Goal: Information Seeking & Learning: Learn about a topic

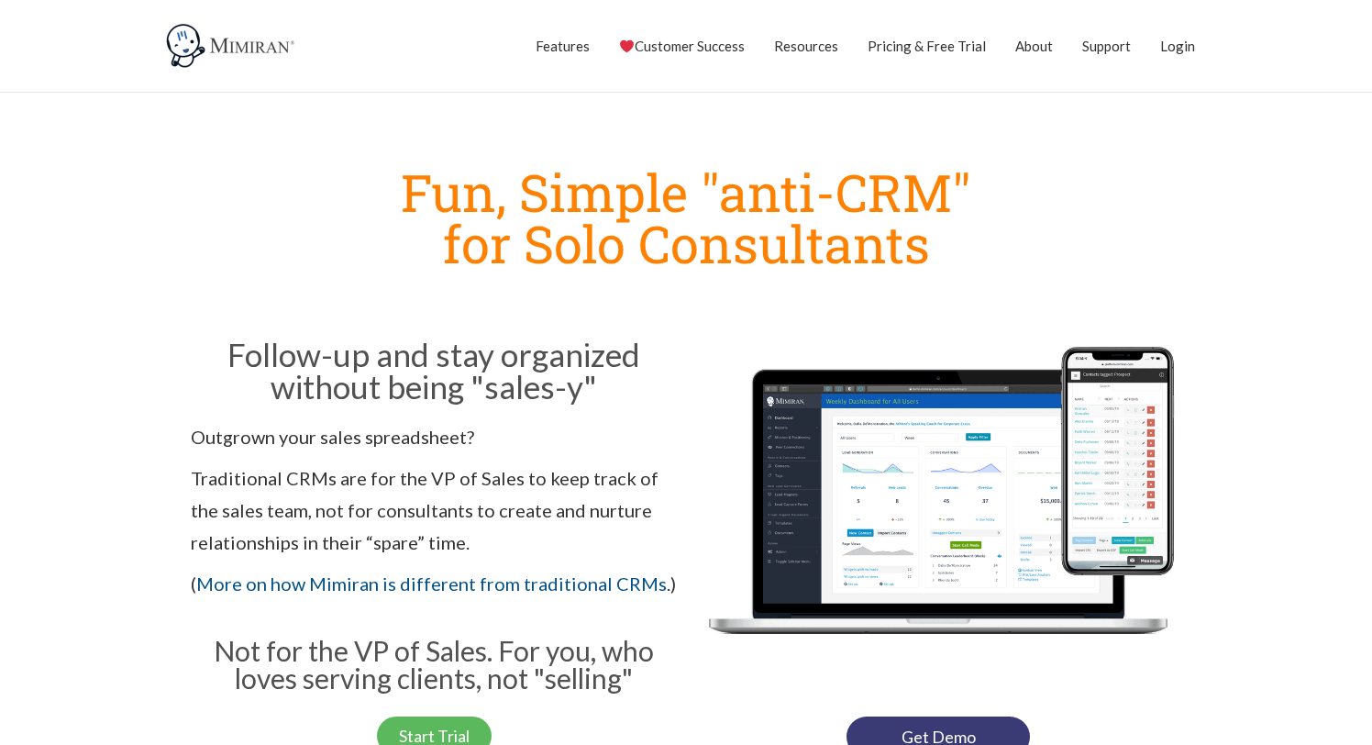
click at [707, 330] on div at bounding box center [938, 515] width 505 height 383
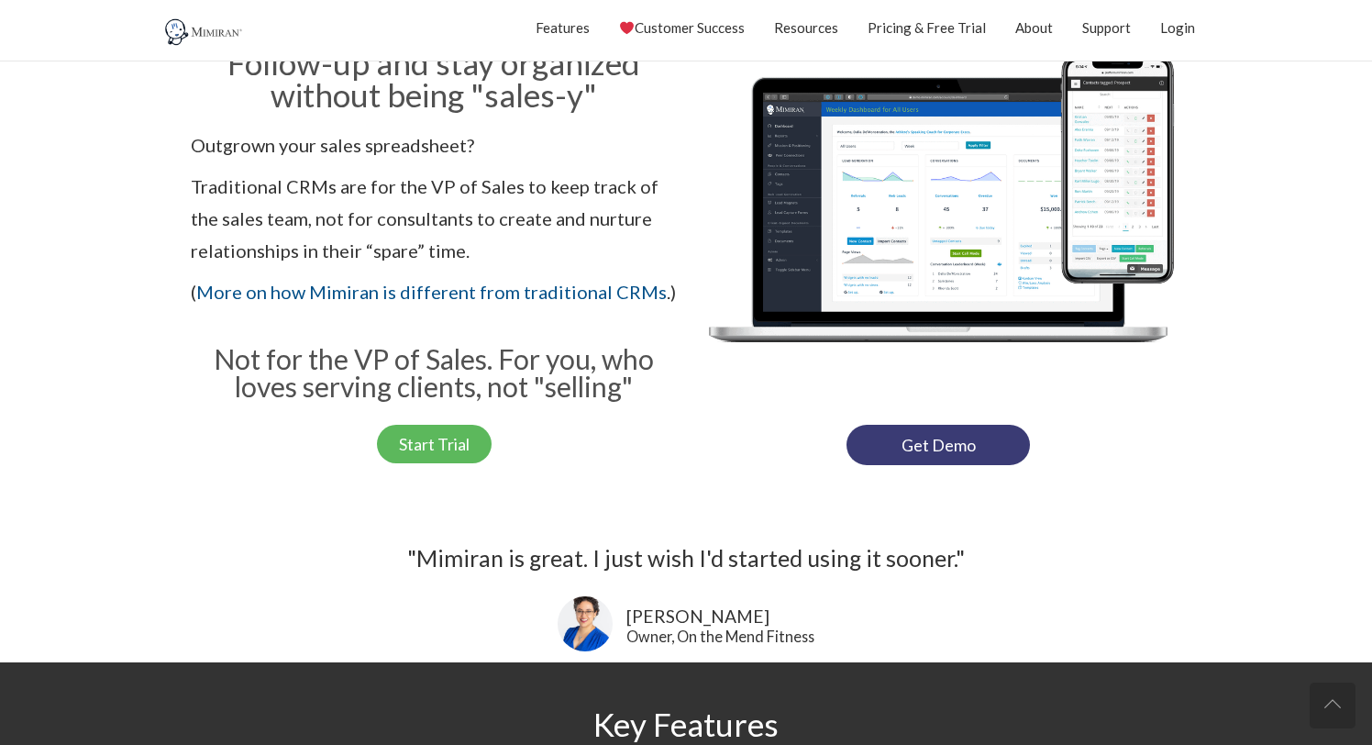
scroll to position [293, 0]
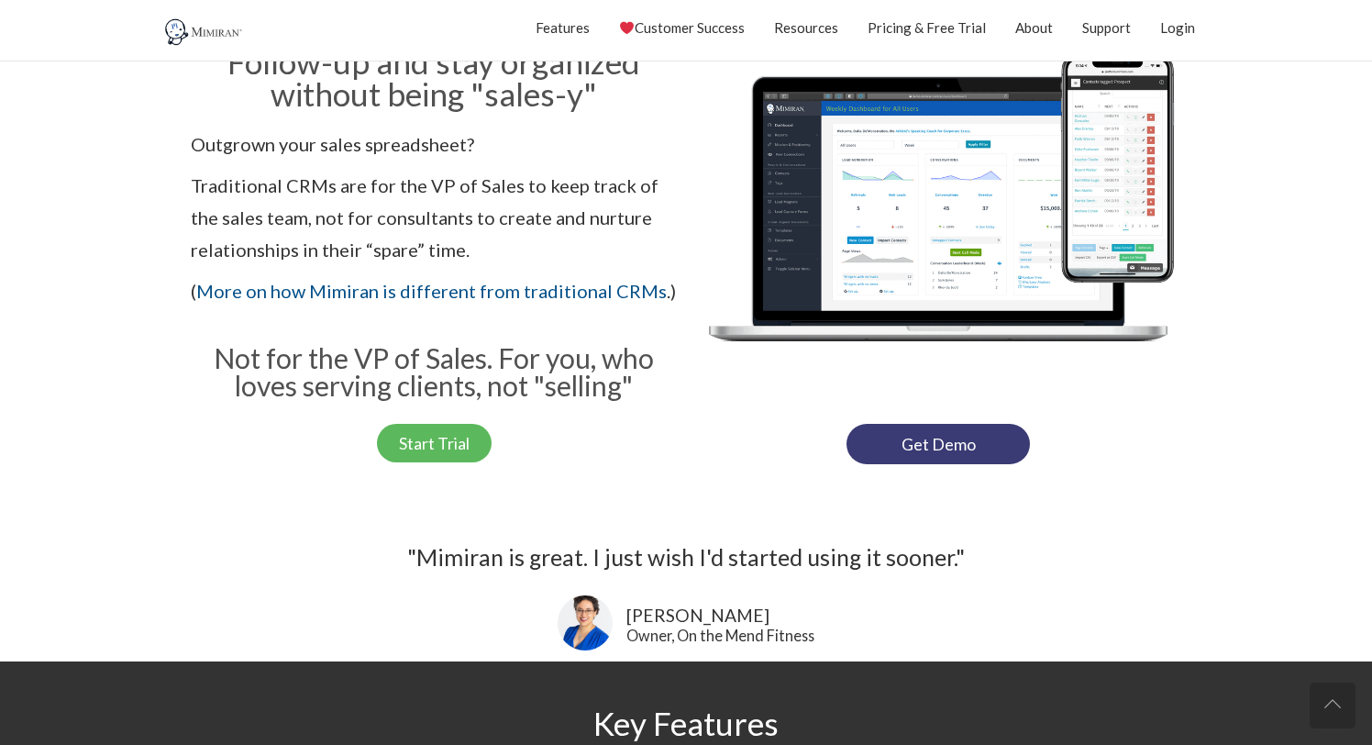
click at [701, 367] on img at bounding box center [938, 222] width 486 height 365
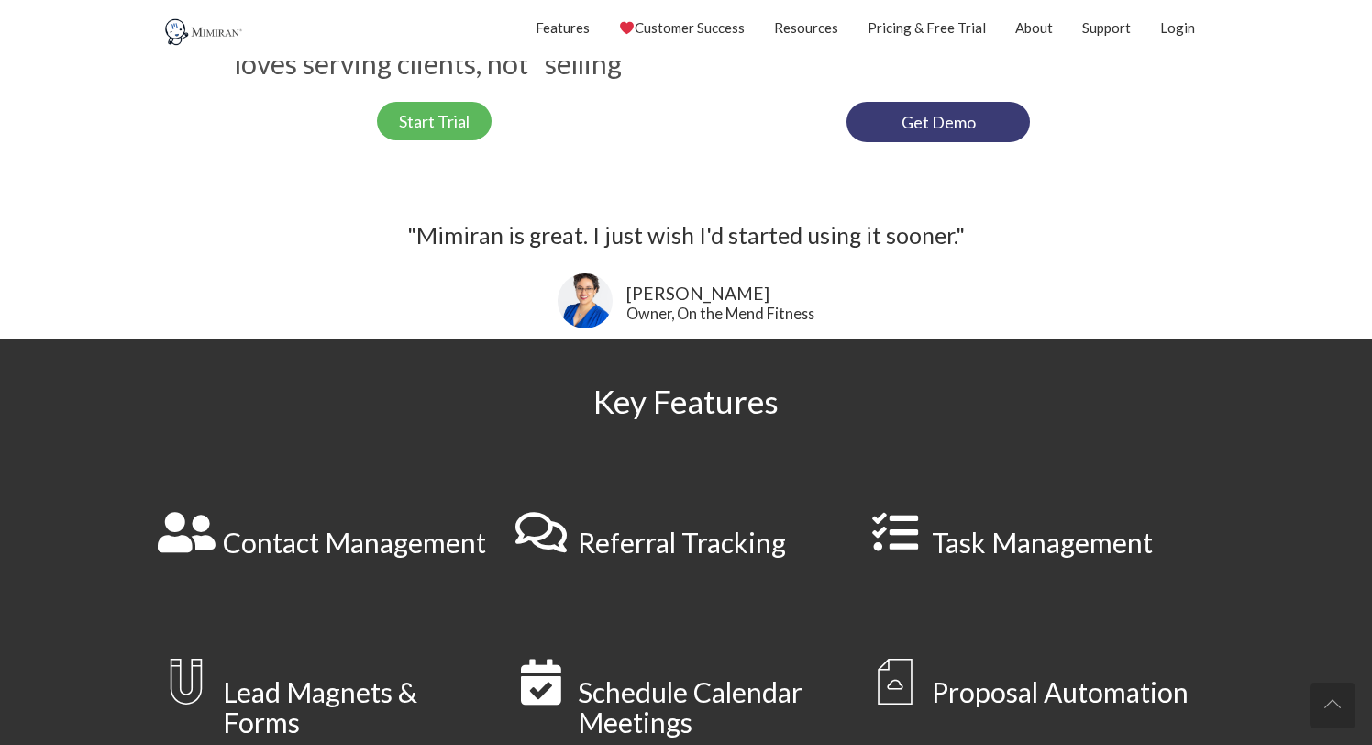
scroll to position [616, 0]
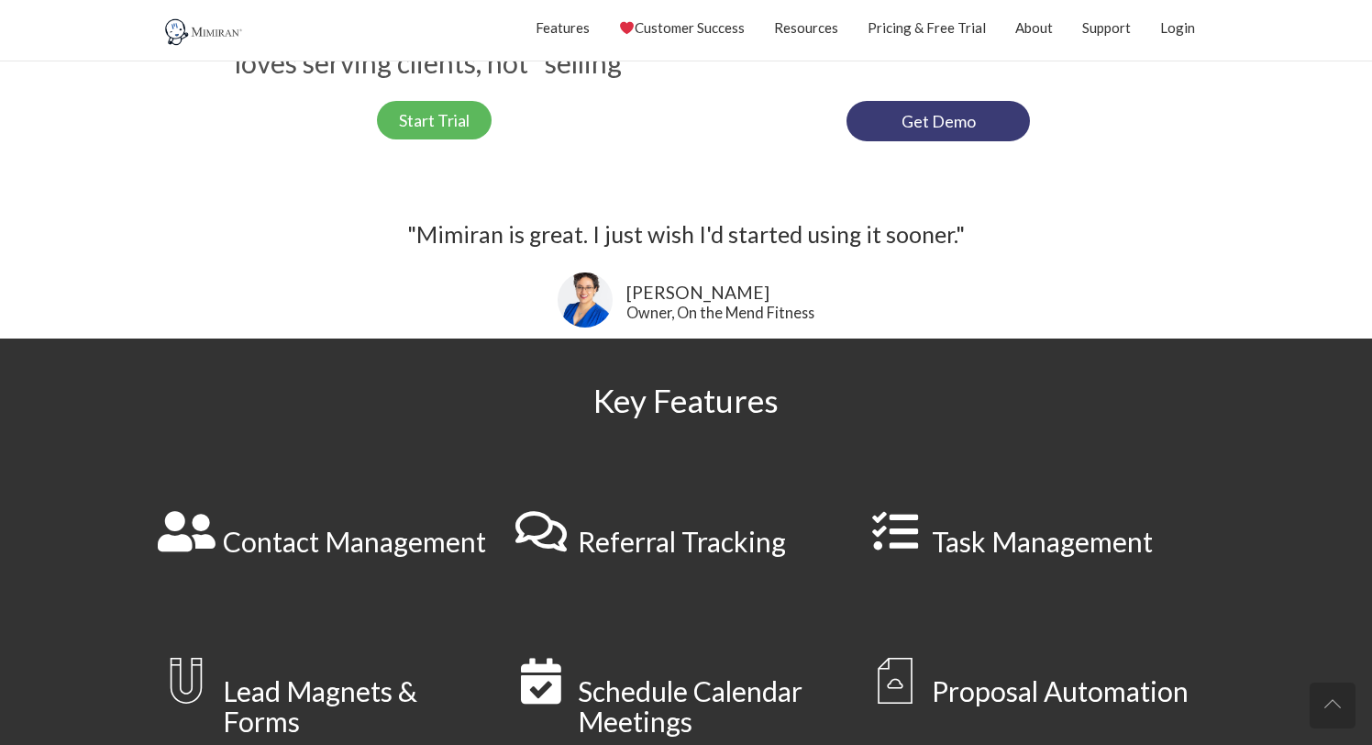
click at [717, 344] on section "Key Features" at bounding box center [686, 401] width 1372 height 124
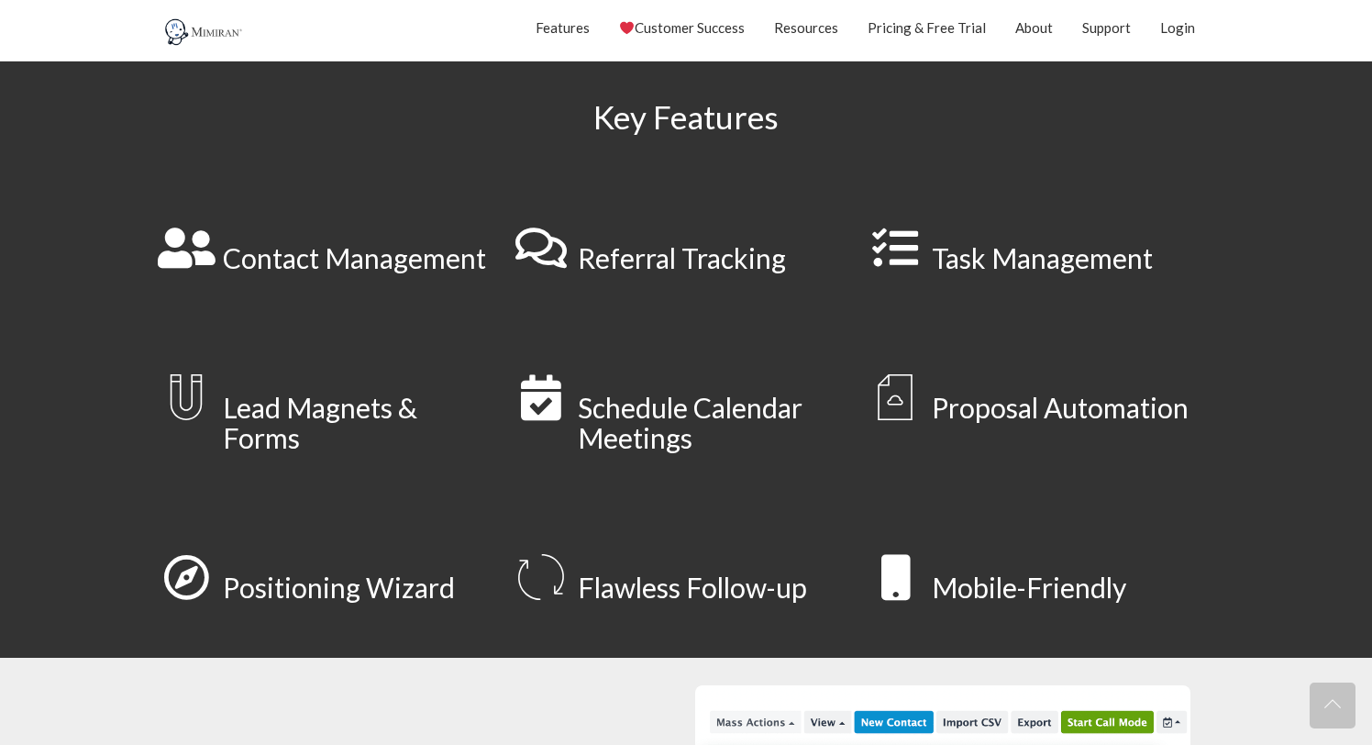
scroll to position [904, 0]
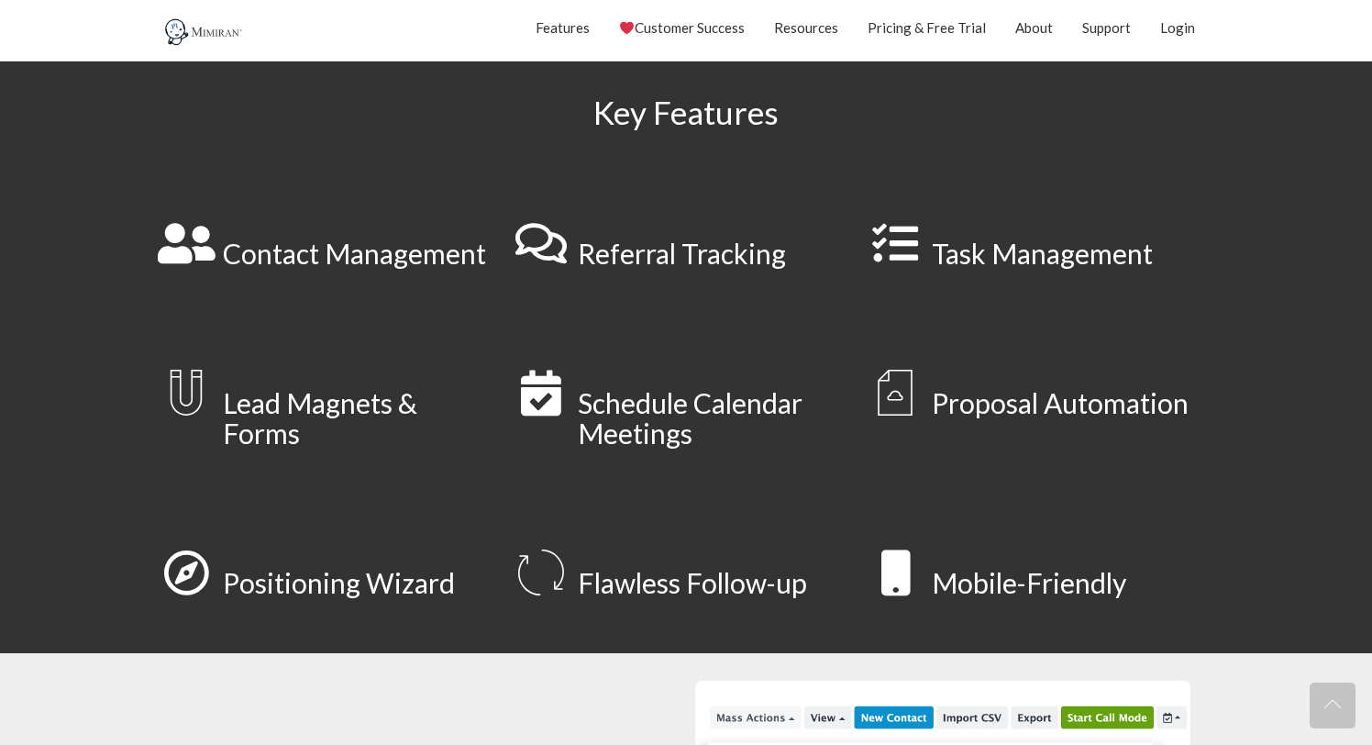
click at [709, 339] on section "Lead Magnets & Forms Schedule Calendar Meetings Proposal Automation" at bounding box center [686, 414] width 1372 height 180
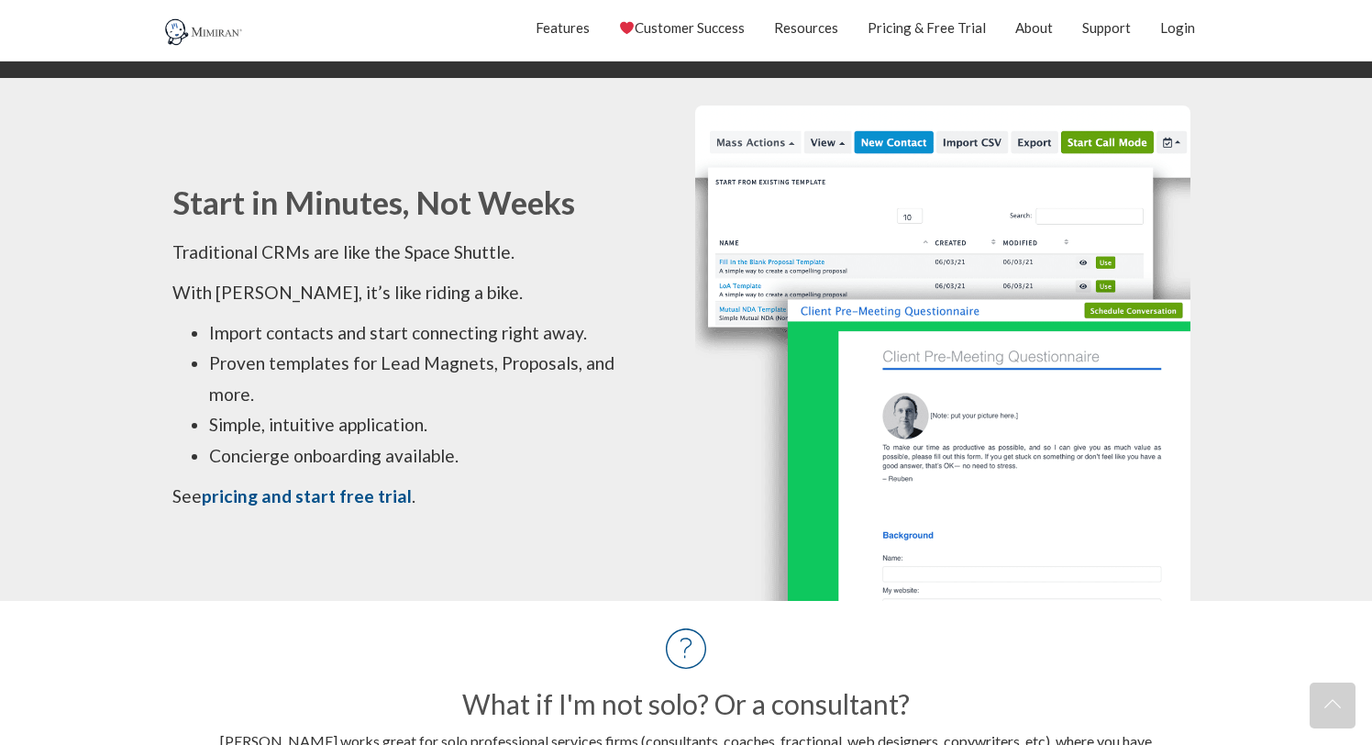
scroll to position [1490, 0]
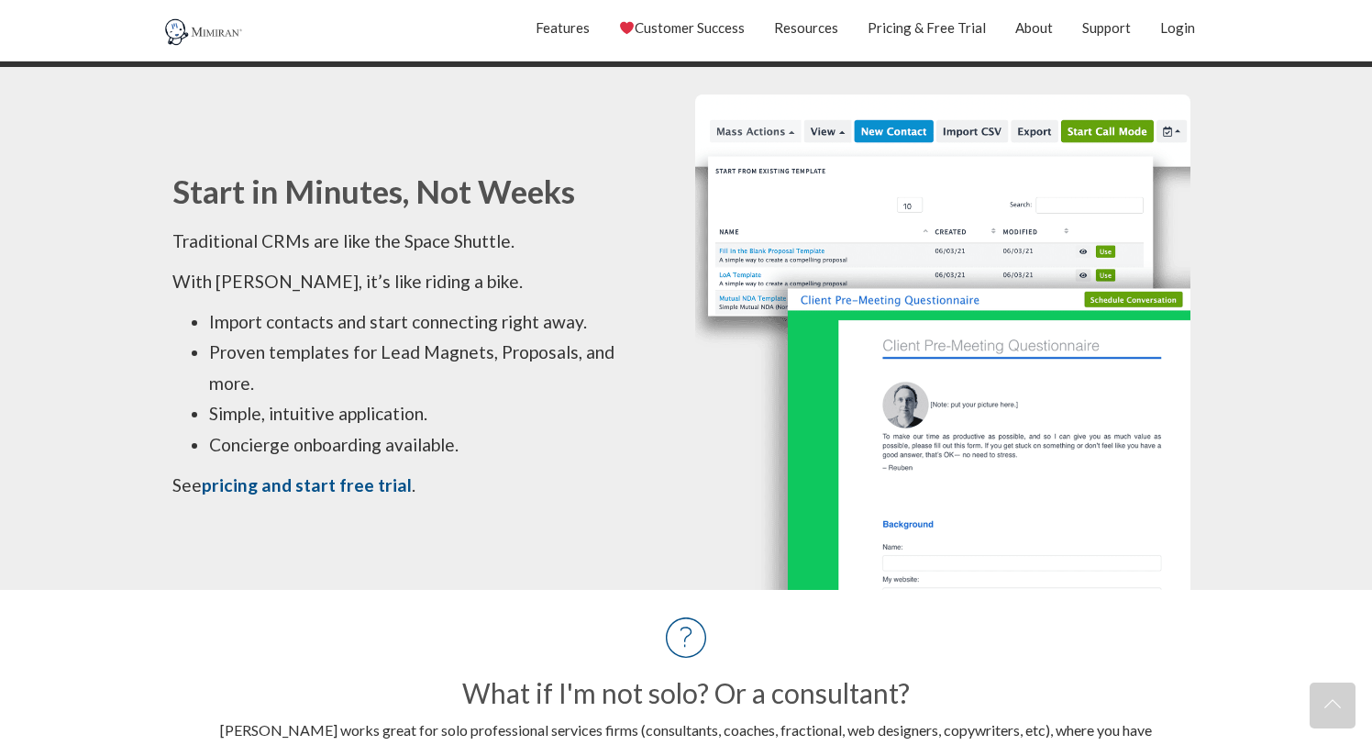
click at [706, 377] on img at bounding box center [942, 341] width 495 height 495
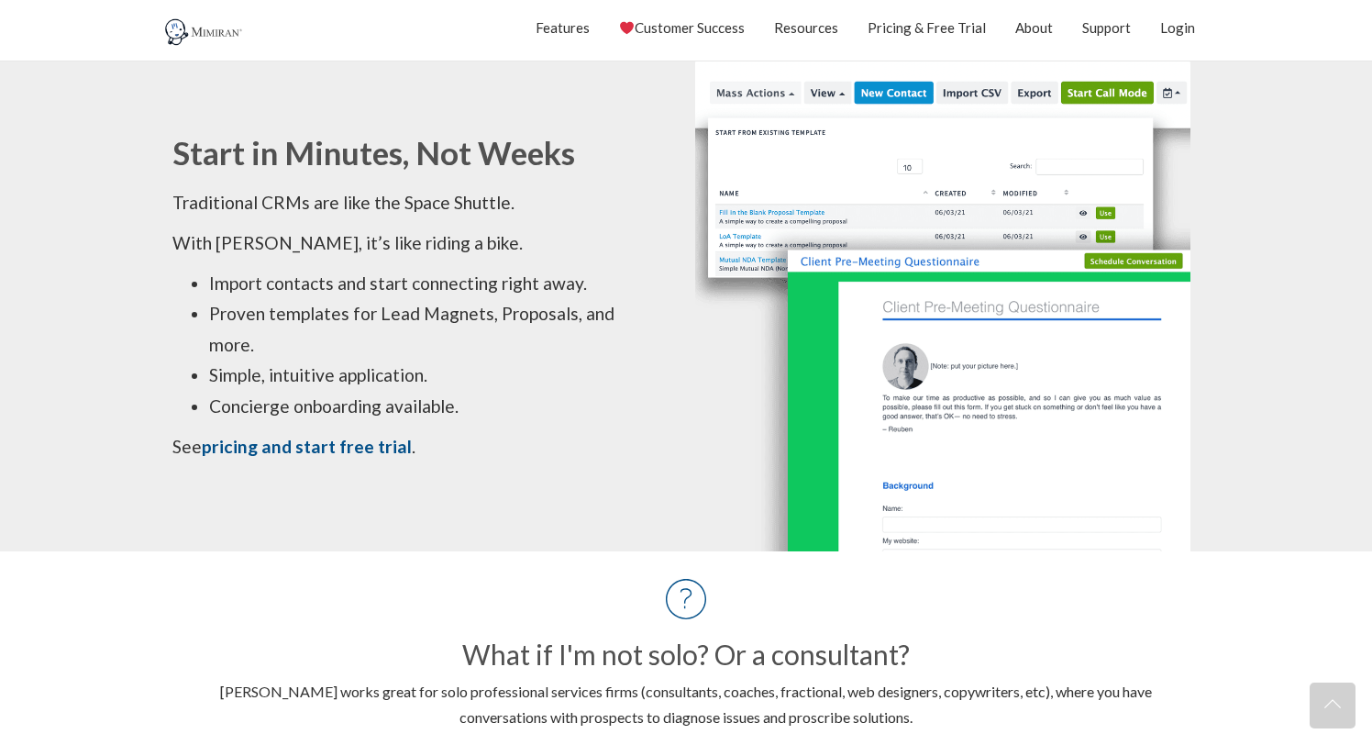
scroll to position [1529, 0]
click at [706, 377] on img at bounding box center [942, 302] width 495 height 495
click at [700, 391] on img at bounding box center [942, 302] width 495 height 495
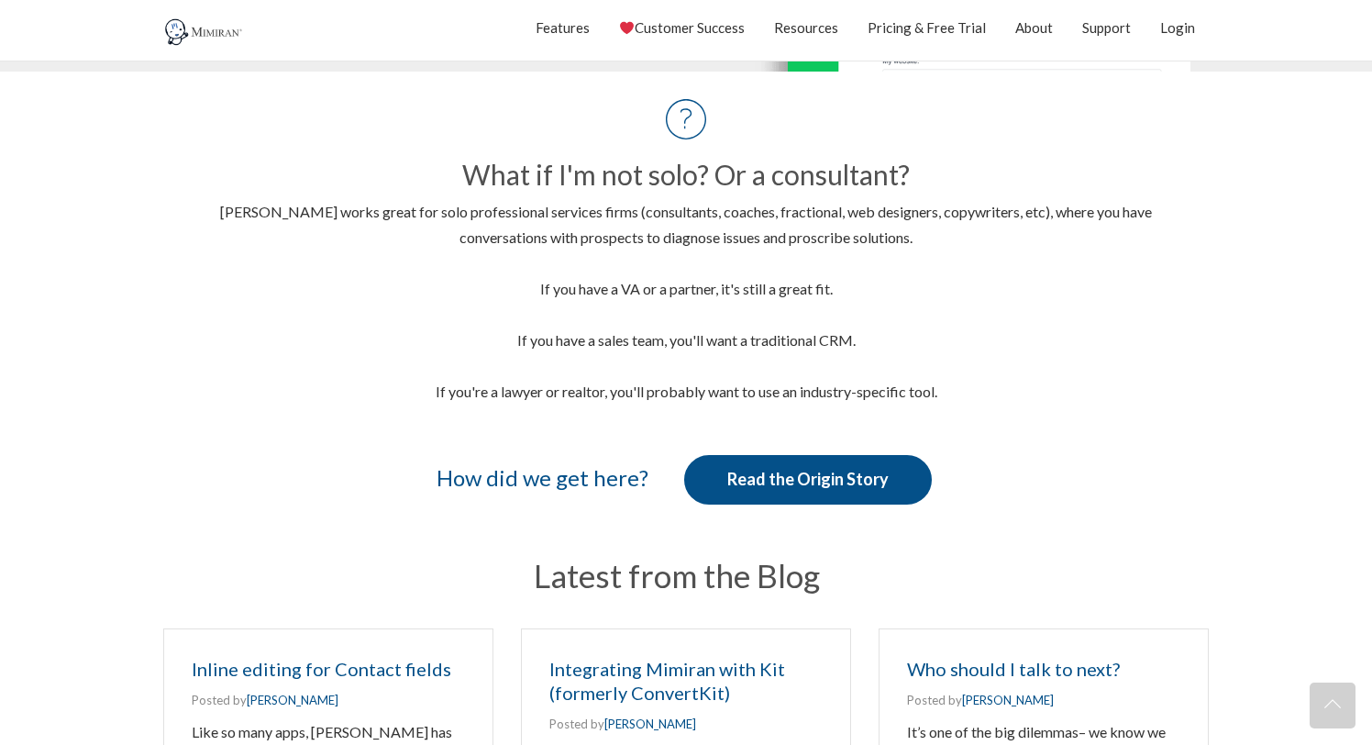
scroll to position [2031, 0]
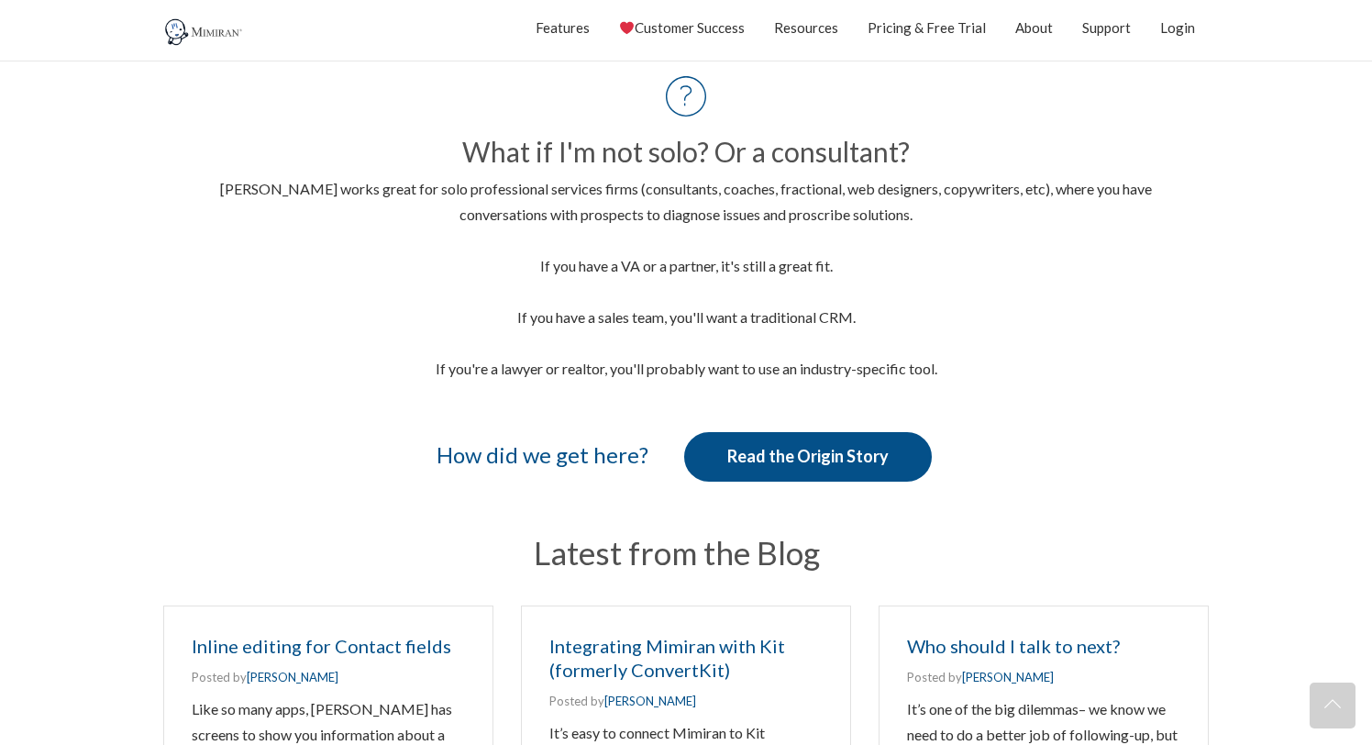
click at [709, 386] on div "What if I'm not solo? Or a consultant? Mimiran works great for solo professiona…" at bounding box center [686, 229] width 1046 height 342
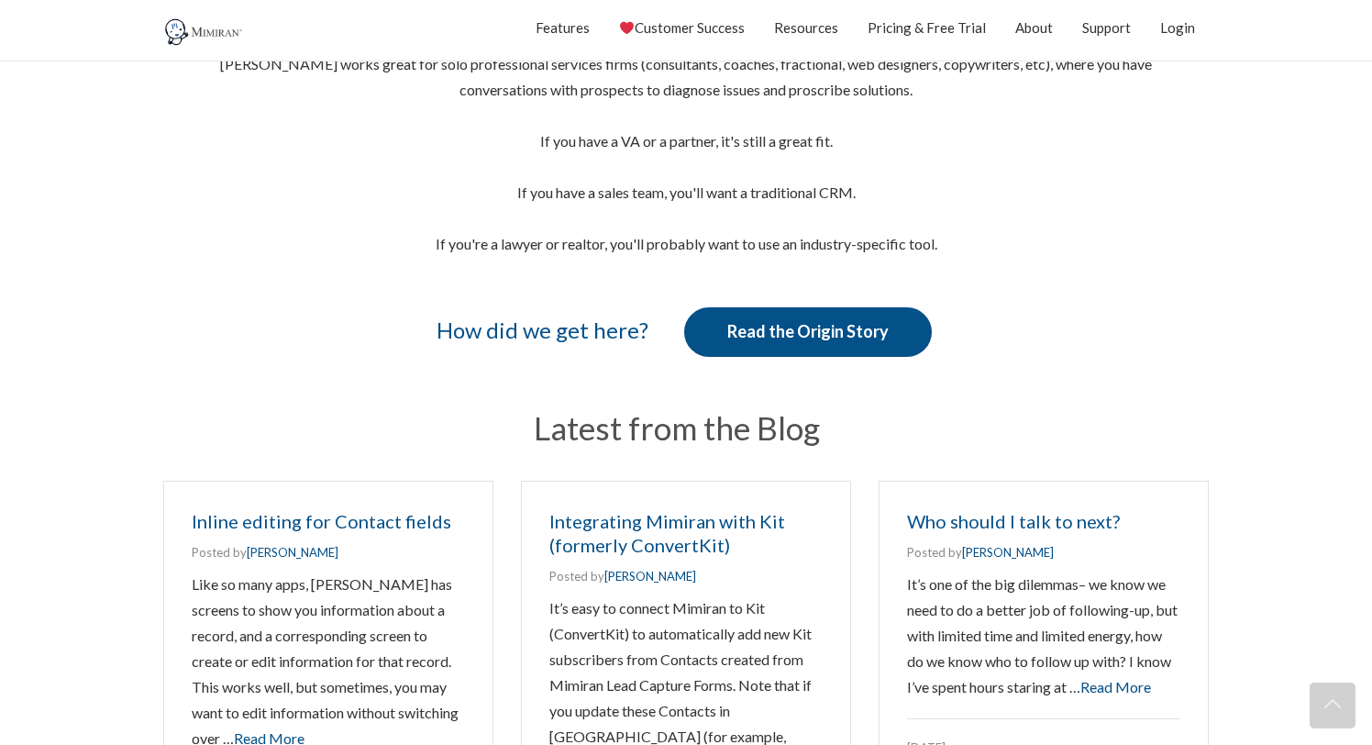
scroll to position [2175, 0]
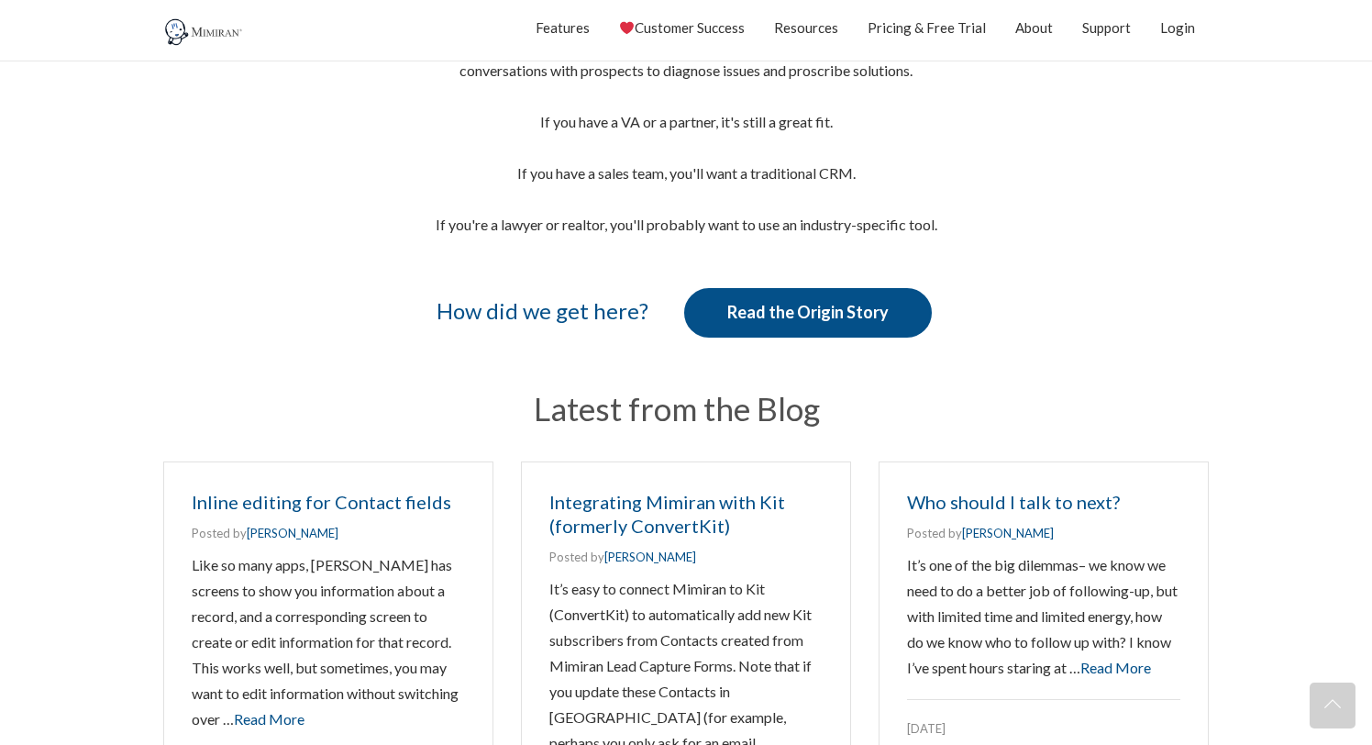
click at [223, 294] on div "How did we get here? Read the Origin Story" at bounding box center [686, 315] width 1046 height 82
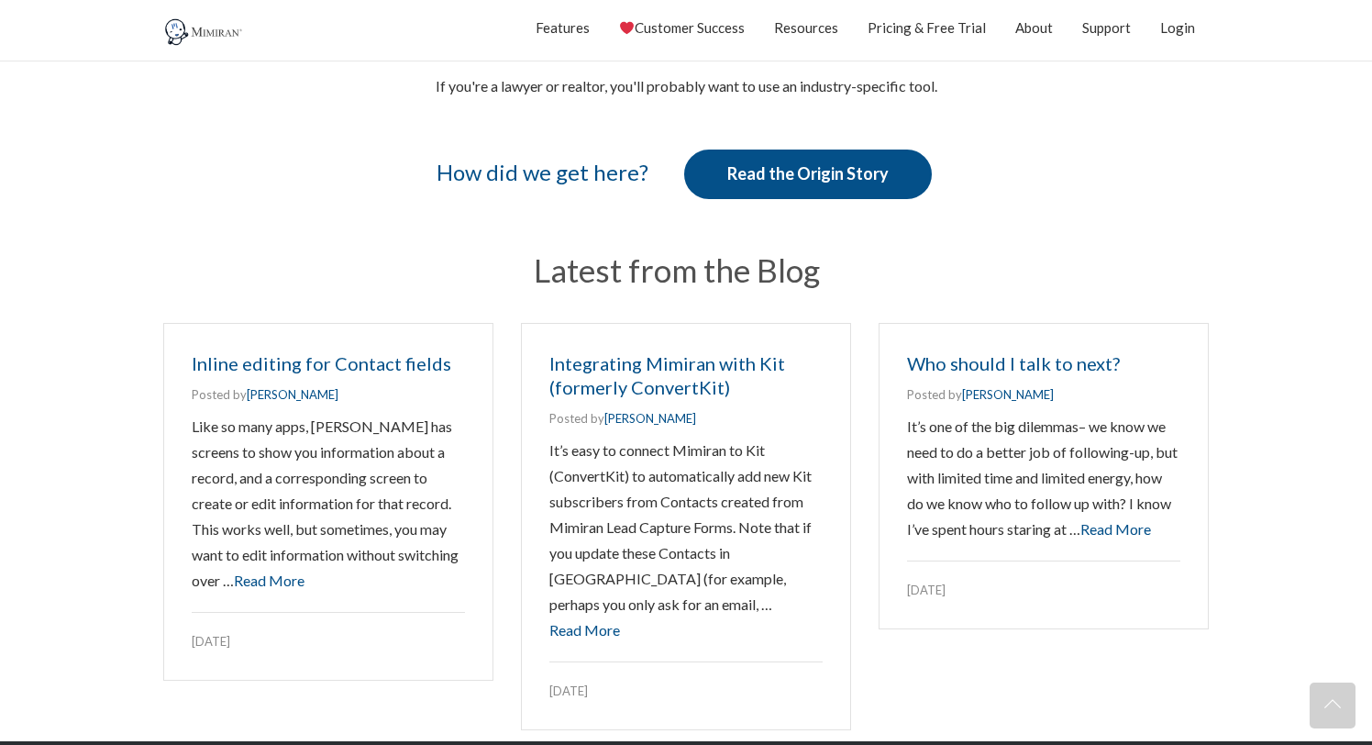
scroll to position [2328, 0]
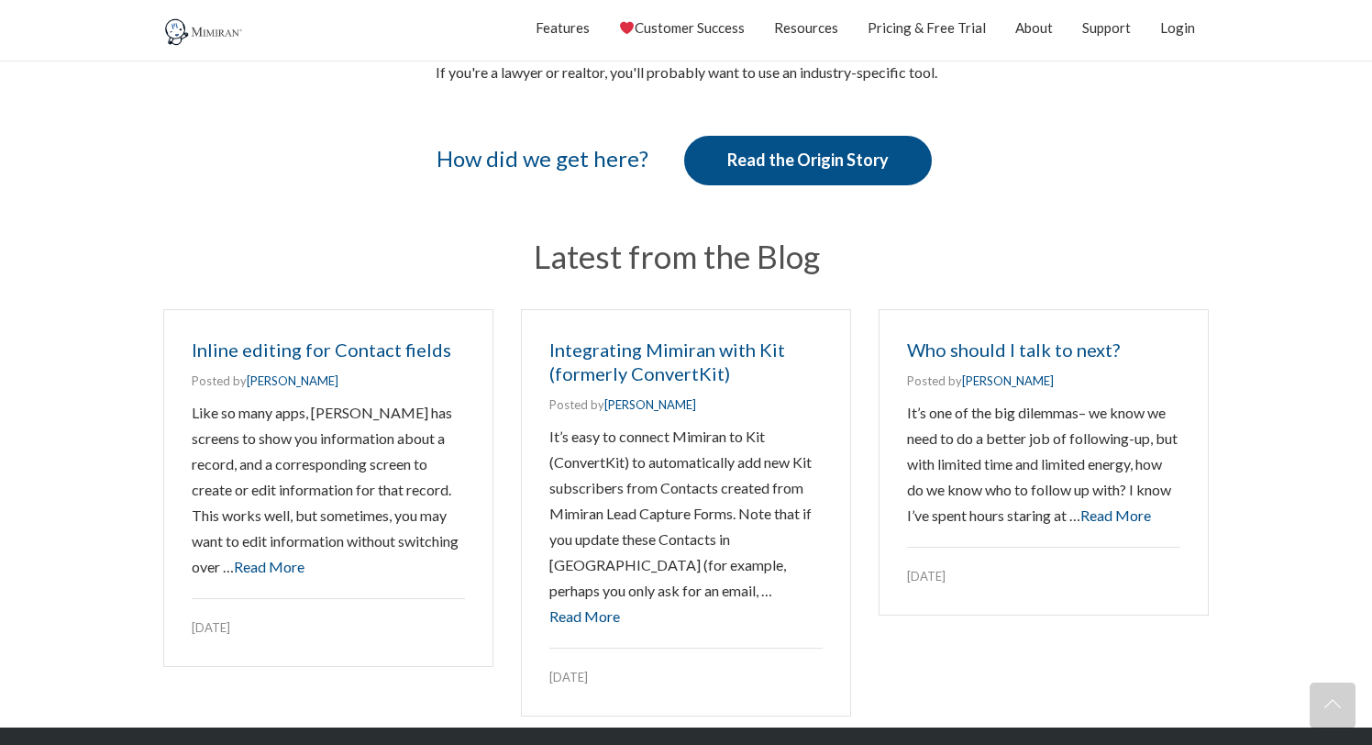
click at [67, 313] on section "Latest from the Blog Inline editing for Contact fields Posted by Reuben Swartz …" at bounding box center [686, 471] width 1372 height 516
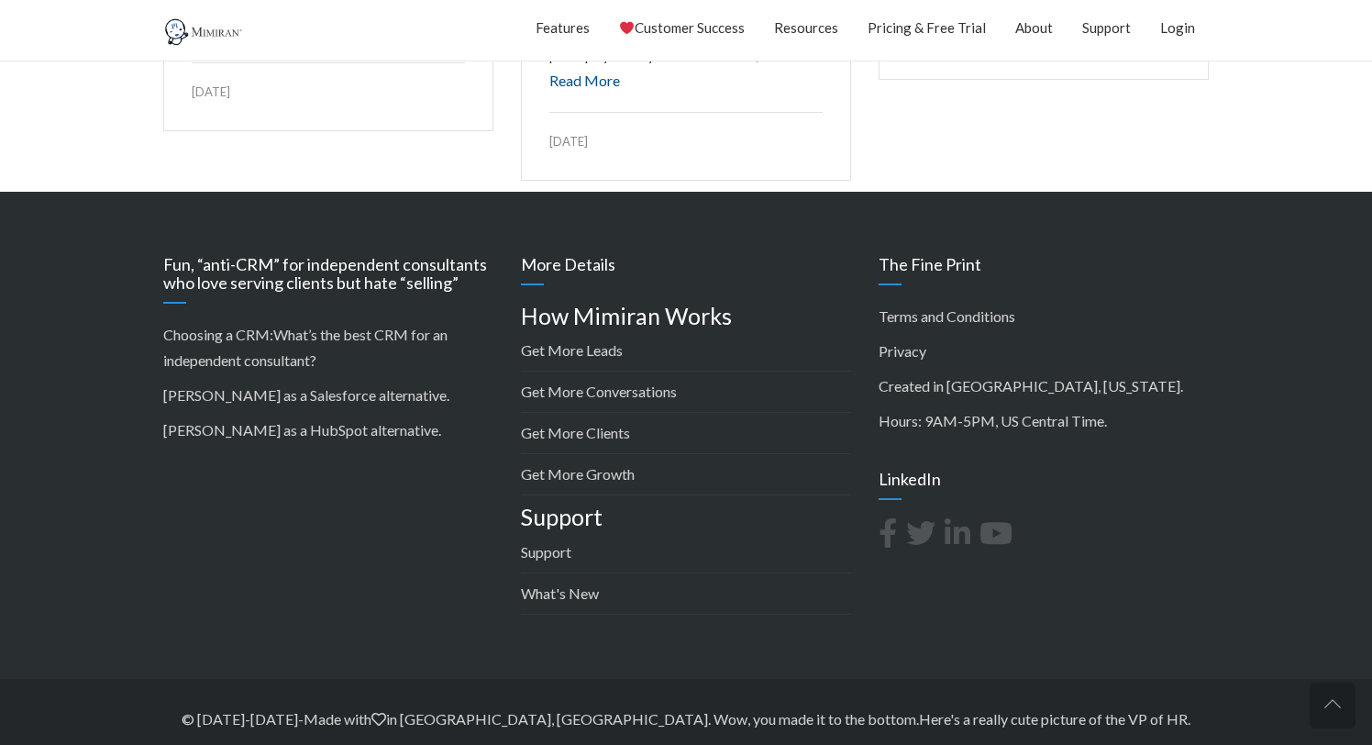
scroll to position [2878, 0]
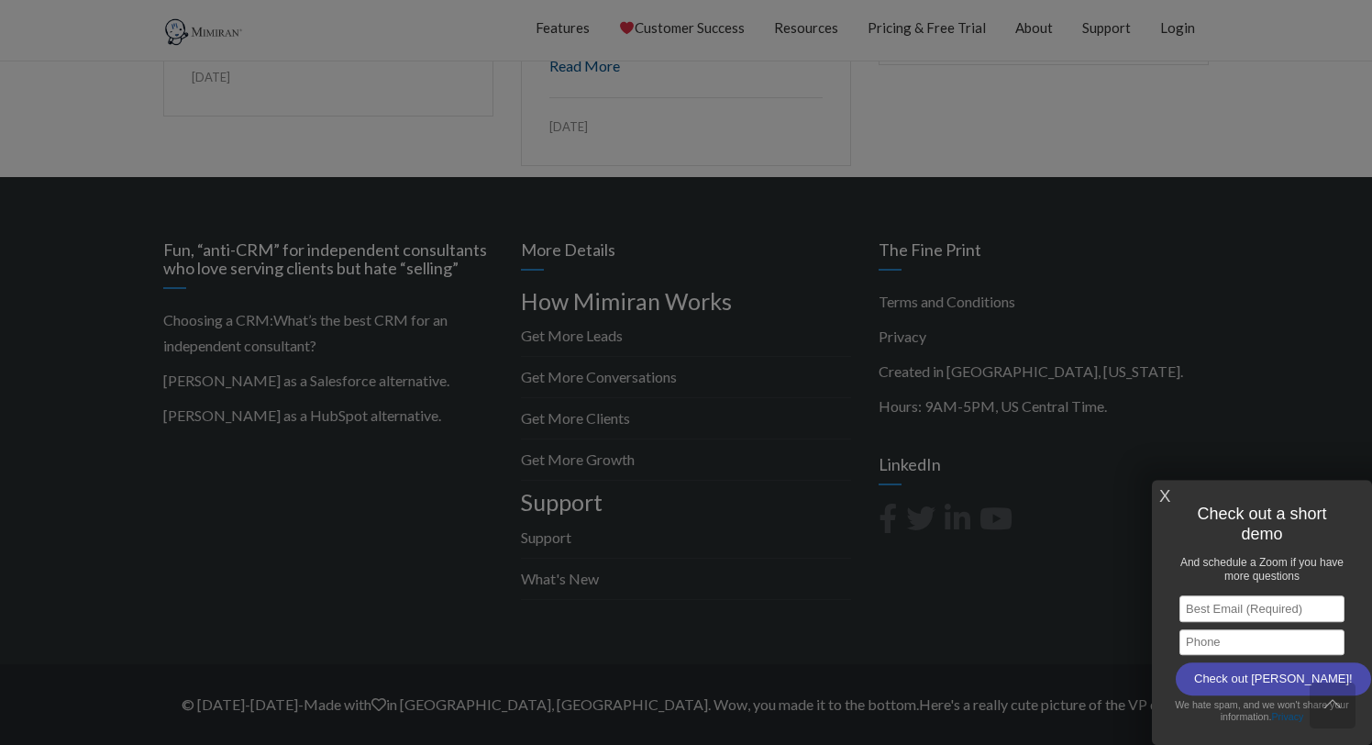
click at [1162, 492] on link "X" at bounding box center [1165, 497] width 11 height 30
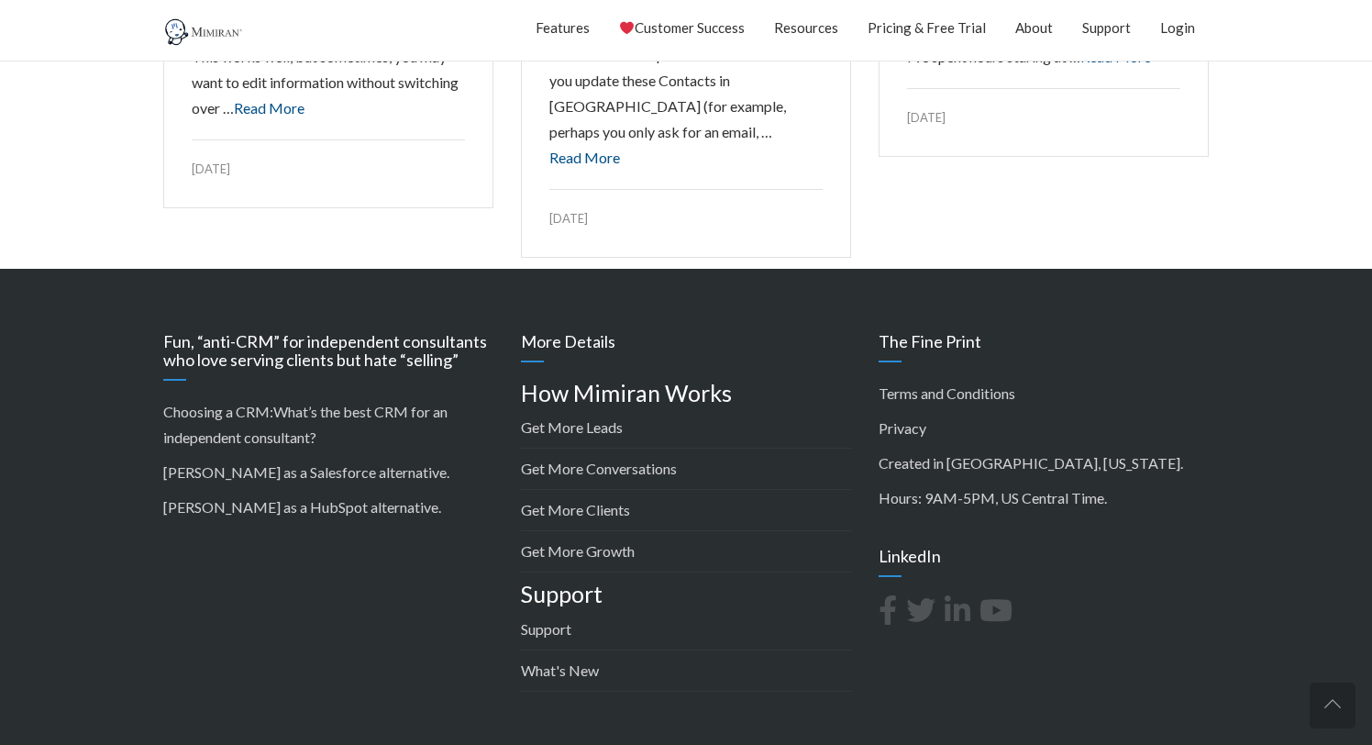
scroll to position [2784, 0]
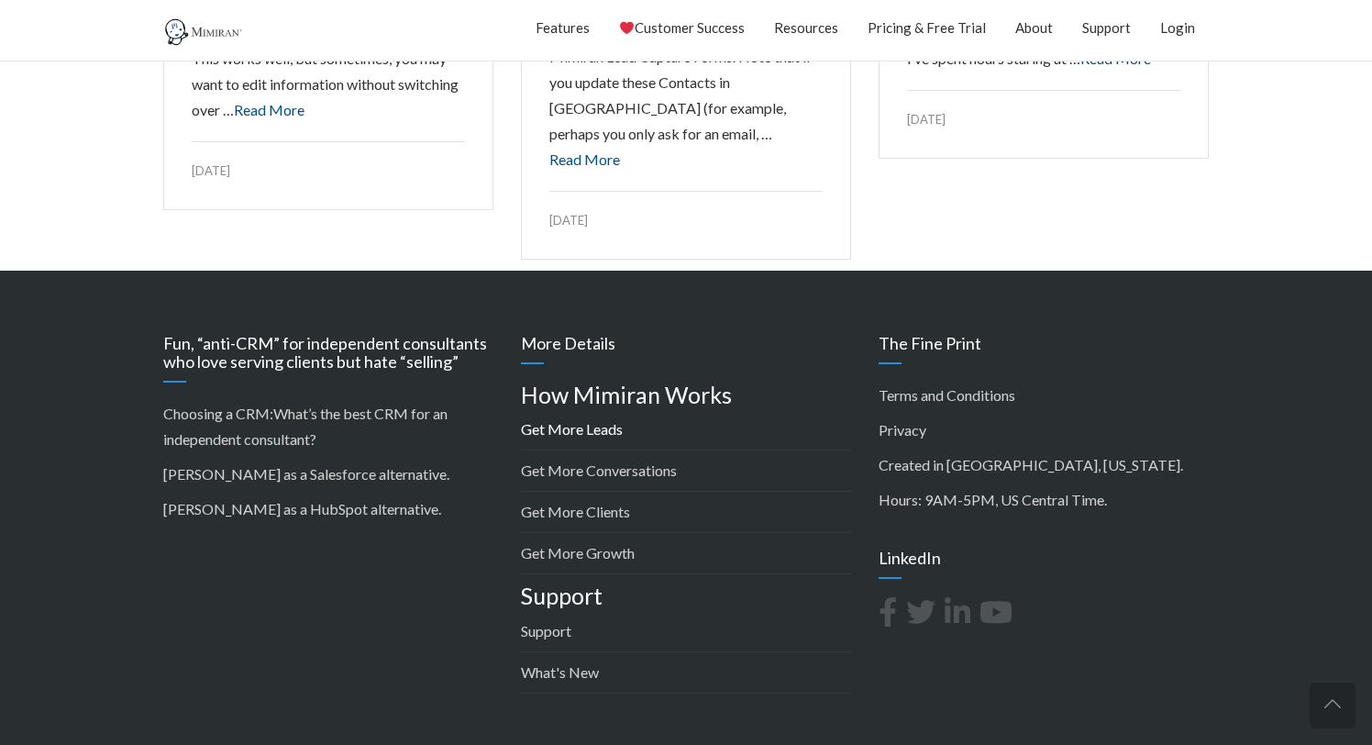
click at [566, 426] on link "Get More Leads" at bounding box center [572, 428] width 102 height 17
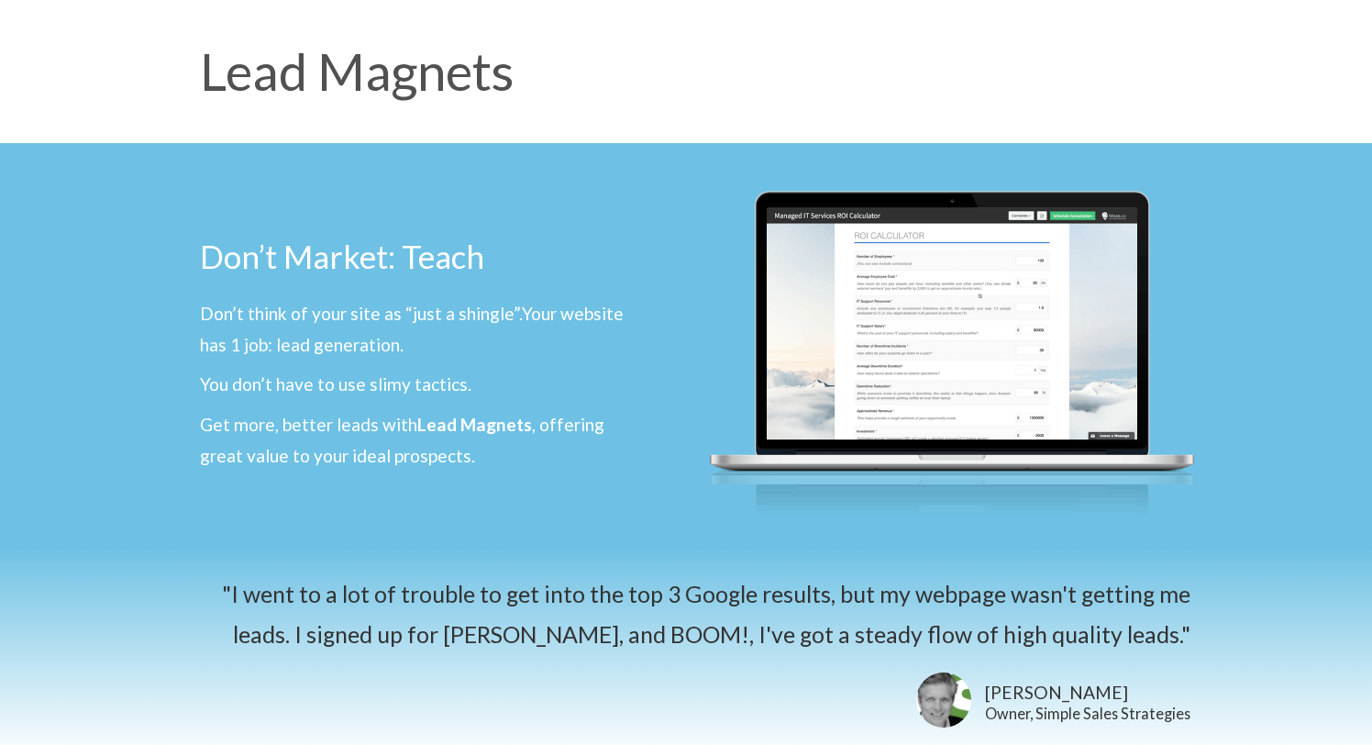
scroll to position [97, 0]
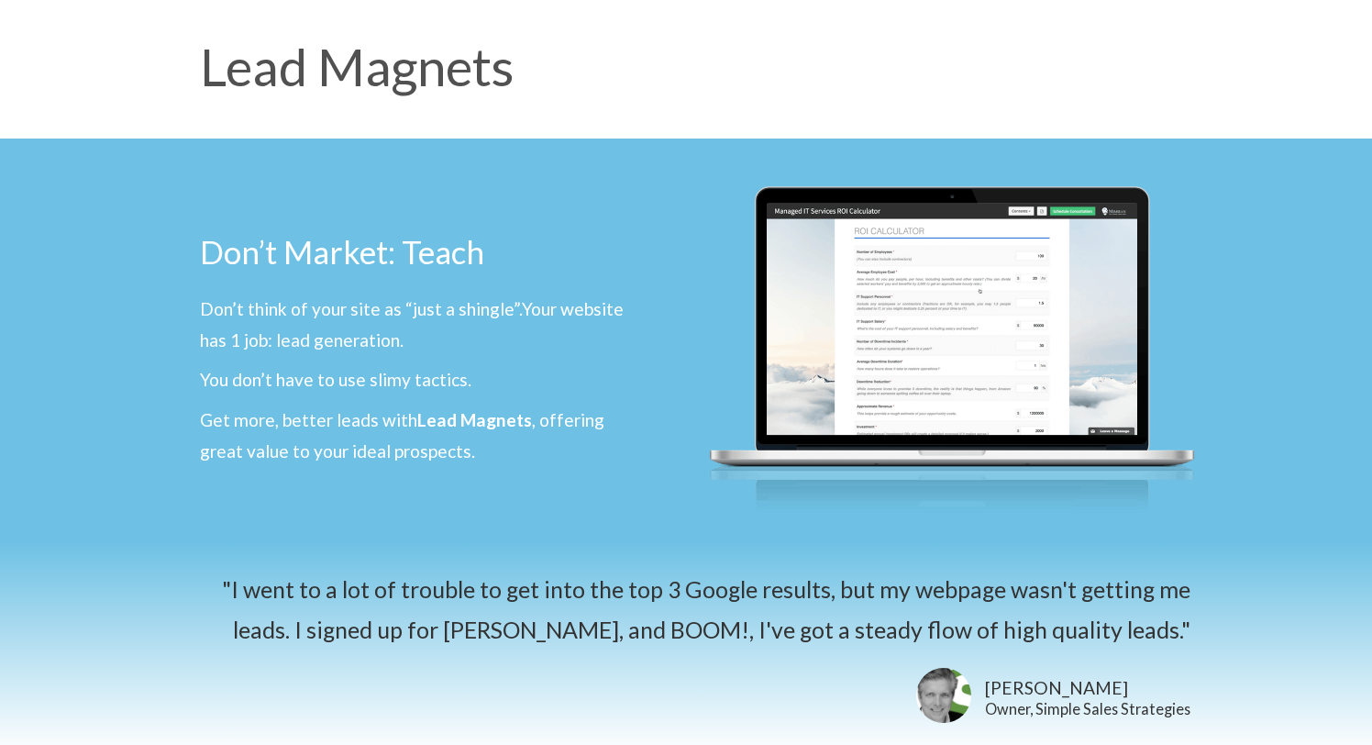
click at [688, 202] on div at bounding box center [952, 341] width 532 height 404
click at [655, 197] on div "Don’t Market: Teach Don’t think of your site as “just a shingle”. Your website …" at bounding box center [420, 340] width 514 height 343
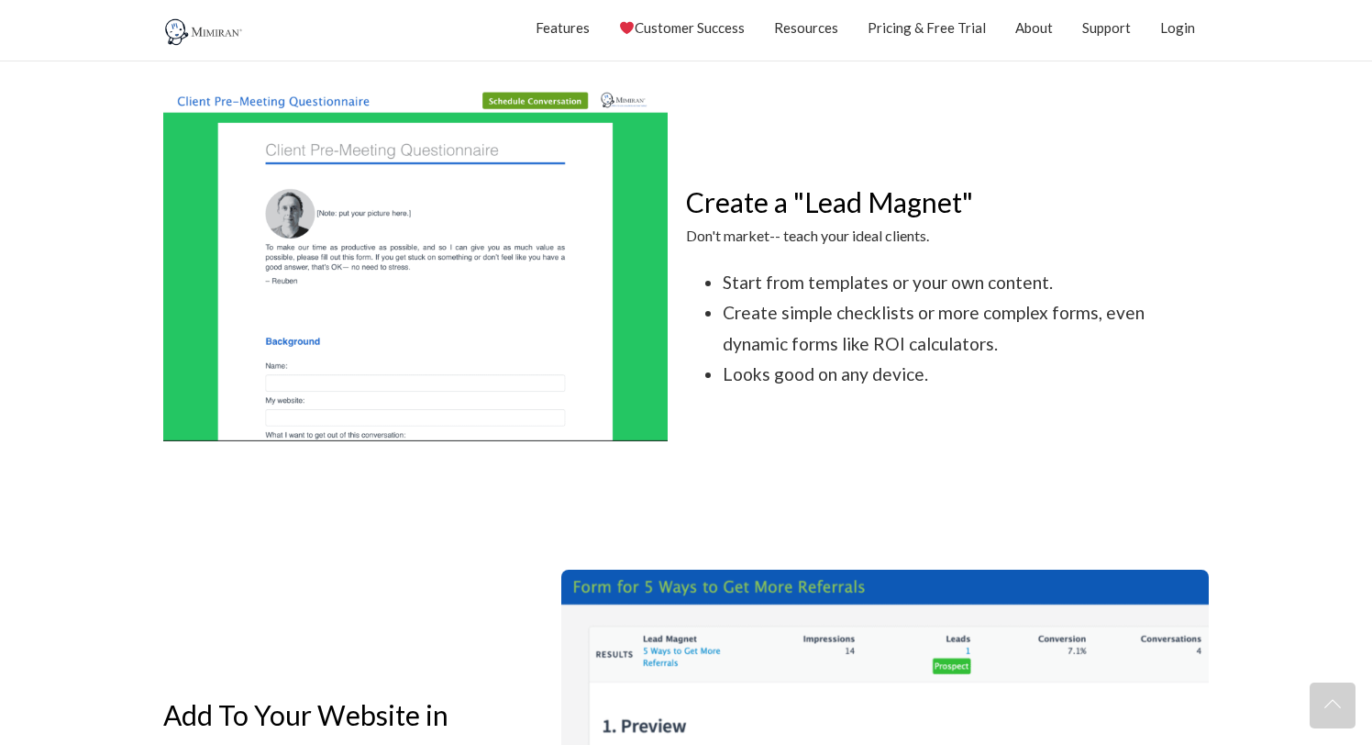
scroll to position [860, 0]
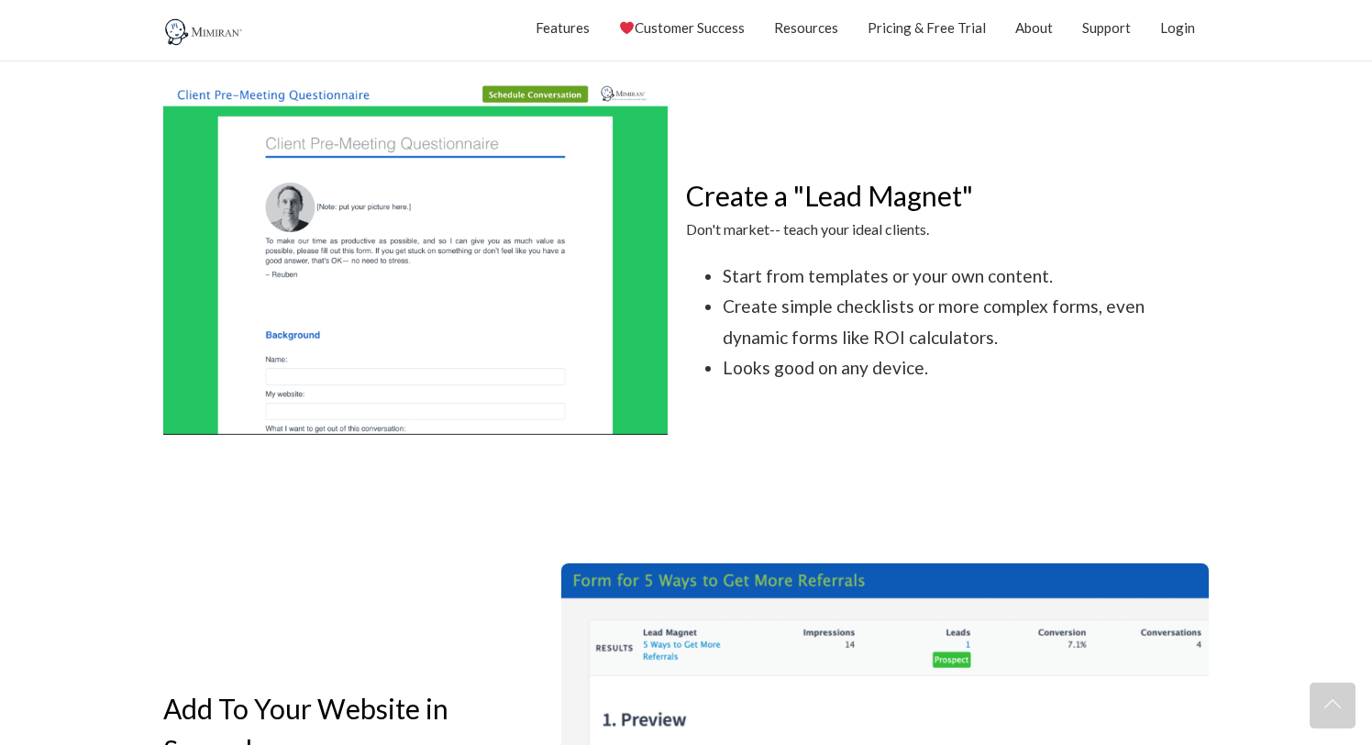
click at [681, 394] on div at bounding box center [424, 259] width 523 height 353
click at [687, 295] on ul "Start from templates or your own content. Create simple checklists or more comp…" at bounding box center [947, 322] width 523 height 123
click at [694, 150] on div "Create a "Lead Magnet" Don't market-- teach your ideal clients." at bounding box center [947, 183] width 523 height 117
click at [691, 155] on div "Create a "Lead Magnet" Don't market-- teach your ideal clients." at bounding box center [947, 183] width 523 height 117
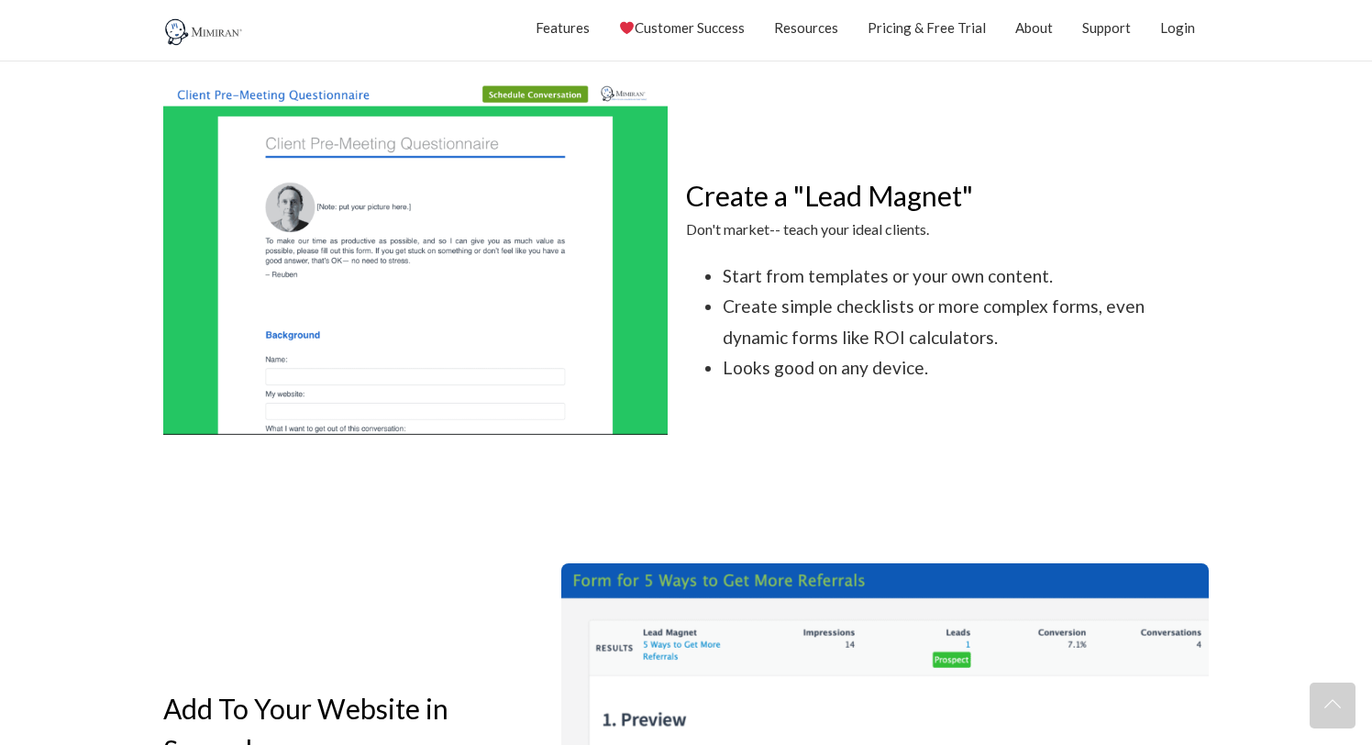
click at [691, 155] on div "Create a "Lead Magnet" Don't market-- teach your ideal clients." at bounding box center [947, 183] width 523 height 117
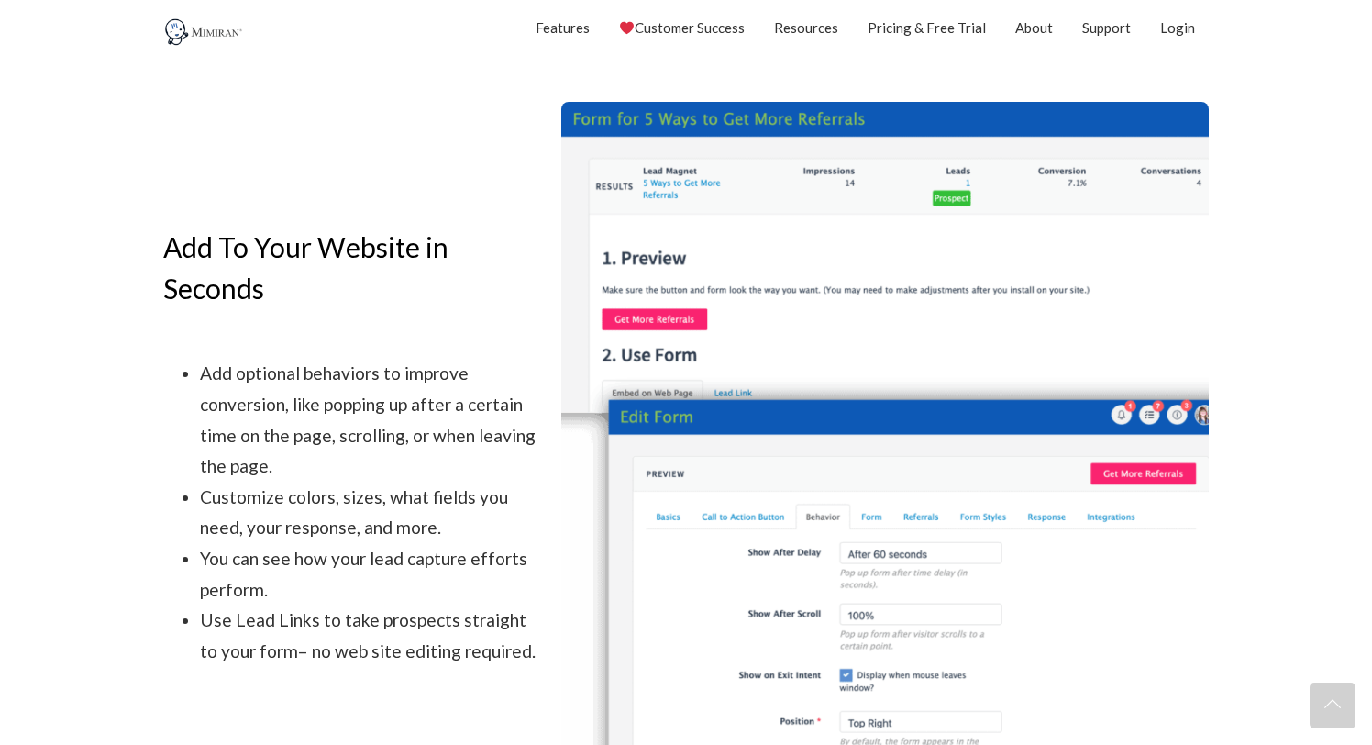
scroll to position [1350, 0]
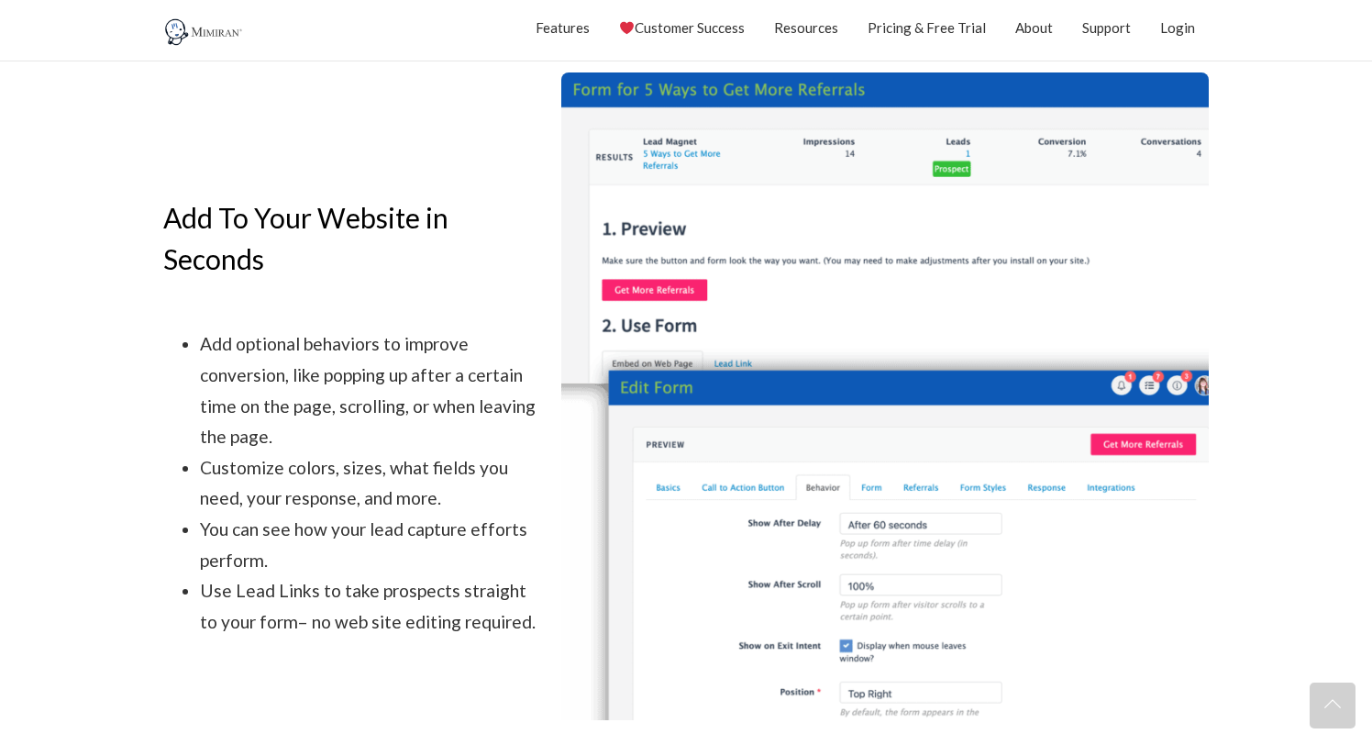
click at [530, 229] on h3 "Add To Your Website in Seconds" at bounding box center [353, 238] width 380 height 83
click at [117, 229] on section "Add To Your Website in Seconds Add optional behaviors to improve conversion, li…" at bounding box center [686, 396] width 1372 height 721
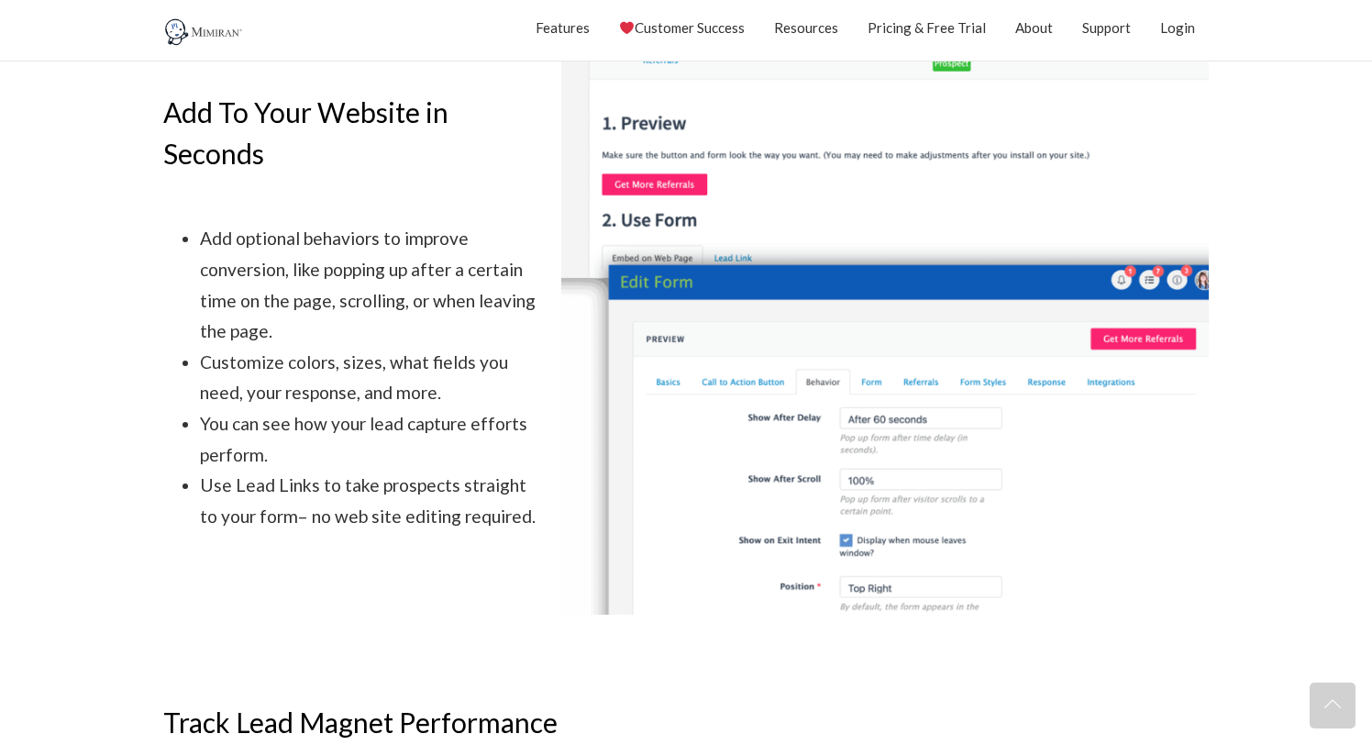
scroll to position [1468, 0]
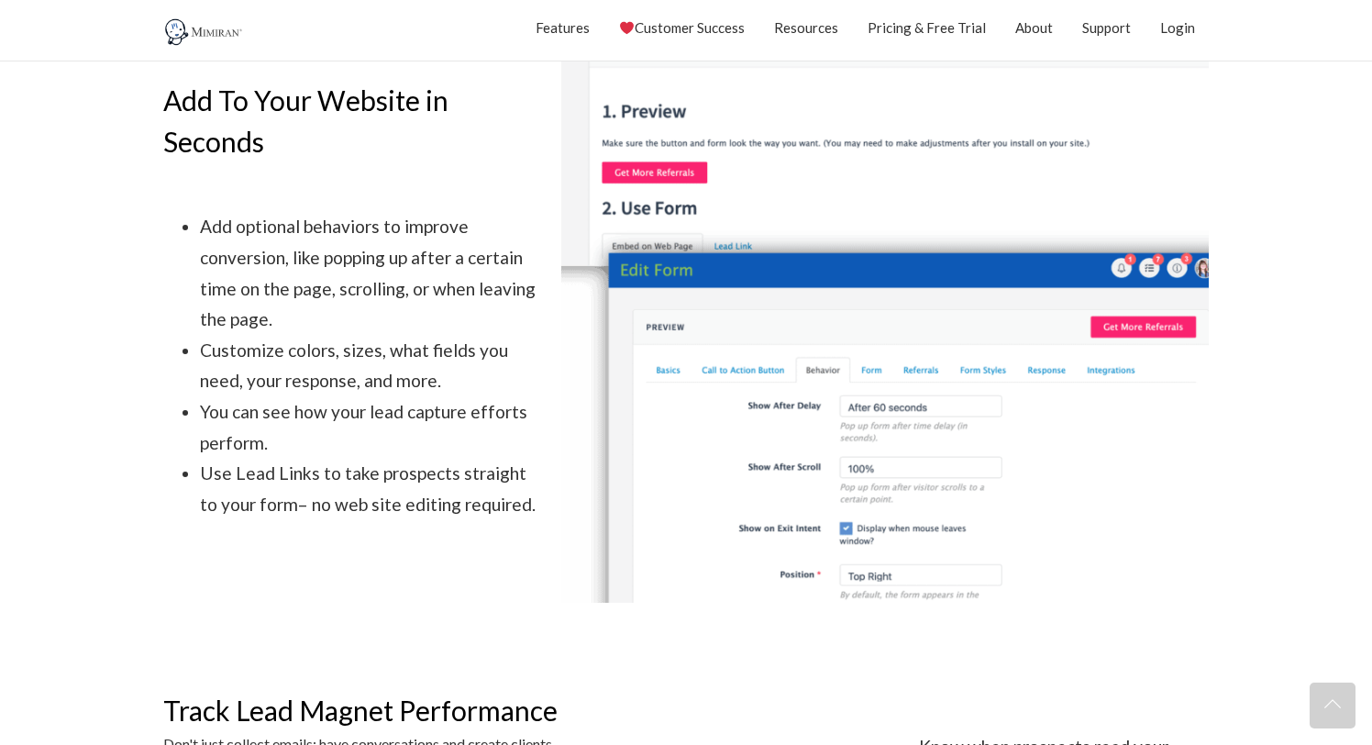
click at [117, 229] on section "Add To Your Website in Seconds Add optional behaviors to improve conversion, li…" at bounding box center [686, 278] width 1372 height 721
click at [89, 278] on section "Add To Your Website in Seconds Add optional behaviors to improve conversion, li…" at bounding box center [686, 278] width 1372 height 721
click at [561, 312] on img at bounding box center [885, 279] width 648 height 648
click at [575, 317] on img at bounding box center [885, 279] width 648 height 648
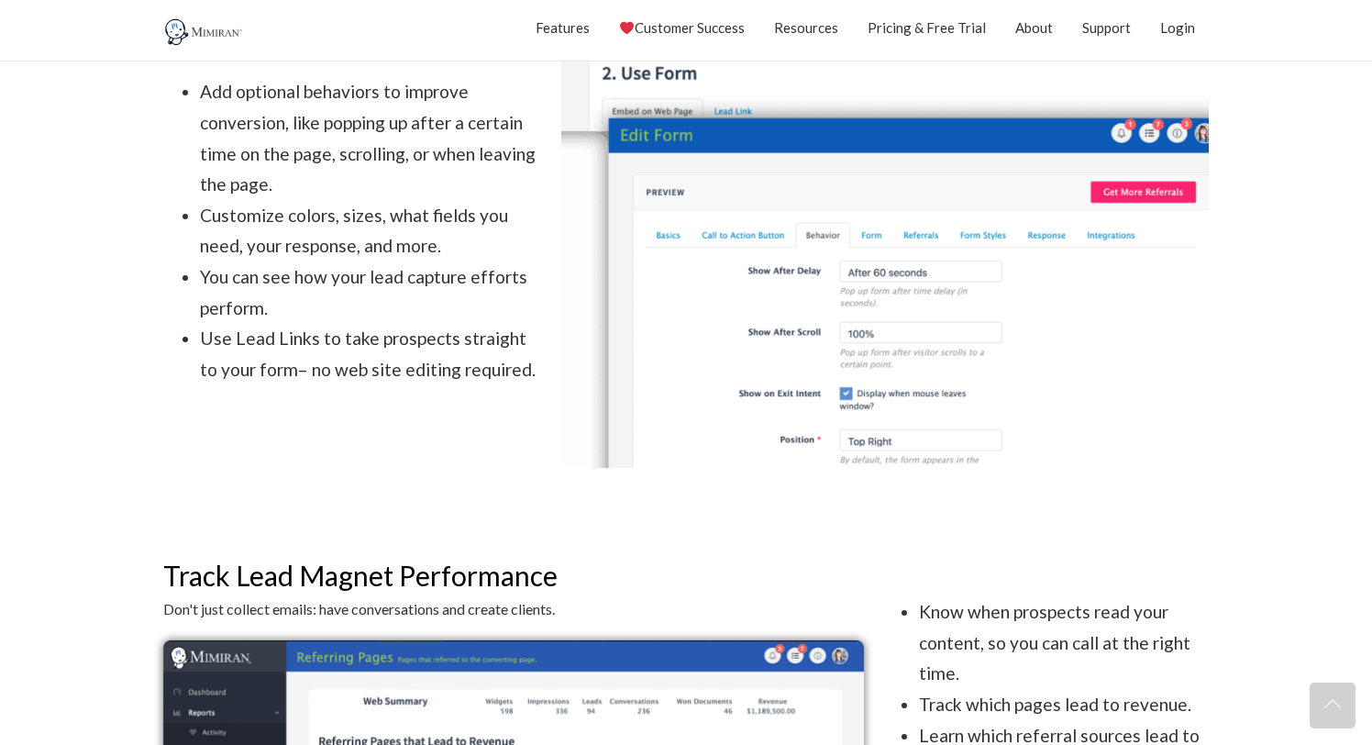
scroll to position [1624, 0]
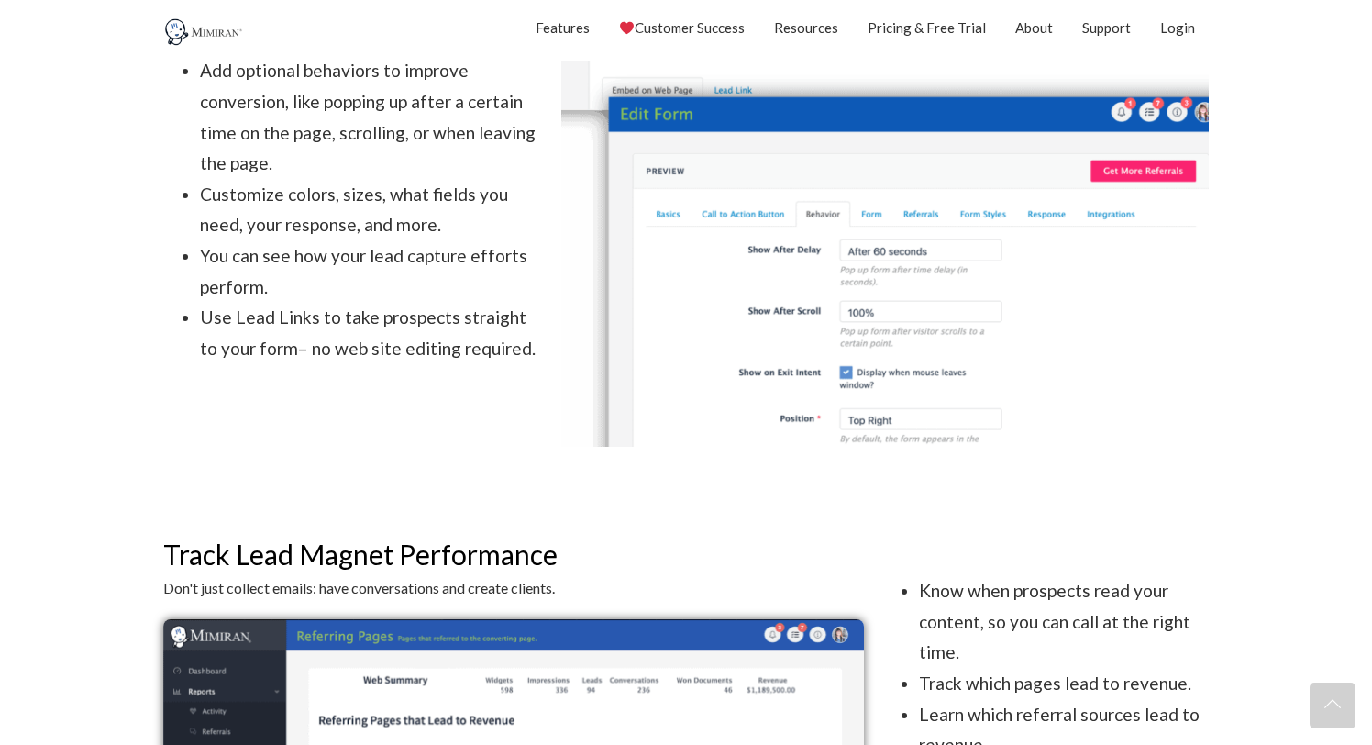
click at [575, 317] on img at bounding box center [885, 123] width 648 height 648
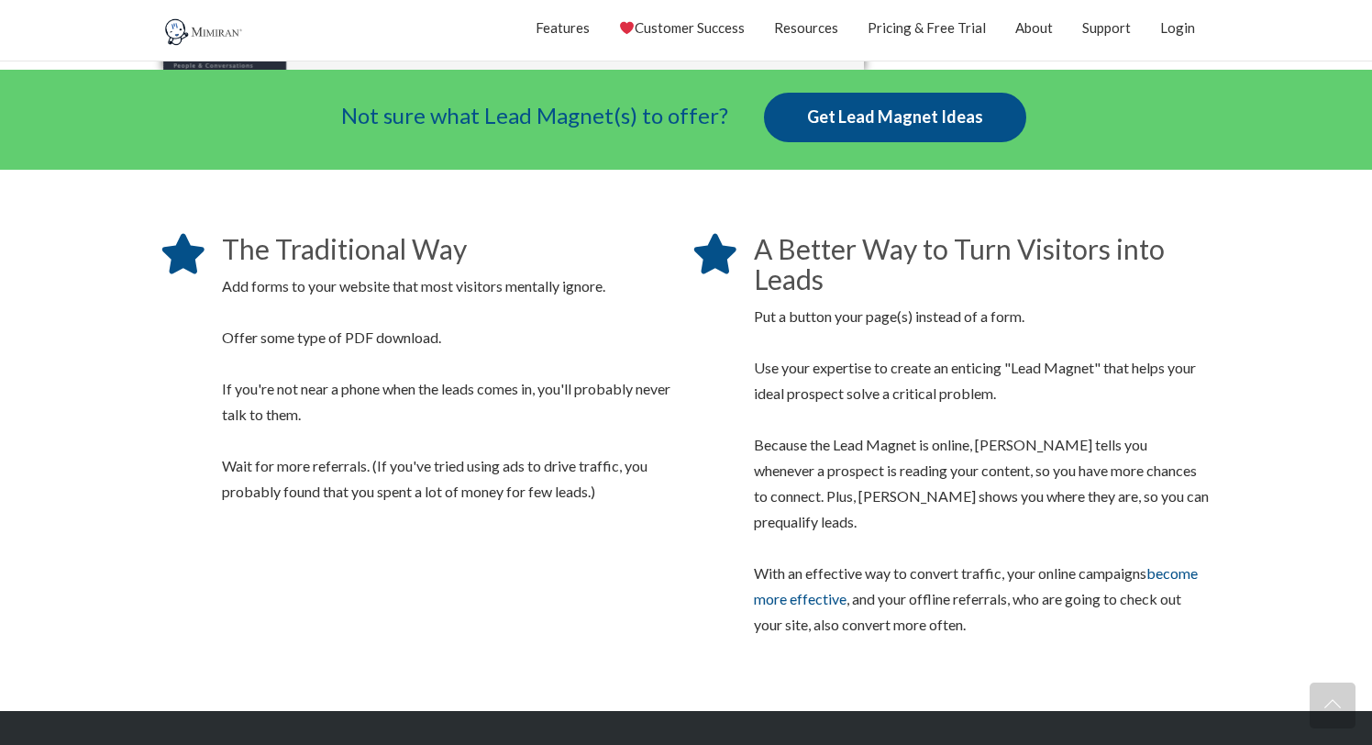
scroll to position [2478, 0]
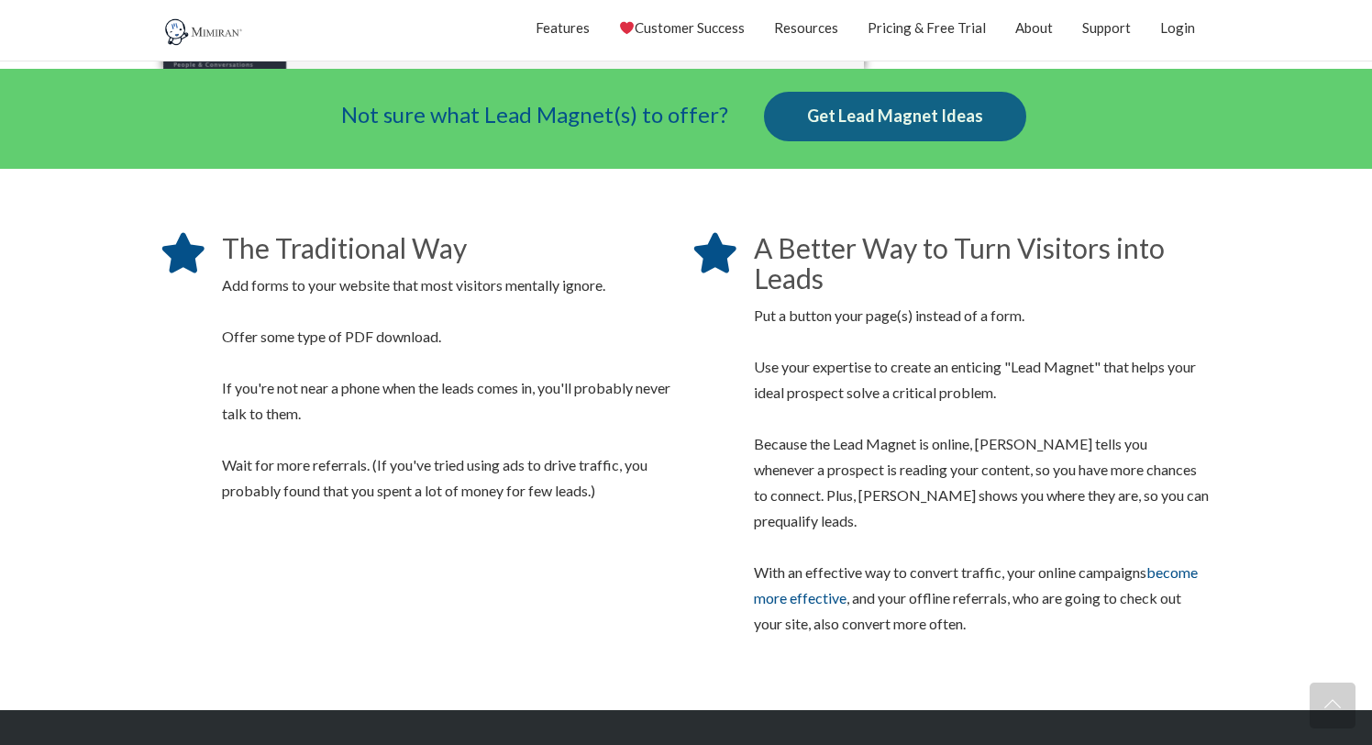
click at [862, 128] on link "Get Lead Magnet Ideas" at bounding box center [895, 117] width 262 height 50
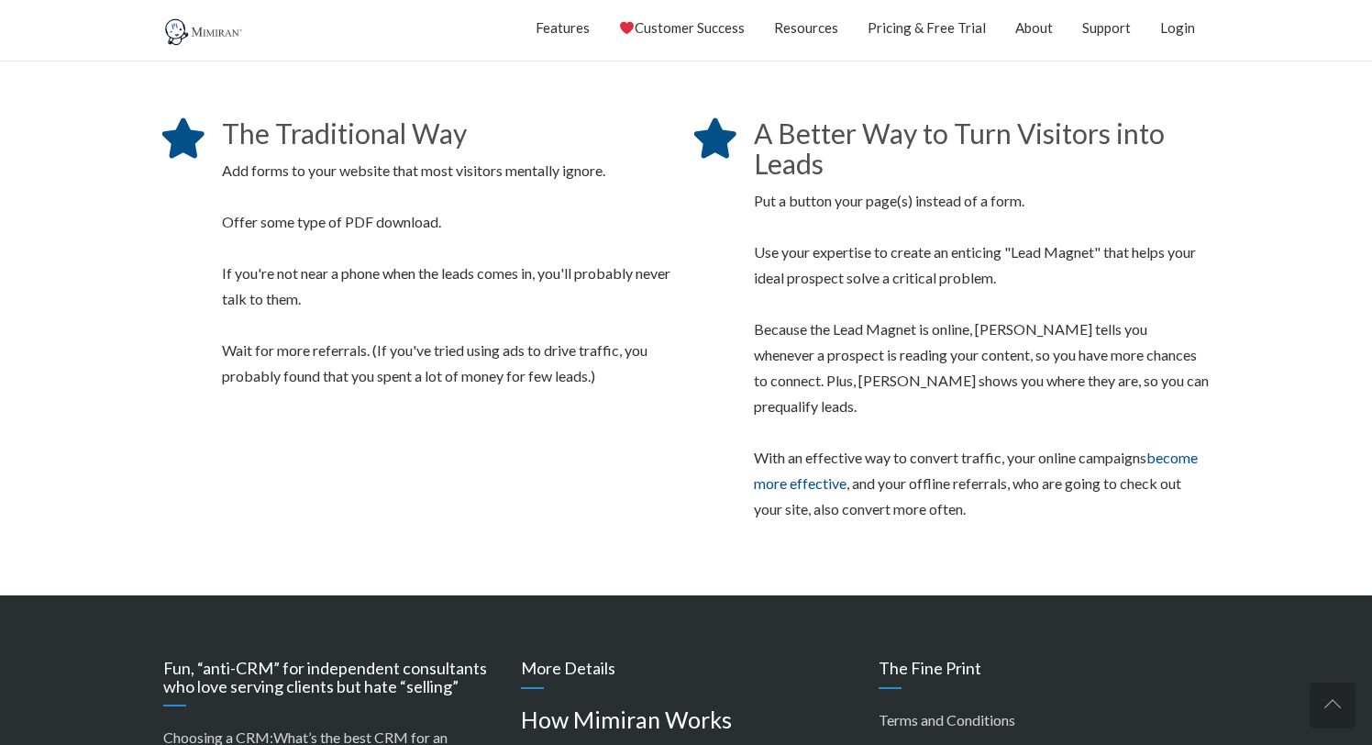
scroll to position [2600, 0]
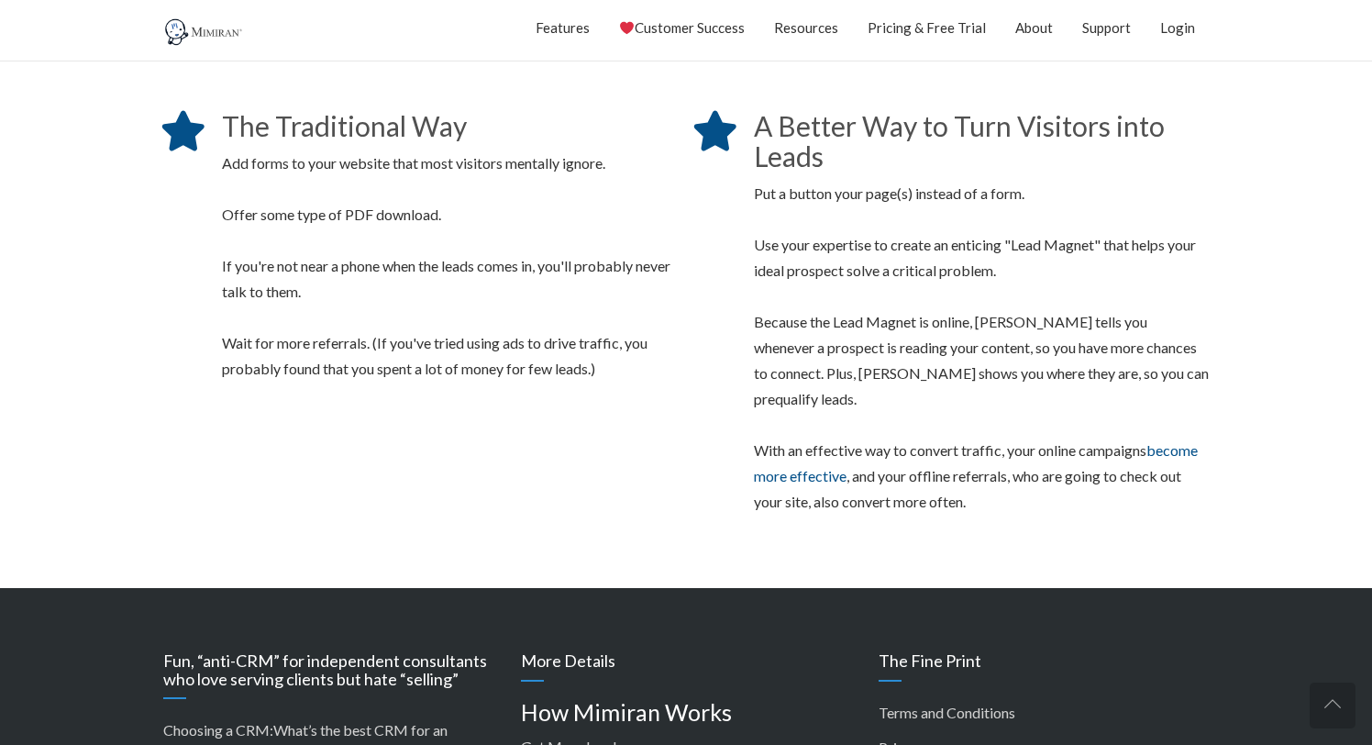
click at [694, 295] on div "A Better Way to Turn Visitors into Leads Put a button your page(s) instead of a…" at bounding box center [952, 317] width 532 height 431
click at [695, 282] on div at bounding box center [715, 317] width 40 height 413
click at [702, 251] on div at bounding box center [715, 317] width 40 height 413
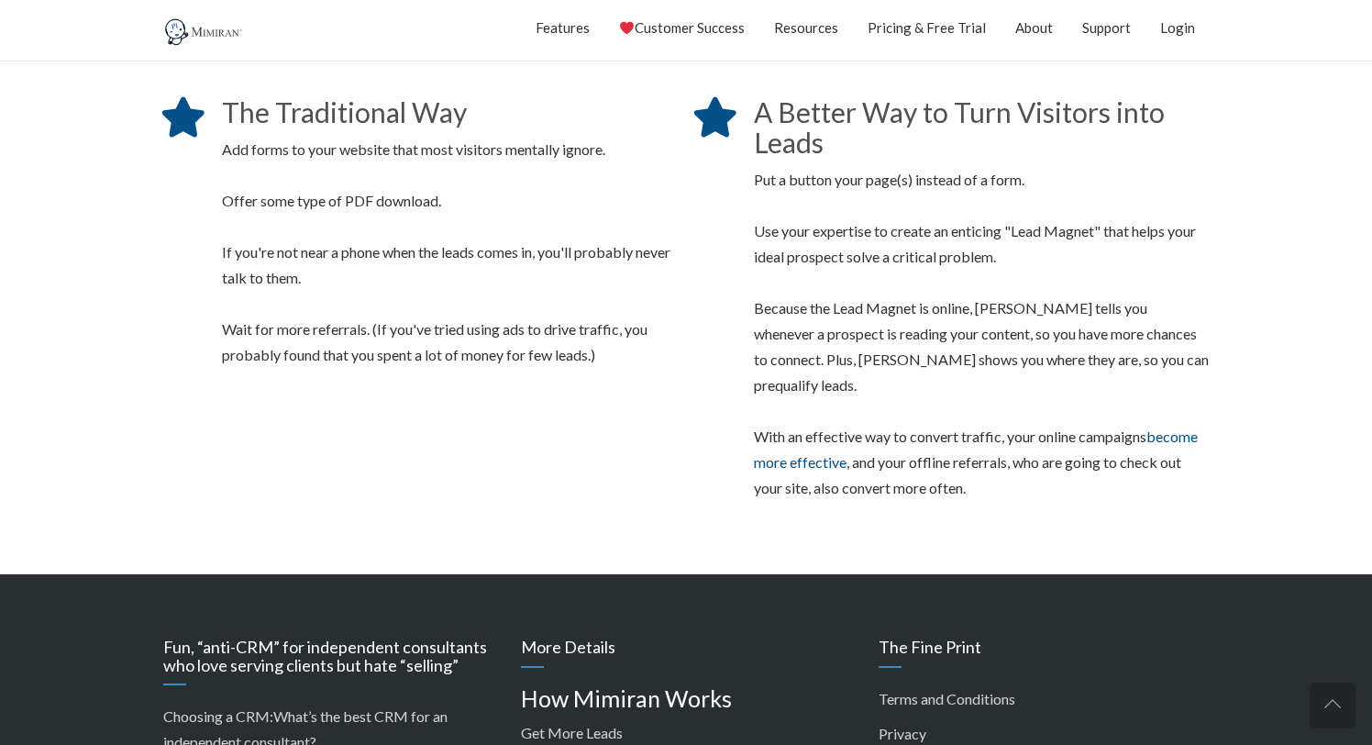
scroll to position [2618, 0]
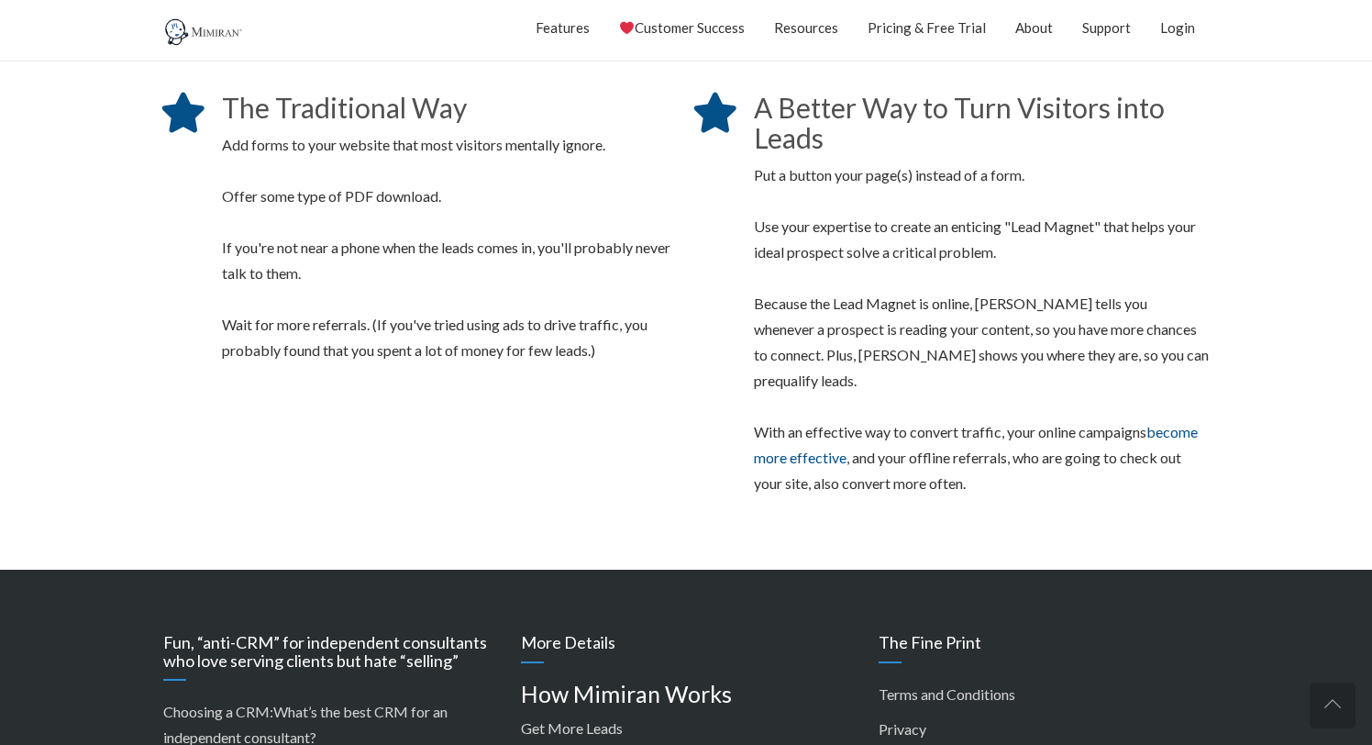
click at [702, 251] on div at bounding box center [715, 299] width 40 height 413
click at [706, 236] on div at bounding box center [715, 299] width 40 height 413
click at [726, 244] on div at bounding box center [715, 299] width 40 height 413
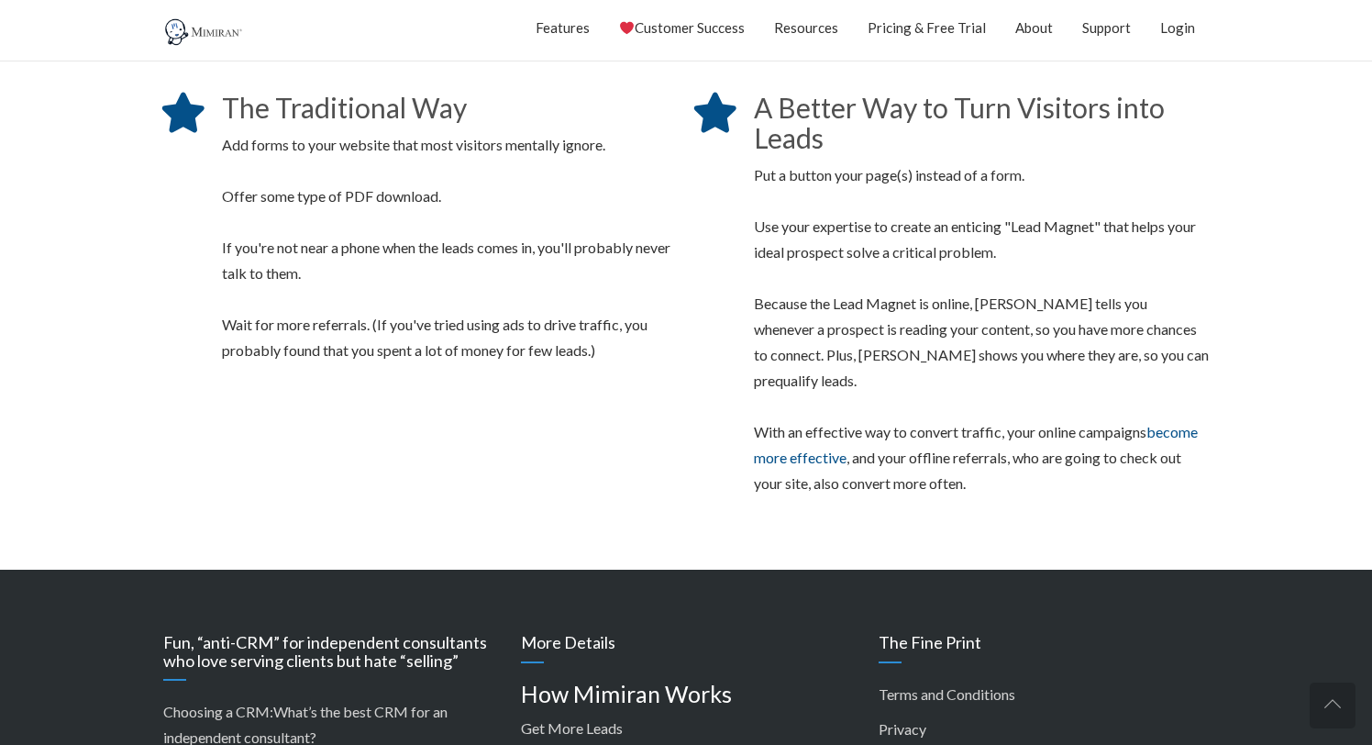
click at [726, 244] on div at bounding box center [715, 299] width 40 height 413
click at [1269, 168] on section "The Traditional Way Add forms to your website that most visitors mentally ignor…" at bounding box center [686, 298] width 1372 height 431
click at [1289, 219] on section "The Traditional Way Add forms to your website that most visitors mentally ignor…" at bounding box center [686, 298] width 1372 height 431
click at [1287, 228] on section "The Traditional Way Add forms to your website that most visitors mentally ignor…" at bounding box center [686, 298] width 1372 height 431
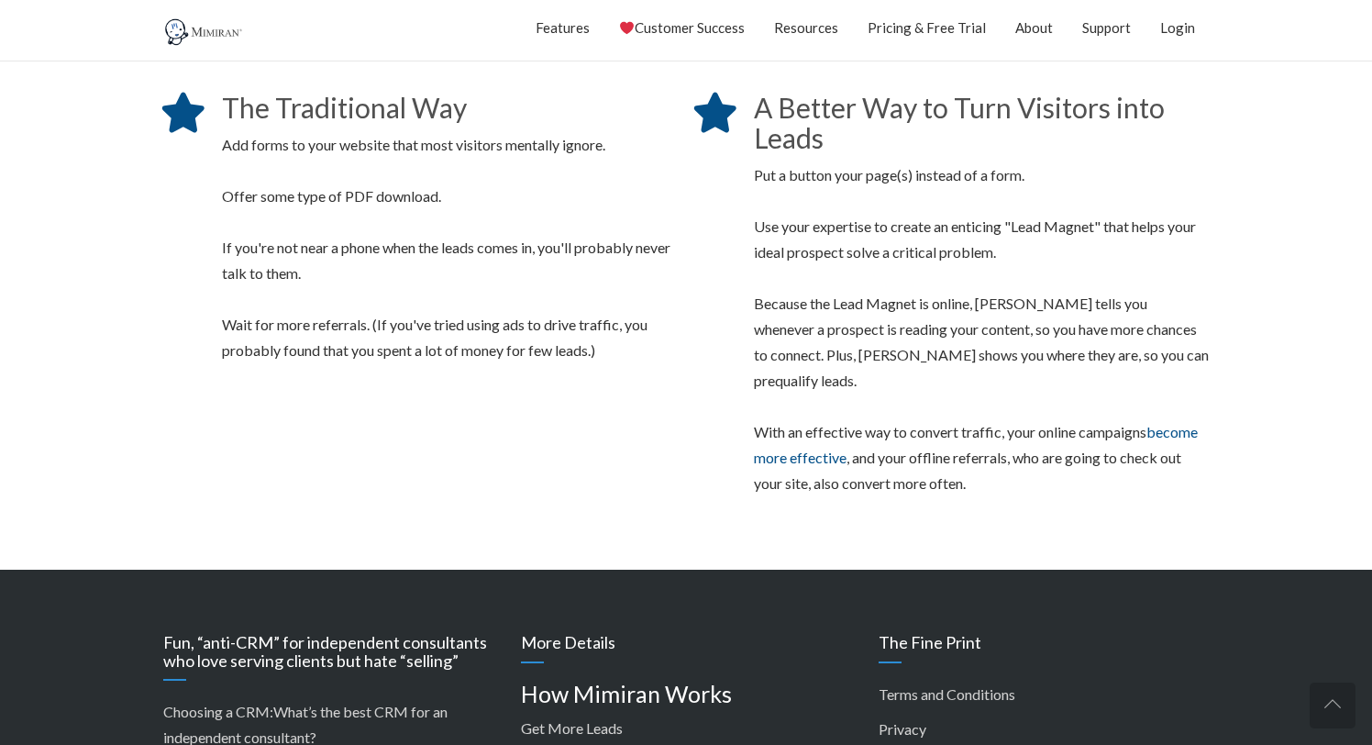
click at [1287, 228] on section "The Traditional Way Add forms to your website that most visitors mentally ignor…" at bounding box center [686, 298] width 1372 height 431
click at [1289, 207] on section "The Traditional Way Add forms to your website that most visitors mentally ignor…" at bounding box center [686, 298] width 1372 height 431
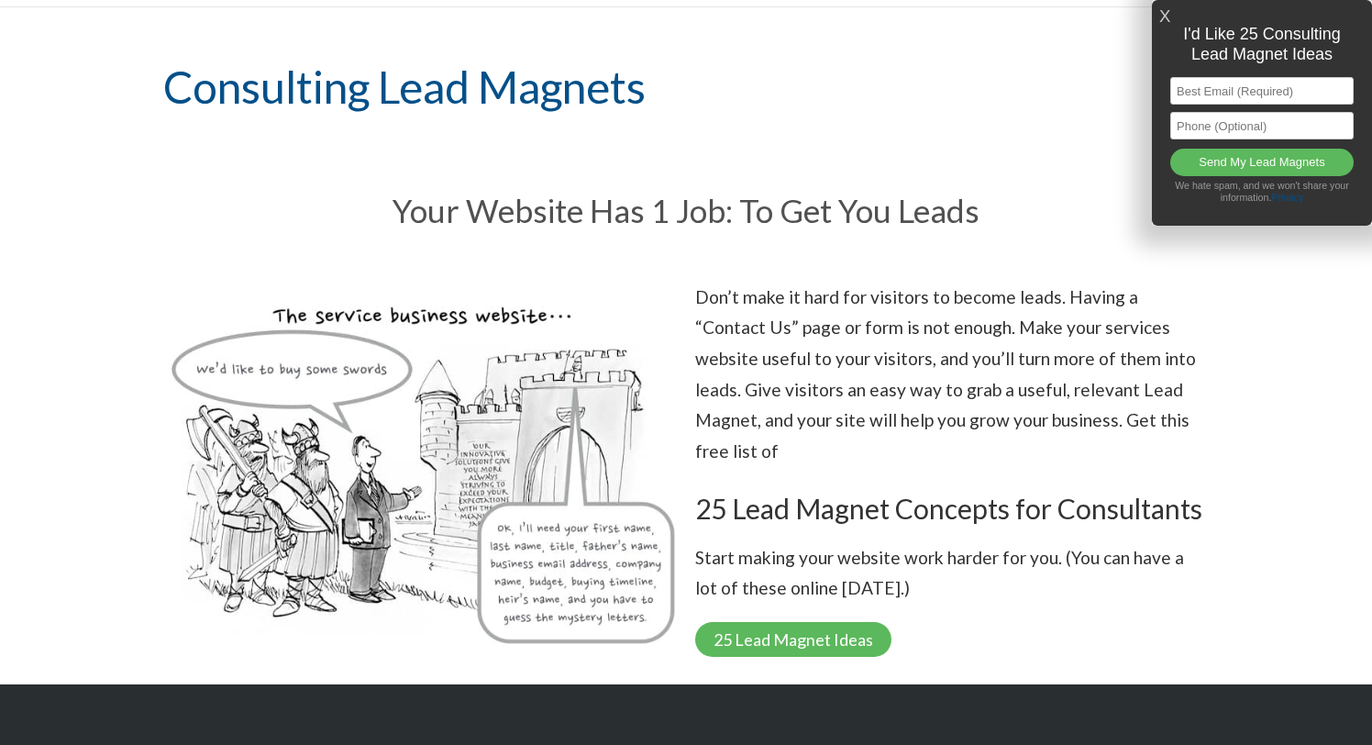
scroll to position [87, 0]
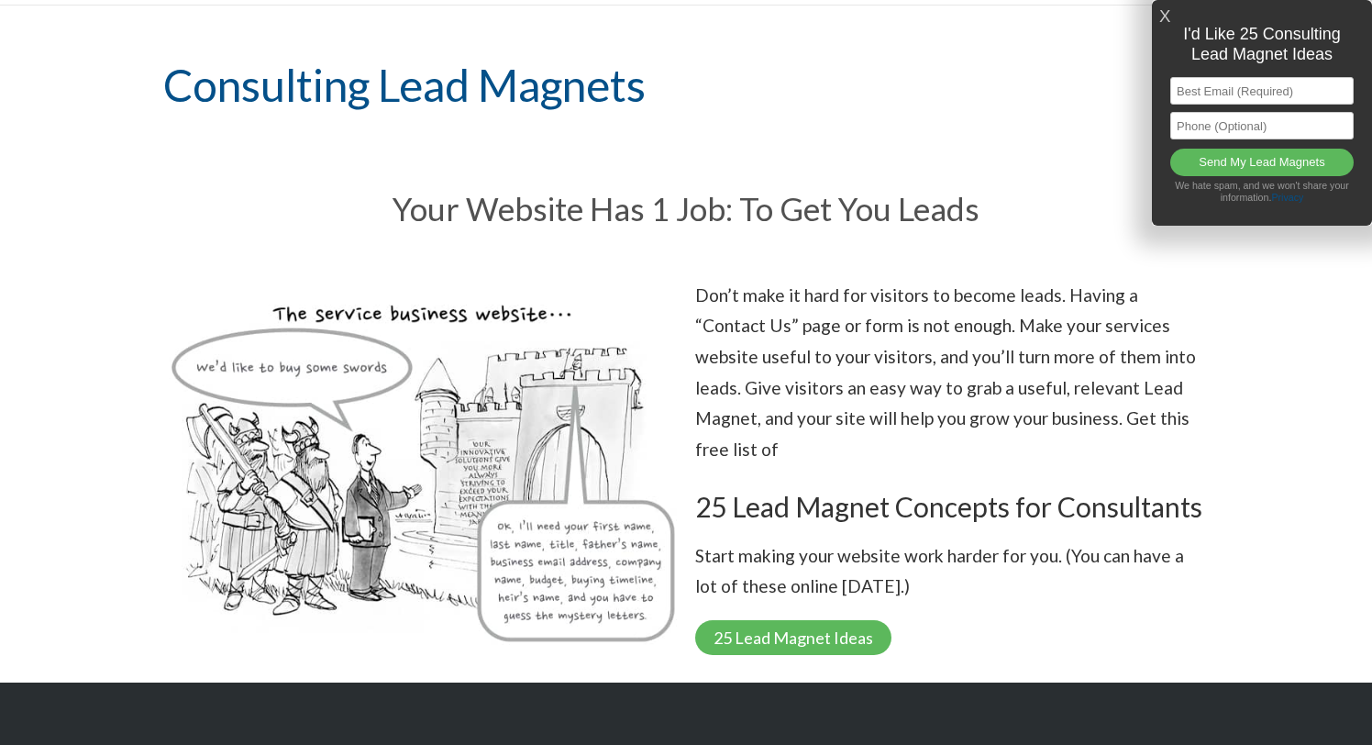
click at [672, 250] on div "Your Website Has 1 Job: To Get You Leads" at bounding box center [686, 208] width 1064 height 87
click at [1155, 14] on div "X I'd Like 25 Consulting Lead Magnet Ideas Email Address Phone Send My Lead Mag…" at bounding box center [1262, 113] width 220 height 226
click at [1161, 16] on link "X" at bounding box center [1165, 17] width 11 height 30
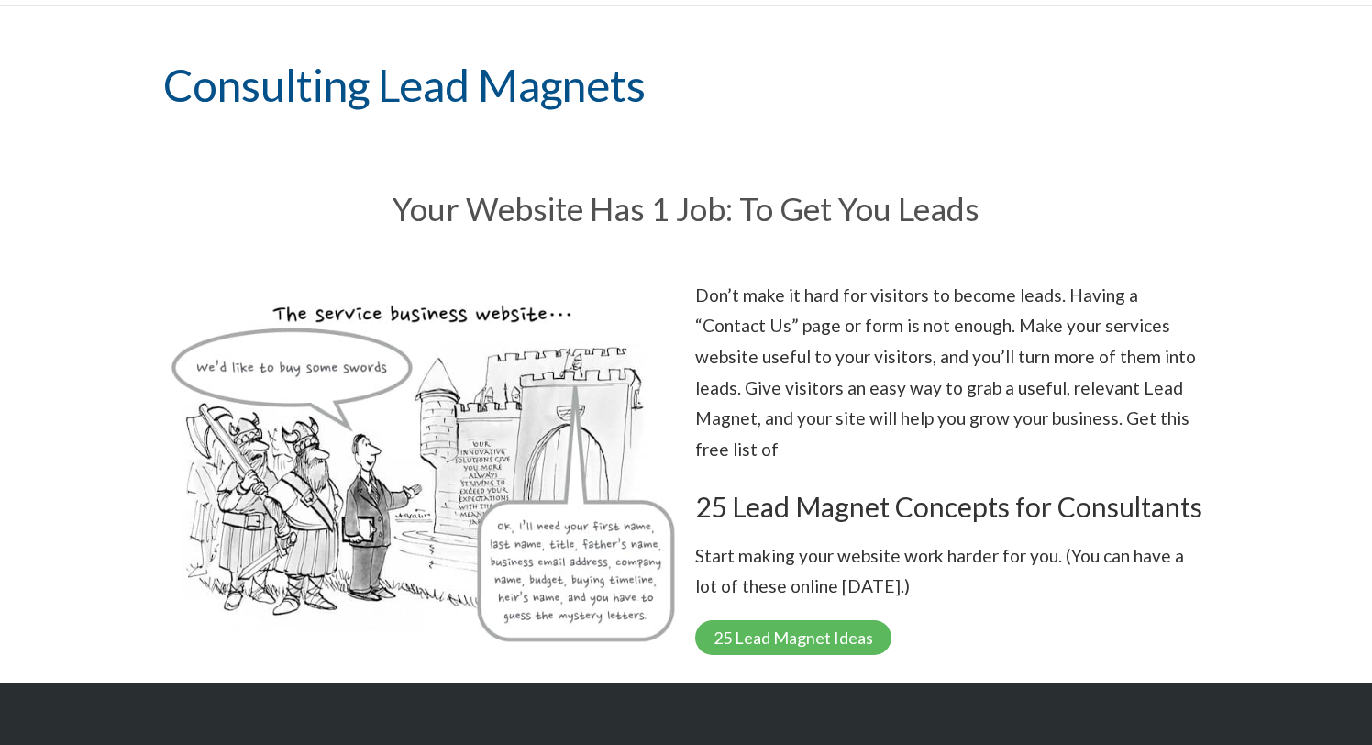
click at [676, 246] on div "Your Website Has 1 Job: To Get You Leads" at bounding box center [686, 208] width 1064 height 87
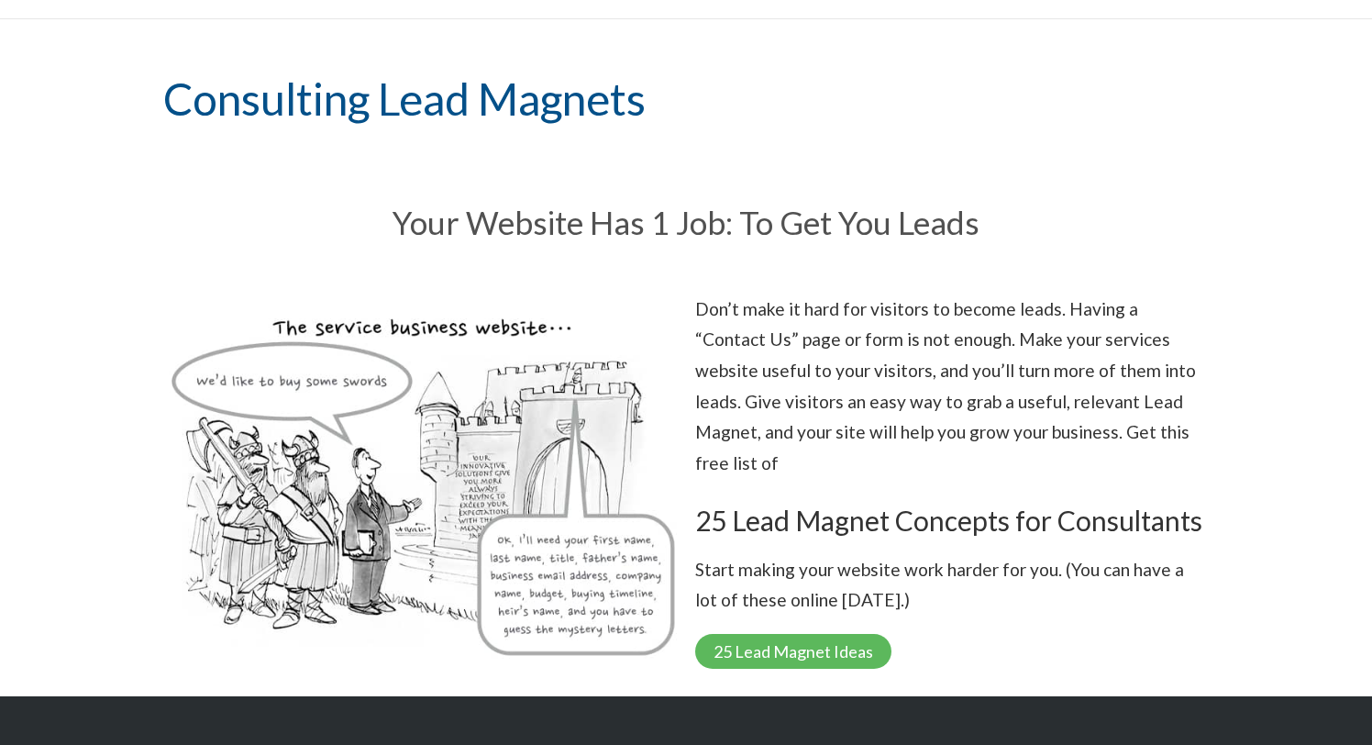
scroll to position [97, 0]
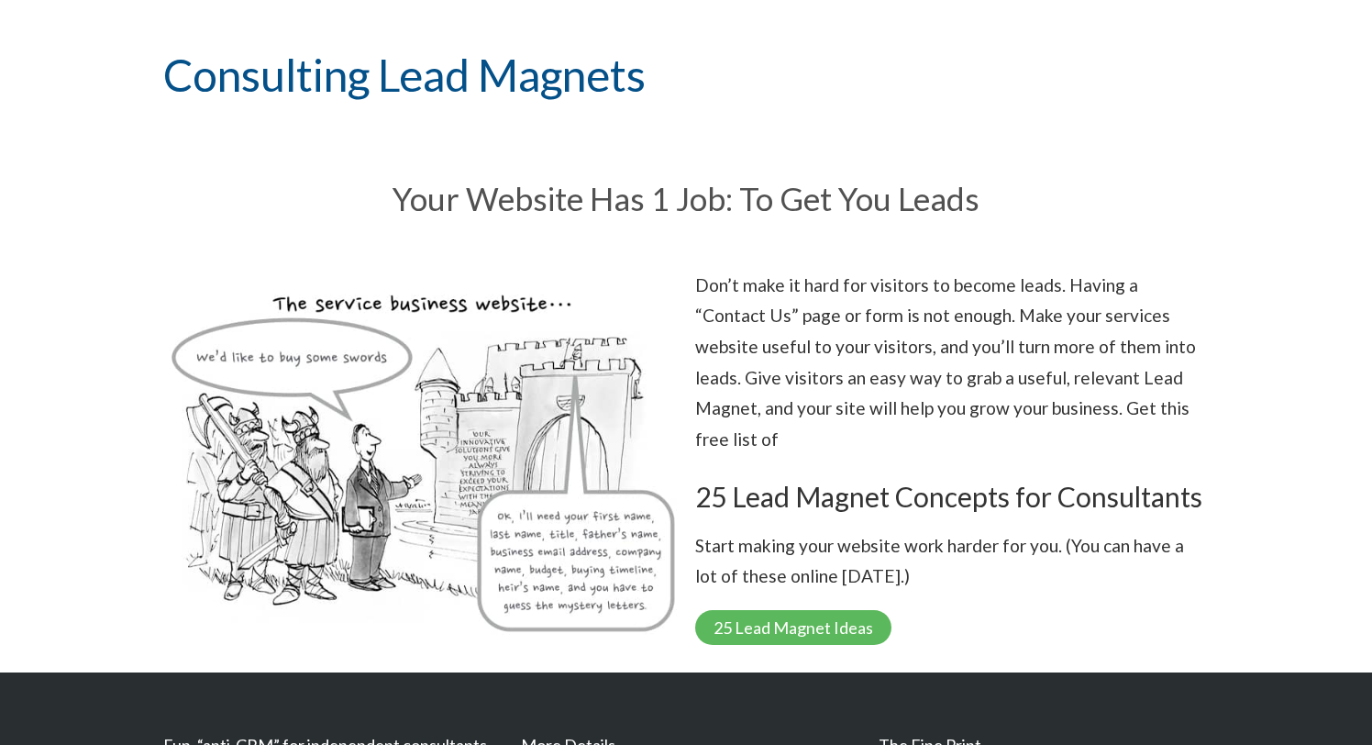
click at [672, 241] on div "Your Website Has 1 Job: To Get You Leads" at bounding box center [686, 198] width 1064 height 87
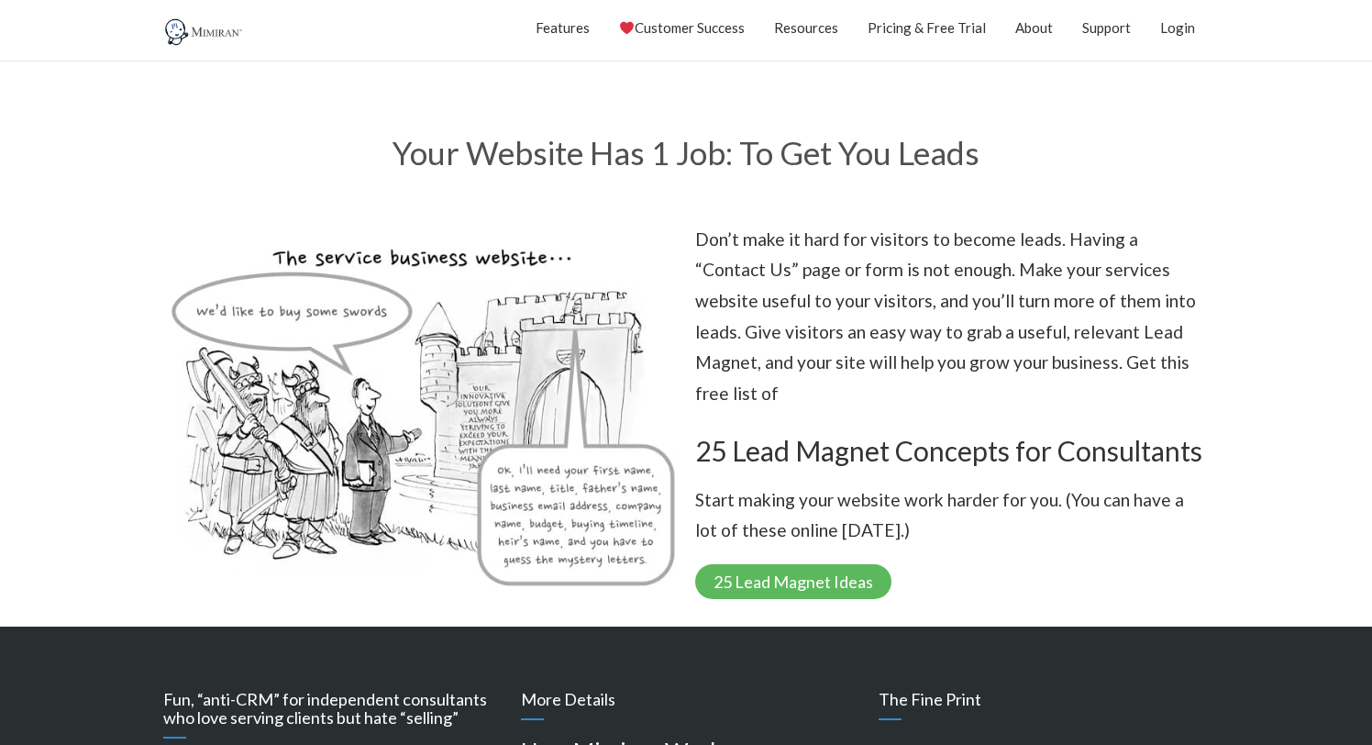
scroll to position [161, 0]
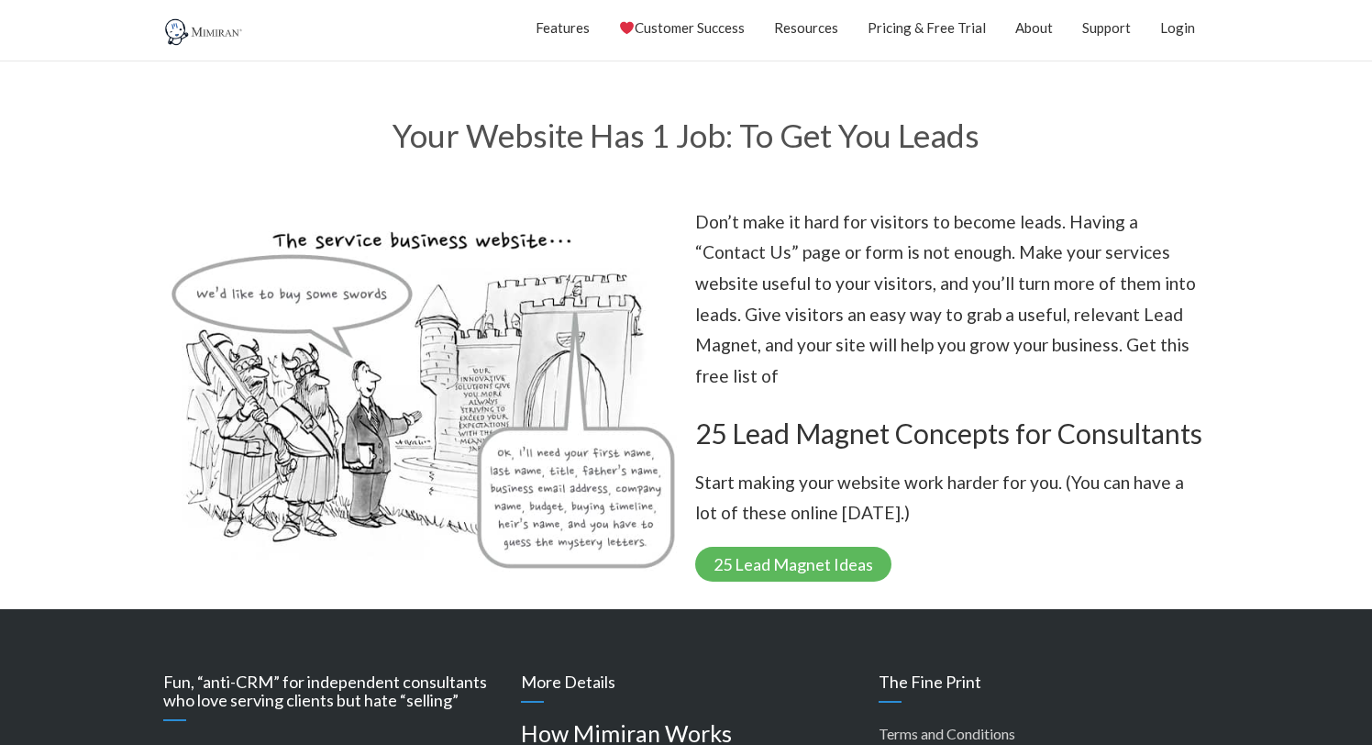
click at [1297, 285] on section "Don’t make it hard for visitors to become leads. Having a “Contact Us” page or …" at bounding box center [686, 394] width 1372 height 394
click at [1314, 287] on section "Don’t make it hard for visitors to become leads. Having a “Contact Us” page or …" at bounding box center [686, 394] width 1372 height 394
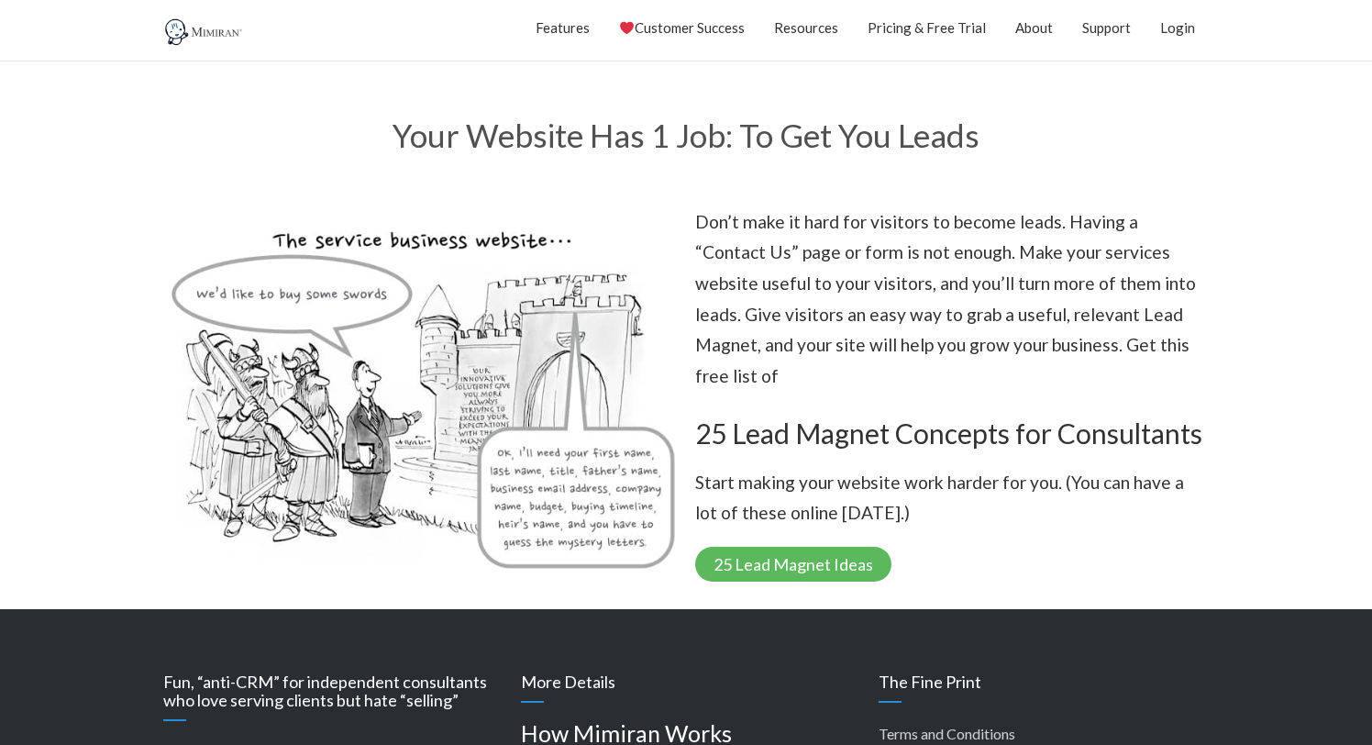
click at [1314, 287] on section "Don’t make it hard for visitors to become leads. Having a “Contact Us” page or …" at bounding box center [686, 394] width 1372 height 394
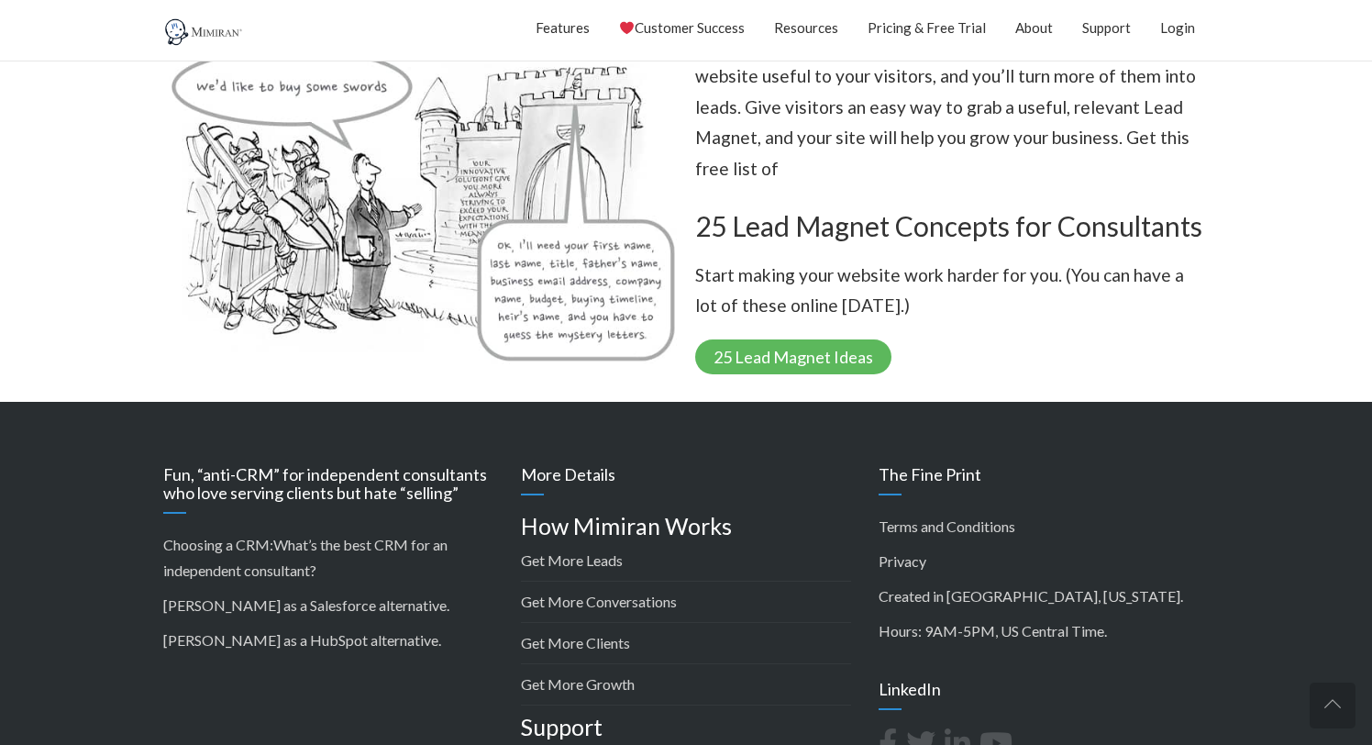
scroll to position [529, 0]
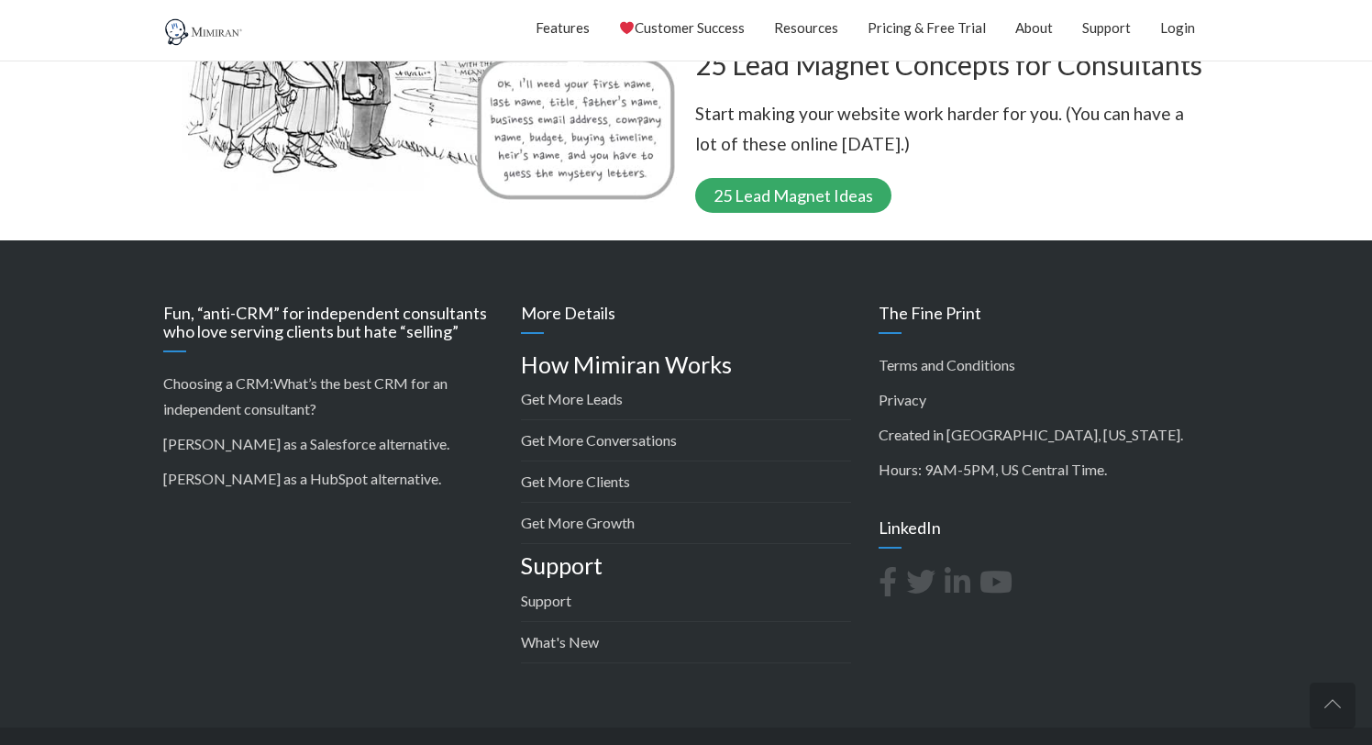
click at [752, 178] on link "25 Lead Magnet Ideas" at bounding box center [793, 195] width 196 height 35
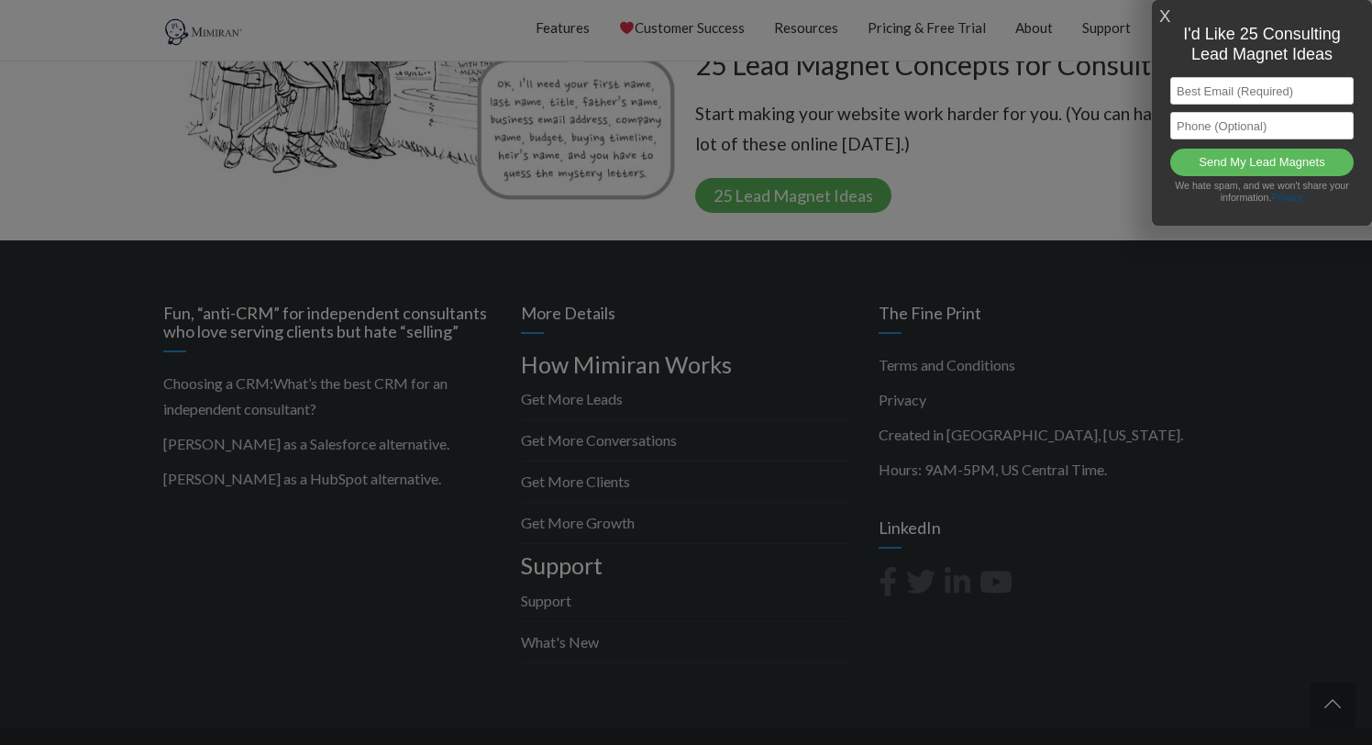
click at [1161, 10] on link "X" at bounding box center [1165, 17] width 11 height 30
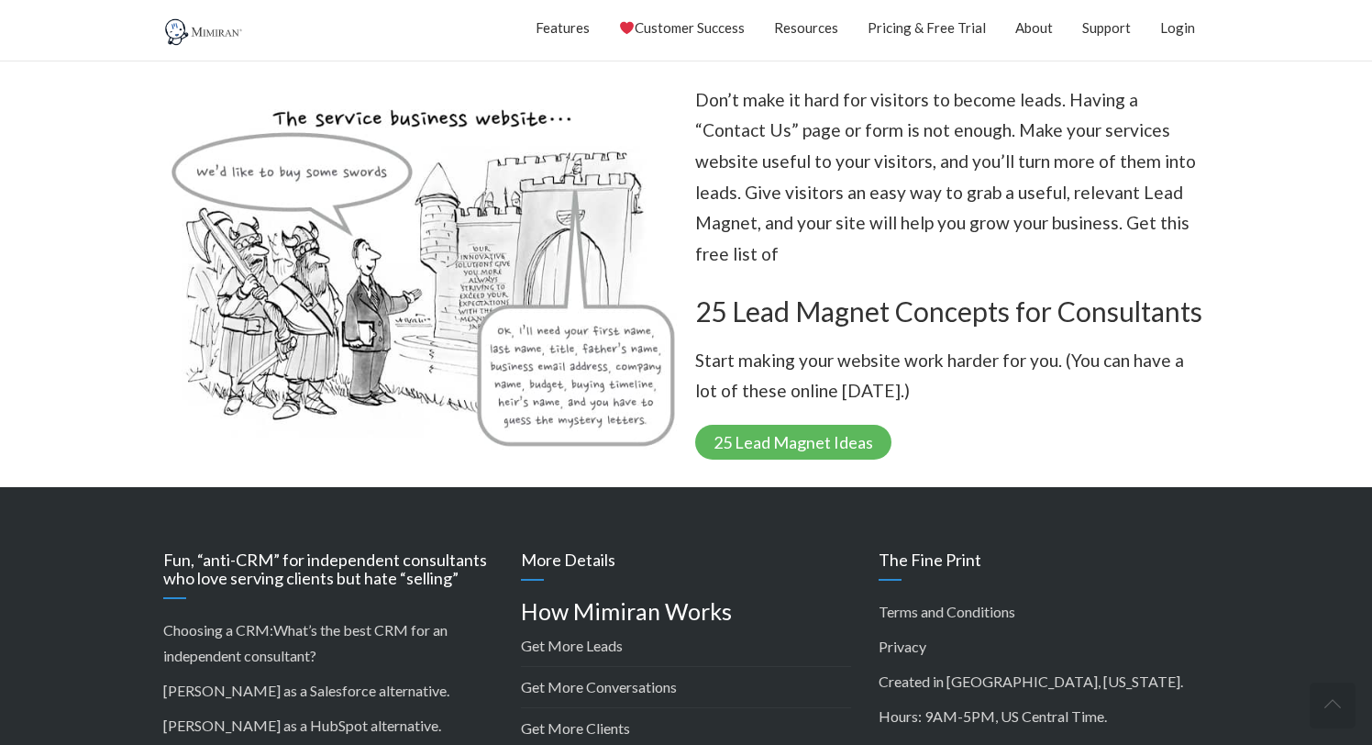
scroll to position [299, 0]
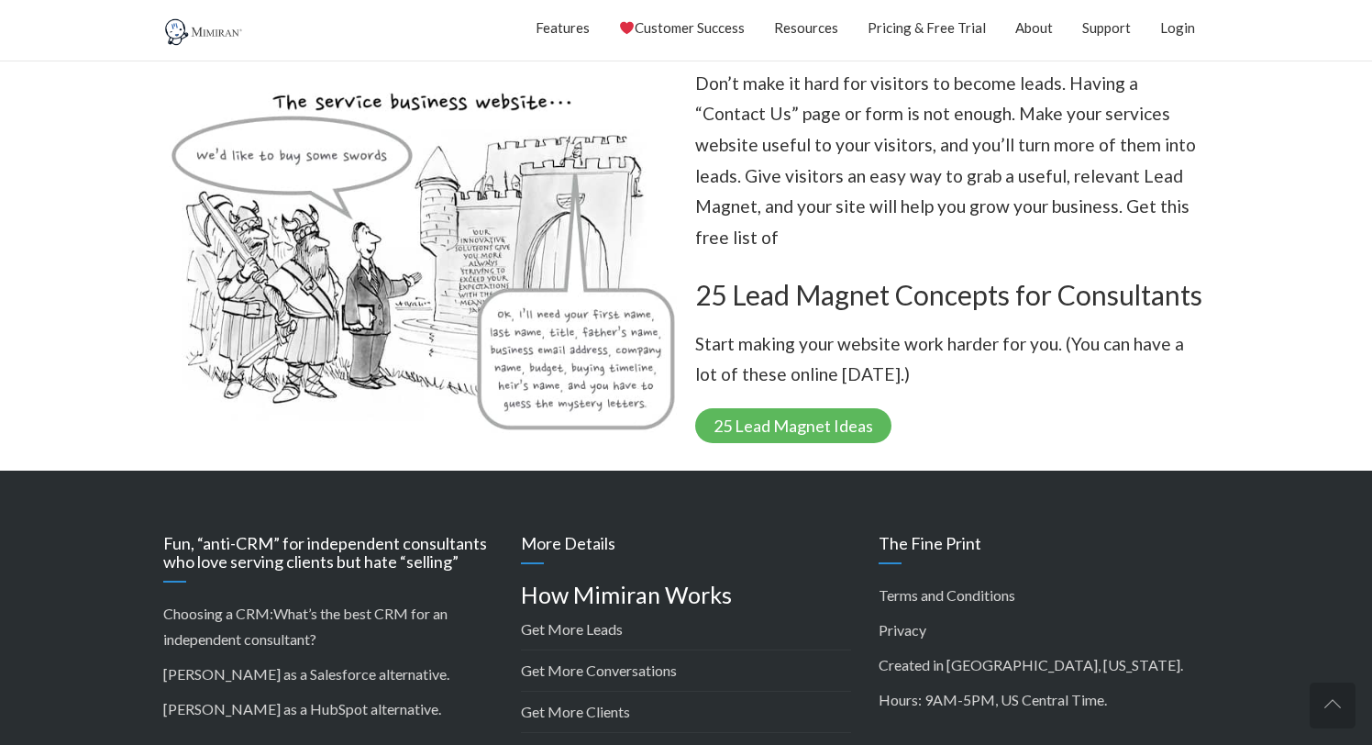
click at [1301, 229] on section "Don’t make it hard for visitors to become leads. Having a “Contact Us” page or …" at bounding box center [686, 256] width 1372 height 394
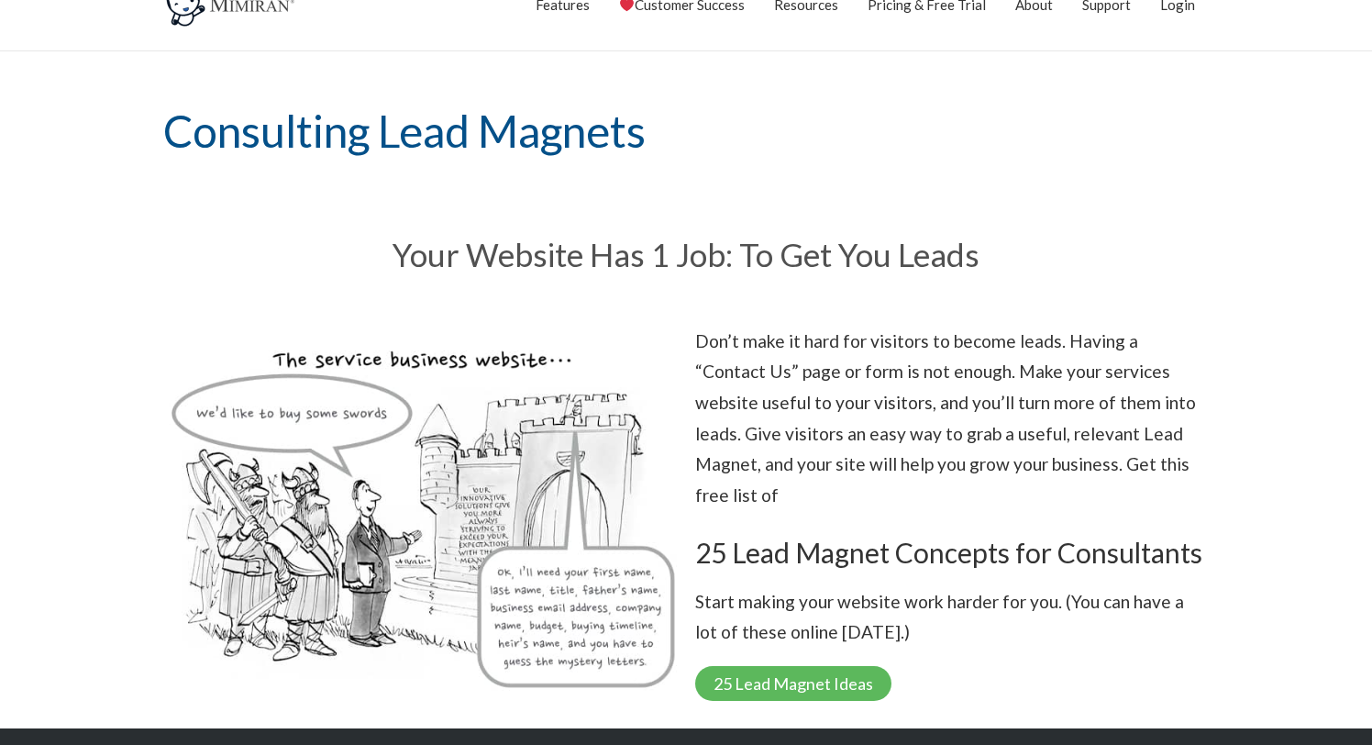
scroll to position [58, 0]
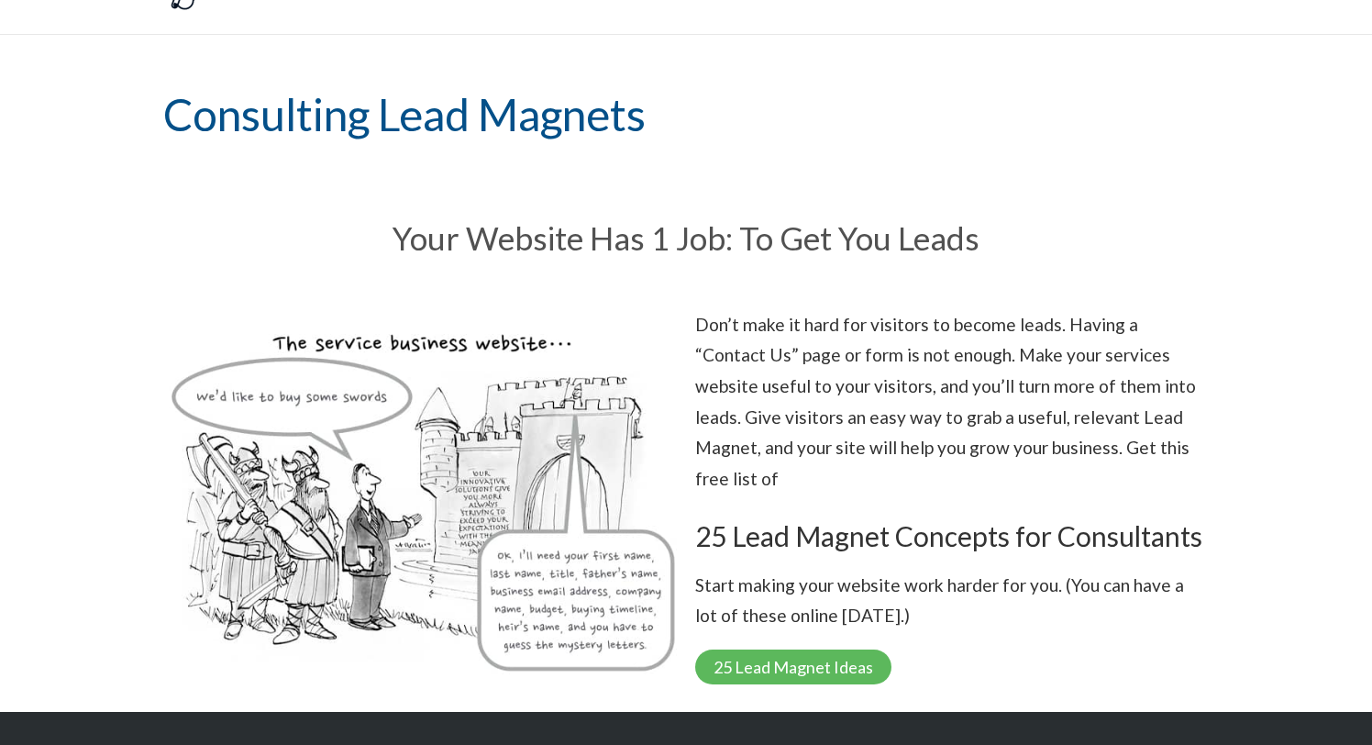
click at [1273, 394] on section "Don’t make it hard for visitors to become leads. Having a “Contact Us” page or …" at bounding box center [686, 497] width 1372 height 394
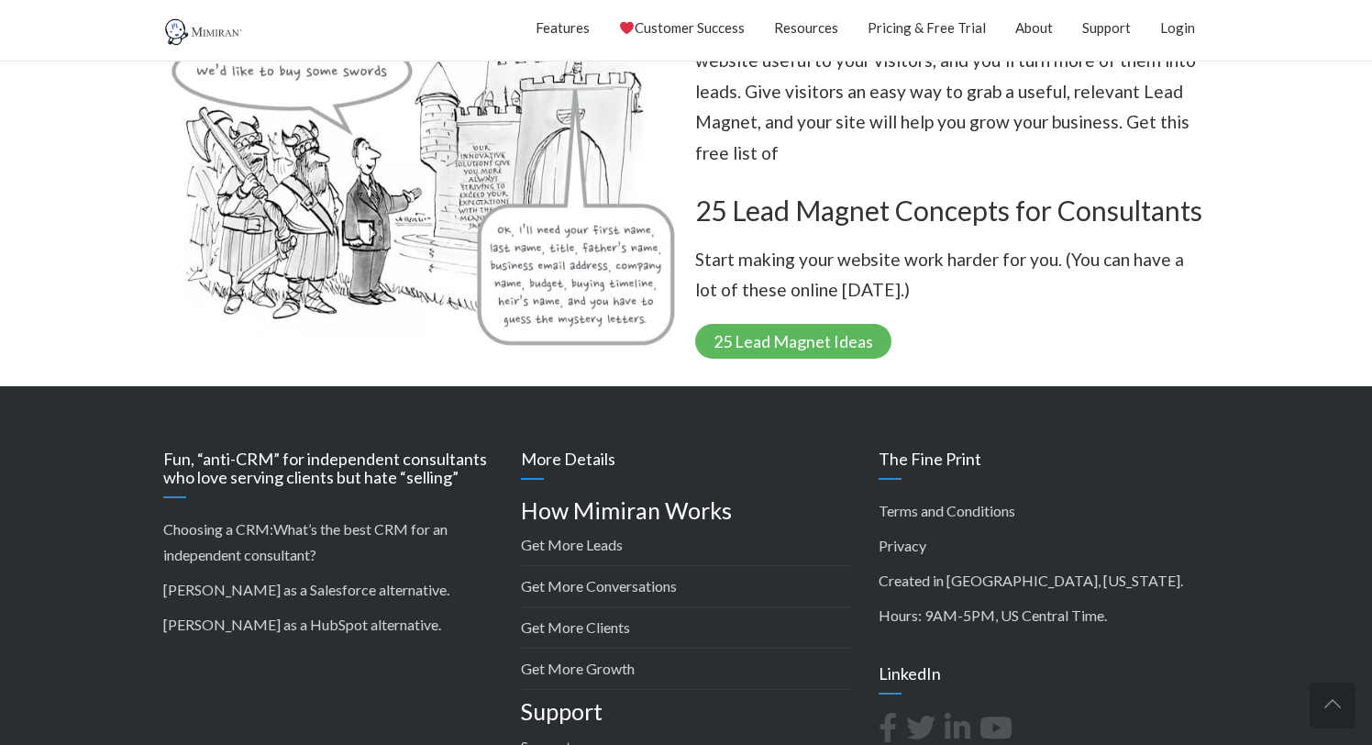
scroll to position [385, 0]
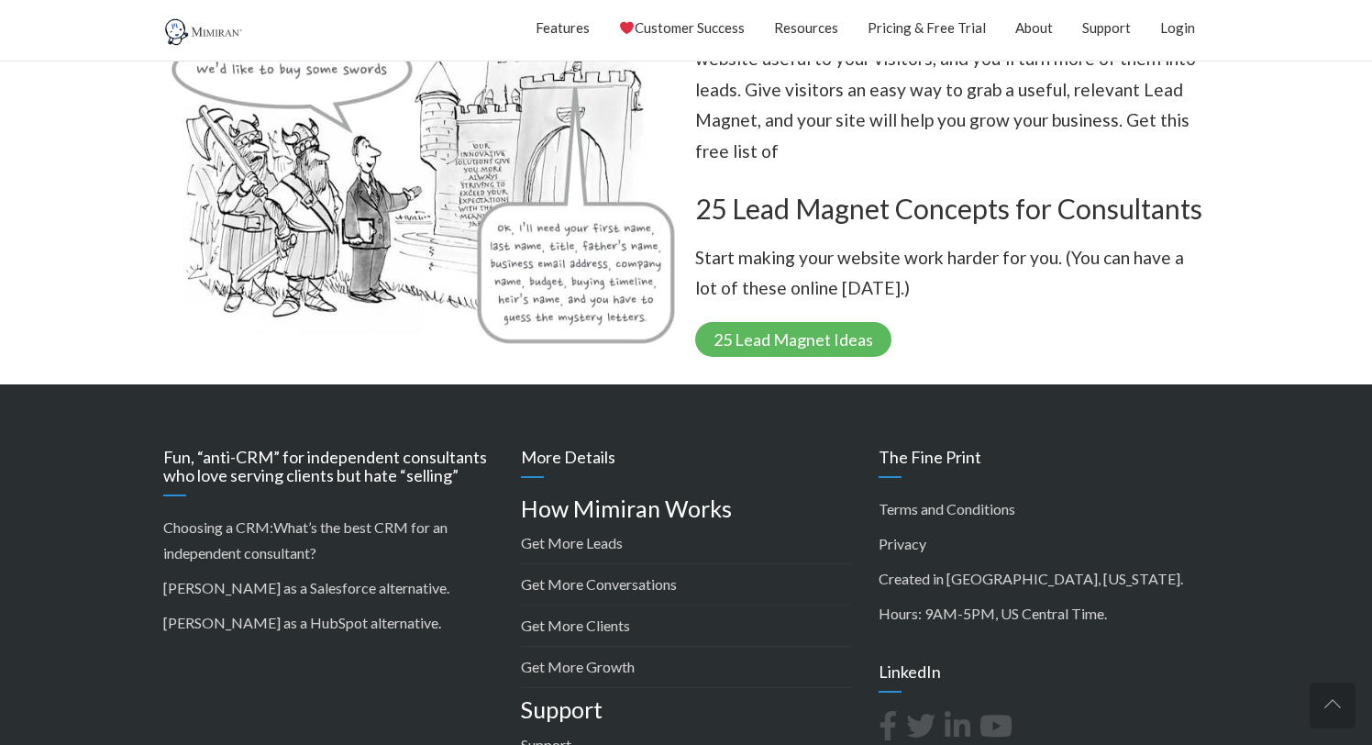
click at [1305, 309] on section "Don’t make it hard for visitors to become leads. Having a “Contact Us” page or …" at bounding box center [686, 169] width 1372 height 394
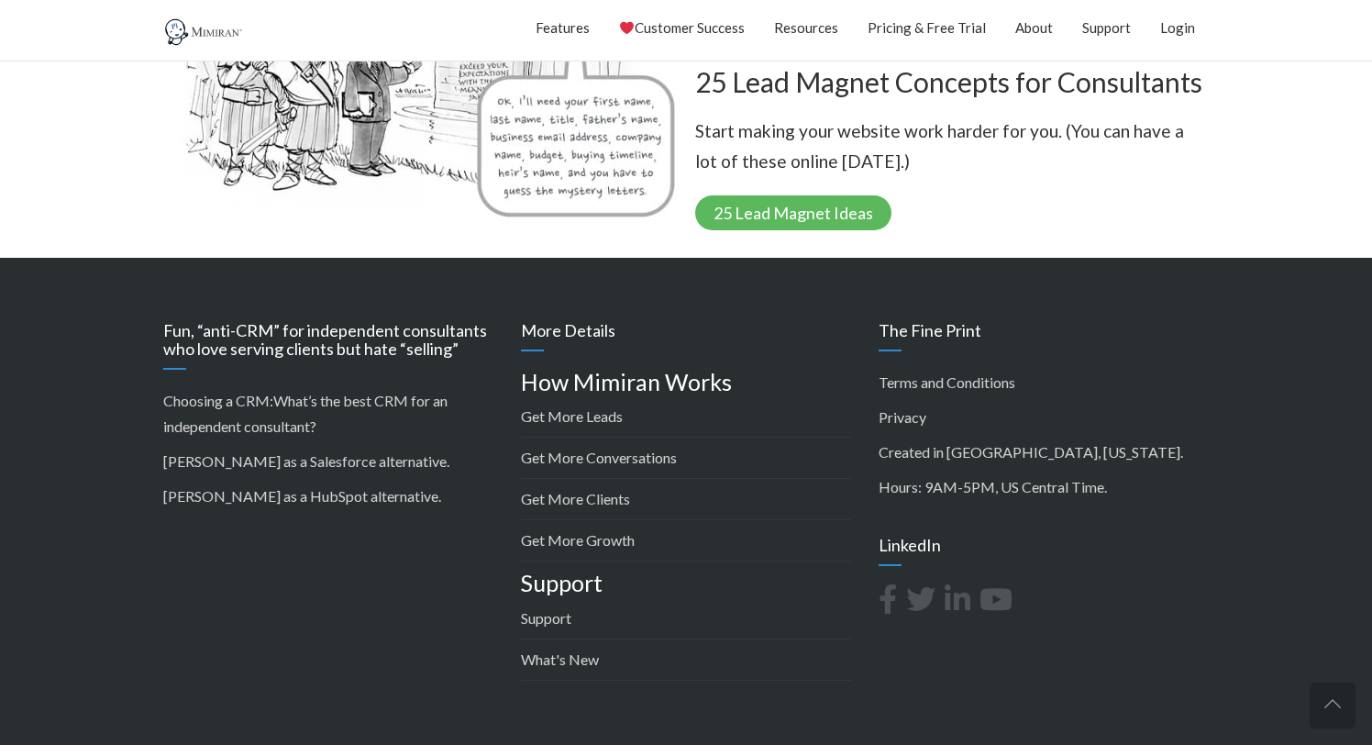
scroll to position [586, 0]
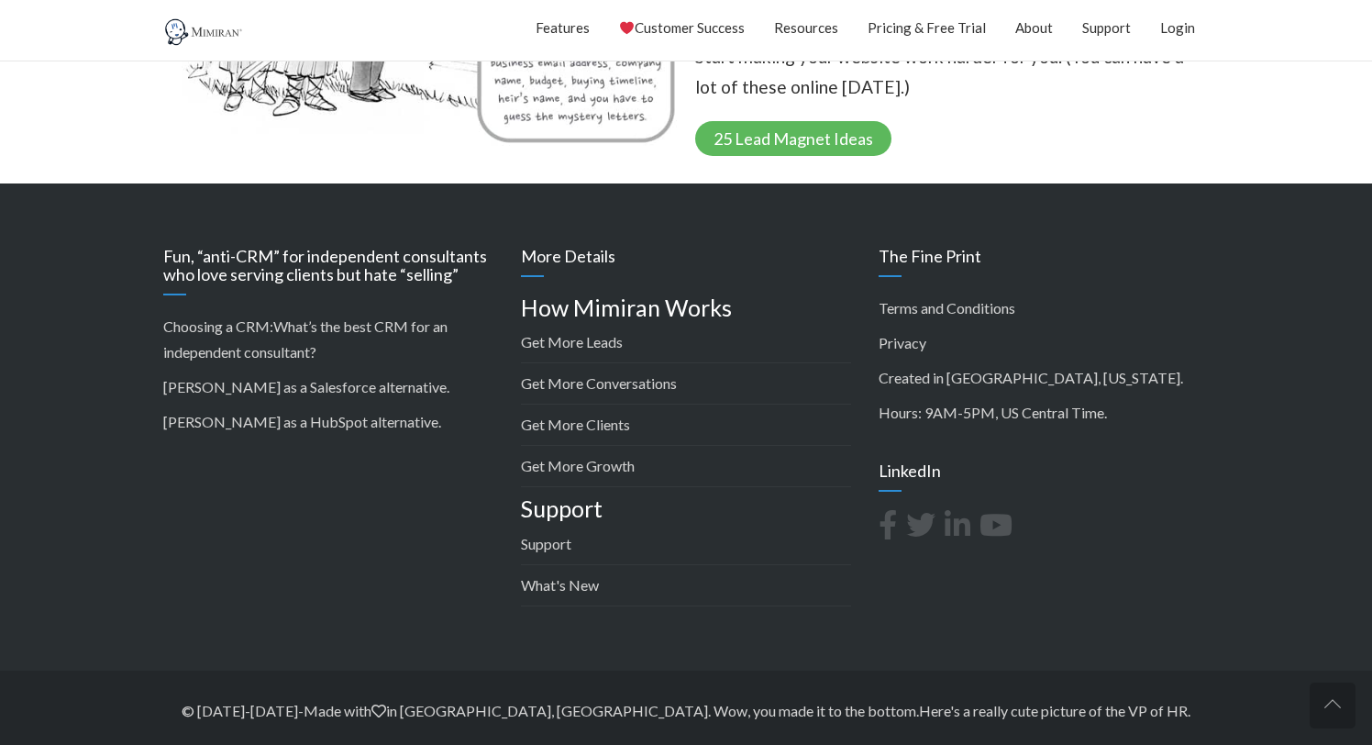
click at [1279, 210] on footer "Fun, “anti-CRM” for independent consultants who love serving clients but hate “…" at bounding box center [686, 467] width 1372 height 568
click at [919, 705] on link "Here's a really cute picture of the VP of HR" at bounding box center [1053, 710] width 269 height 17
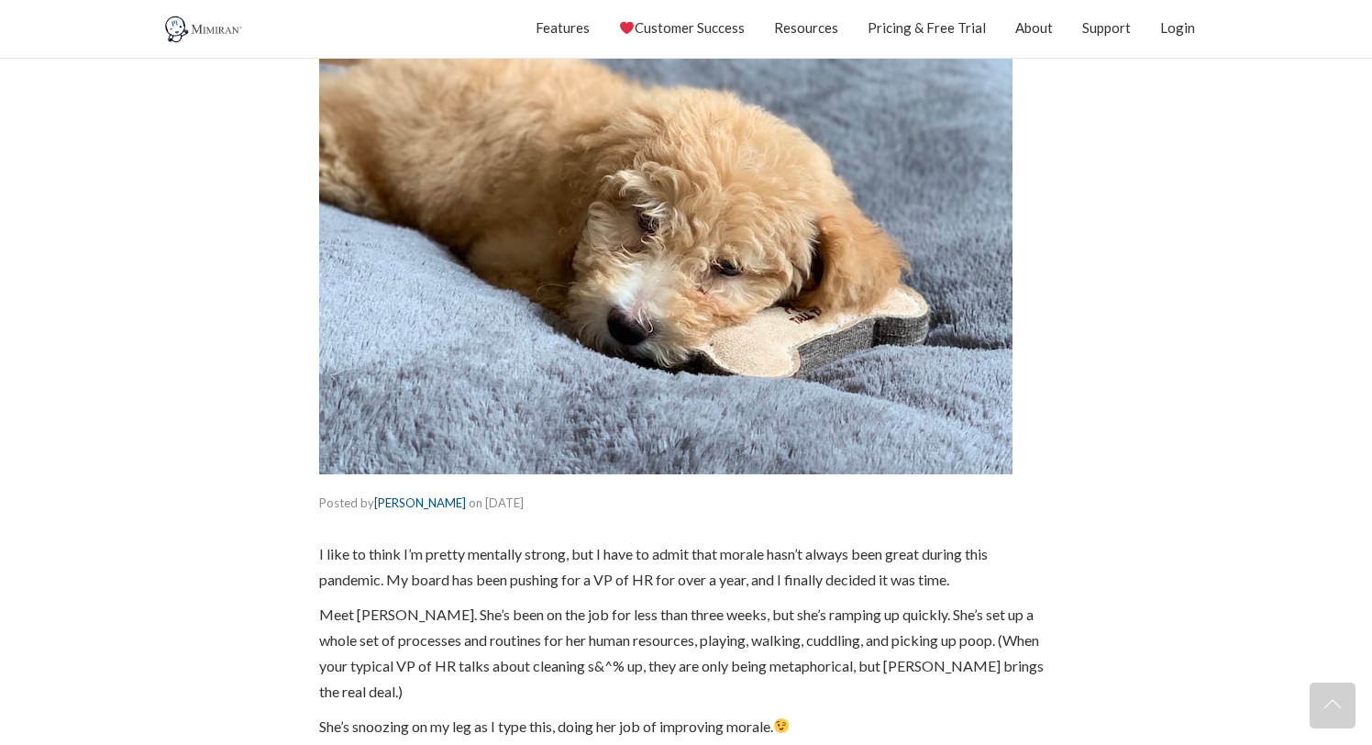
scroll to position [358, 0]
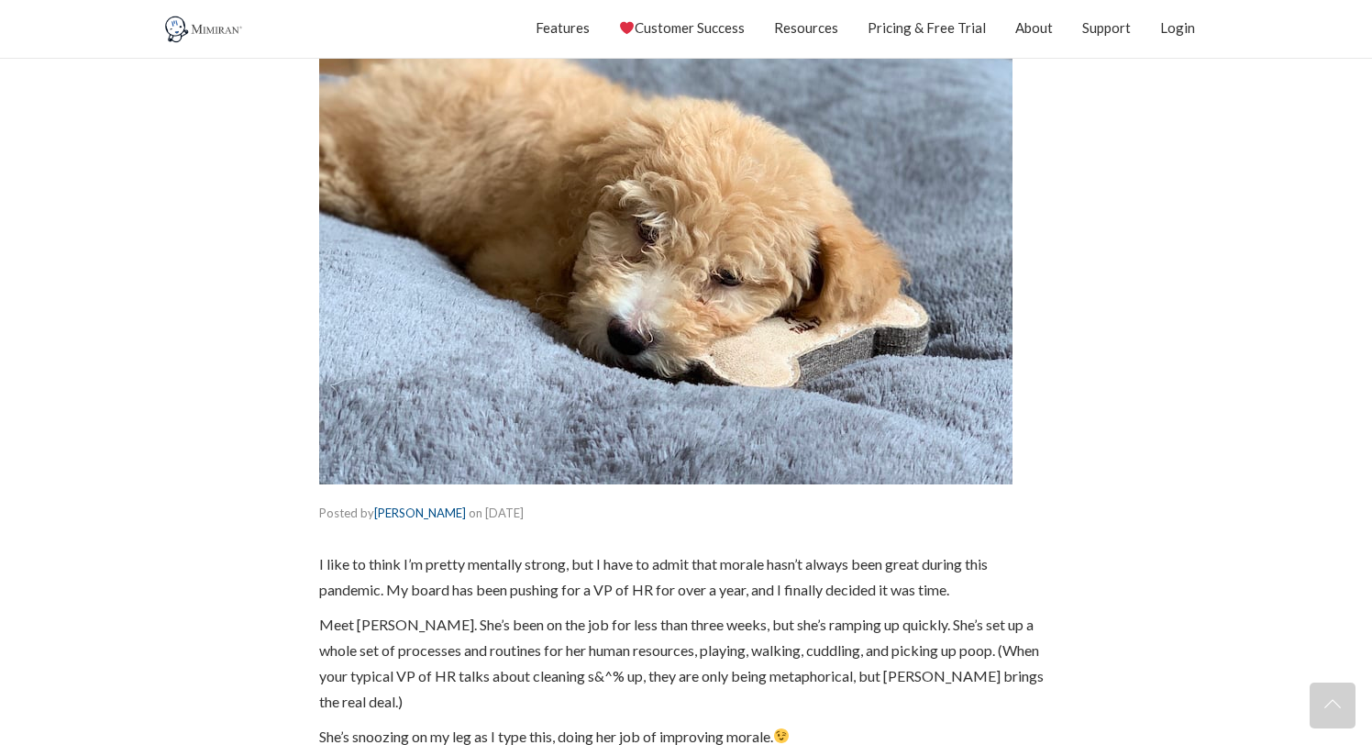
click at [1260, 350] on section "Posted by [PERSON_NAME] on [DATE] | Featured I like to think I’m pretty mentall…" at bounding box center [686, 417] width 1372 height 1047
click at [1233, 361] on section "Posted by [PERSON_NAME] on [DATE] | Featured I like to think I’m pretty mentall…" at bounding box center [686, 417] width 1372 height 1047
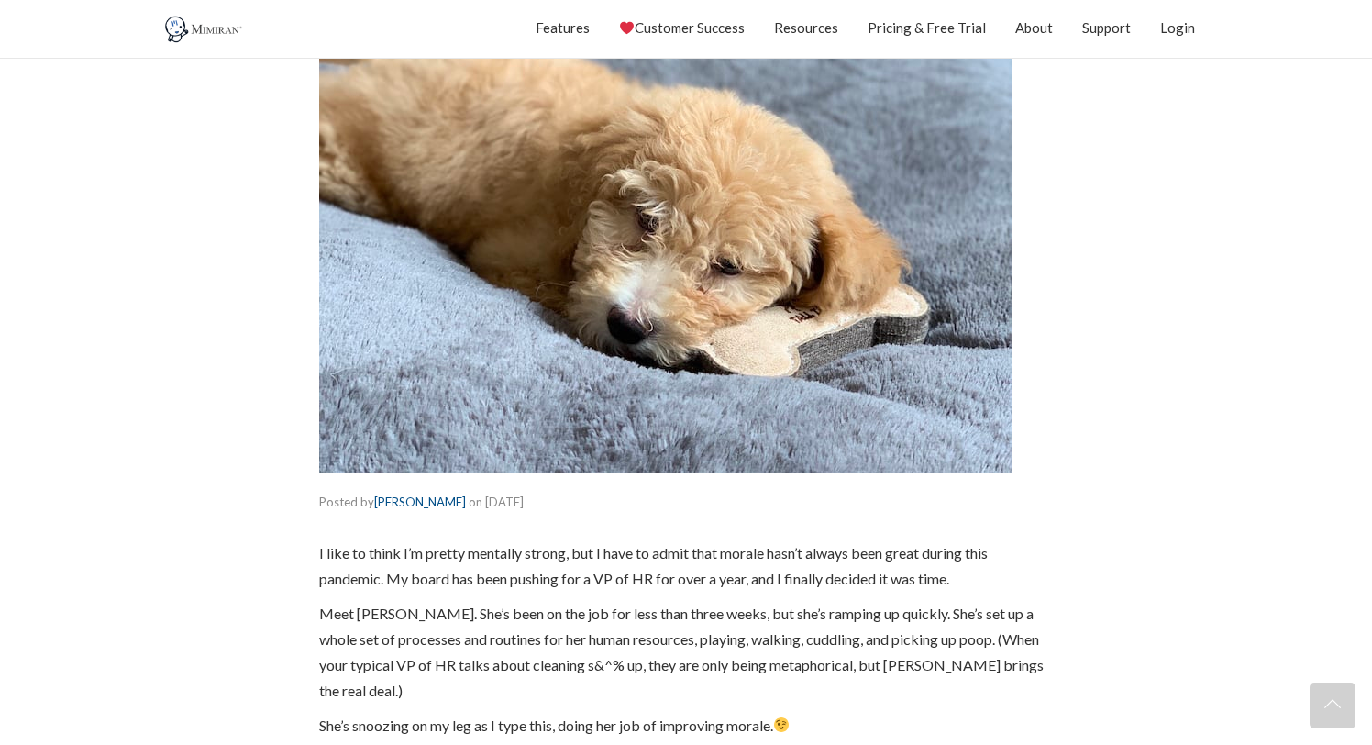
scroll to position [364, 0]
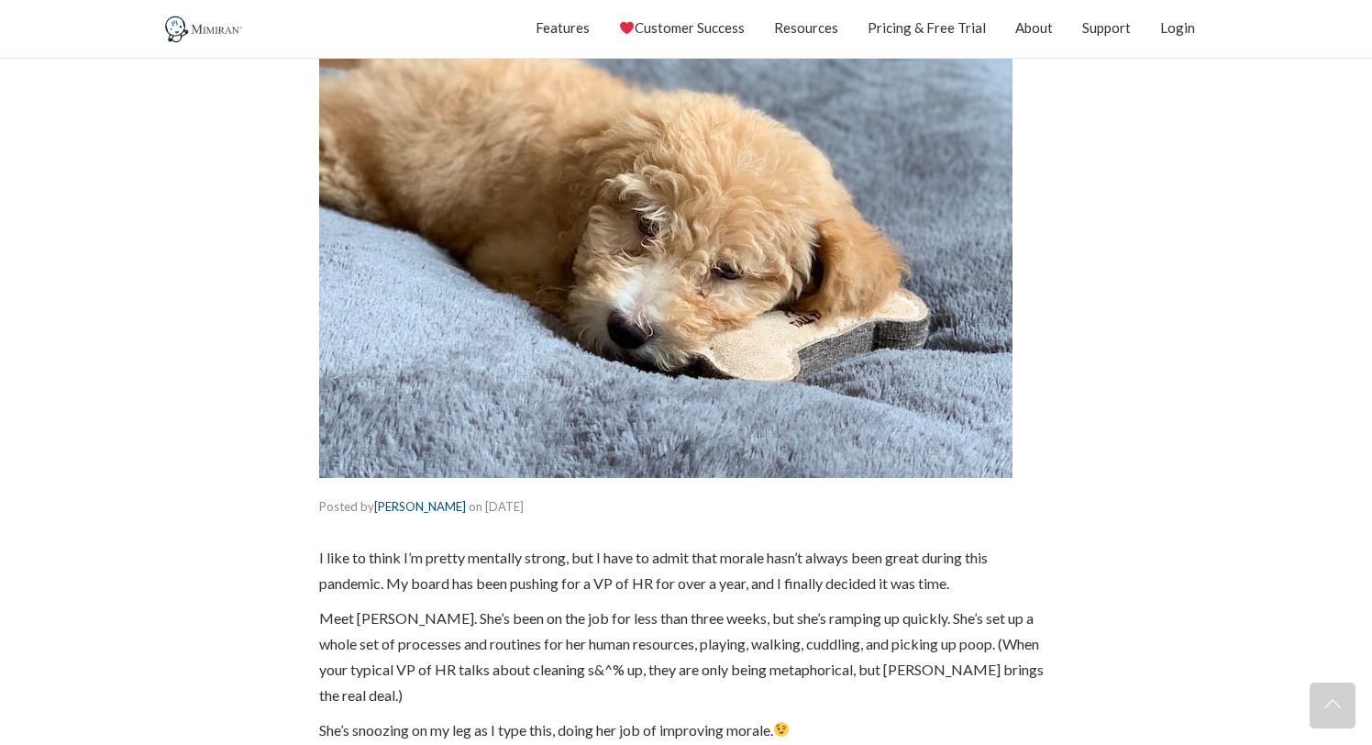
click at [1250, 336] on section "Posted by [PERSON_NAME] on [DATE] | Featured I like to think I’m pretty mentall…" at bounding box center [686, 411] width 1372 height 1047
click at [1244, 379] on section "Posted by [PERSON_NAME] on [DATE] | Featured I like to think I’m pretty mentall…" at bounding box center [686, 411] width 1372 height 1047
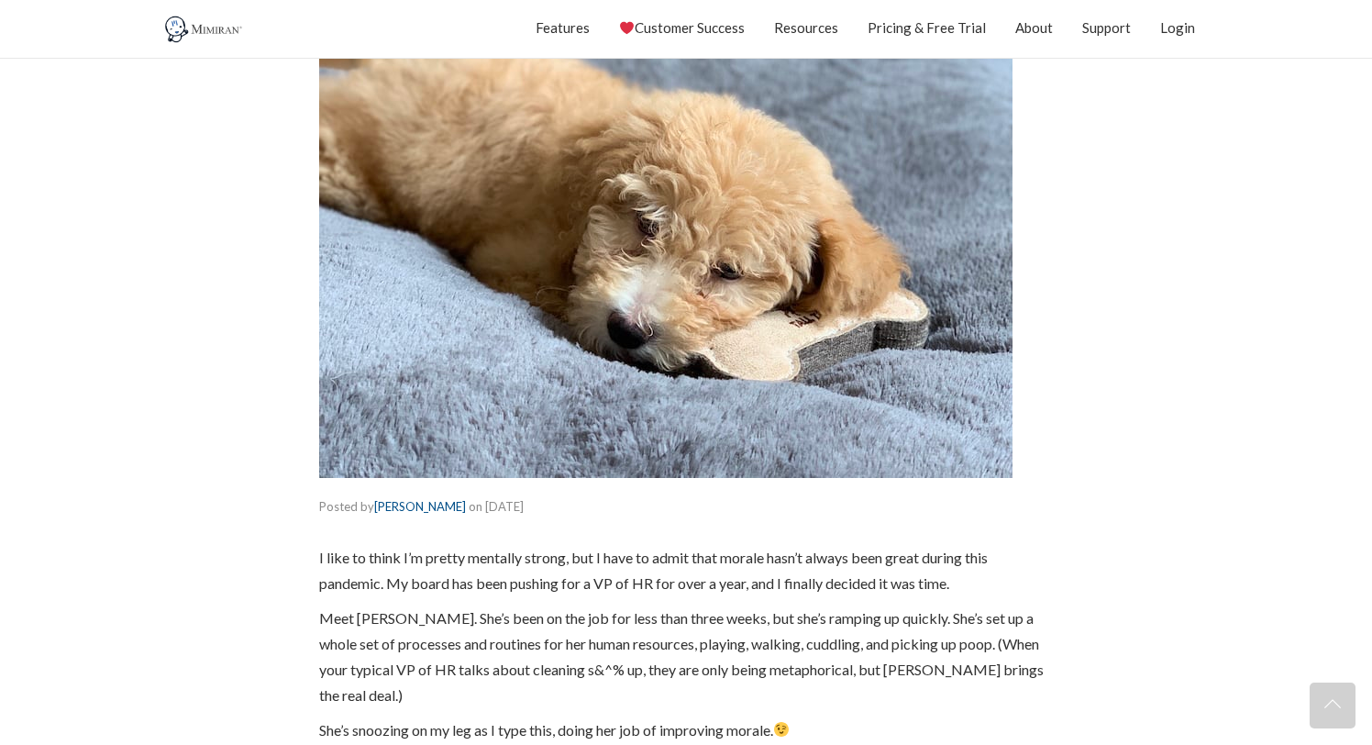
click at [1244, 379] on section "Posted by [PERSON_NAME] on [DATE] | Featured I like to think I’m pretty mentall…" at bounding box center [686, 411] width 1372 height 1047
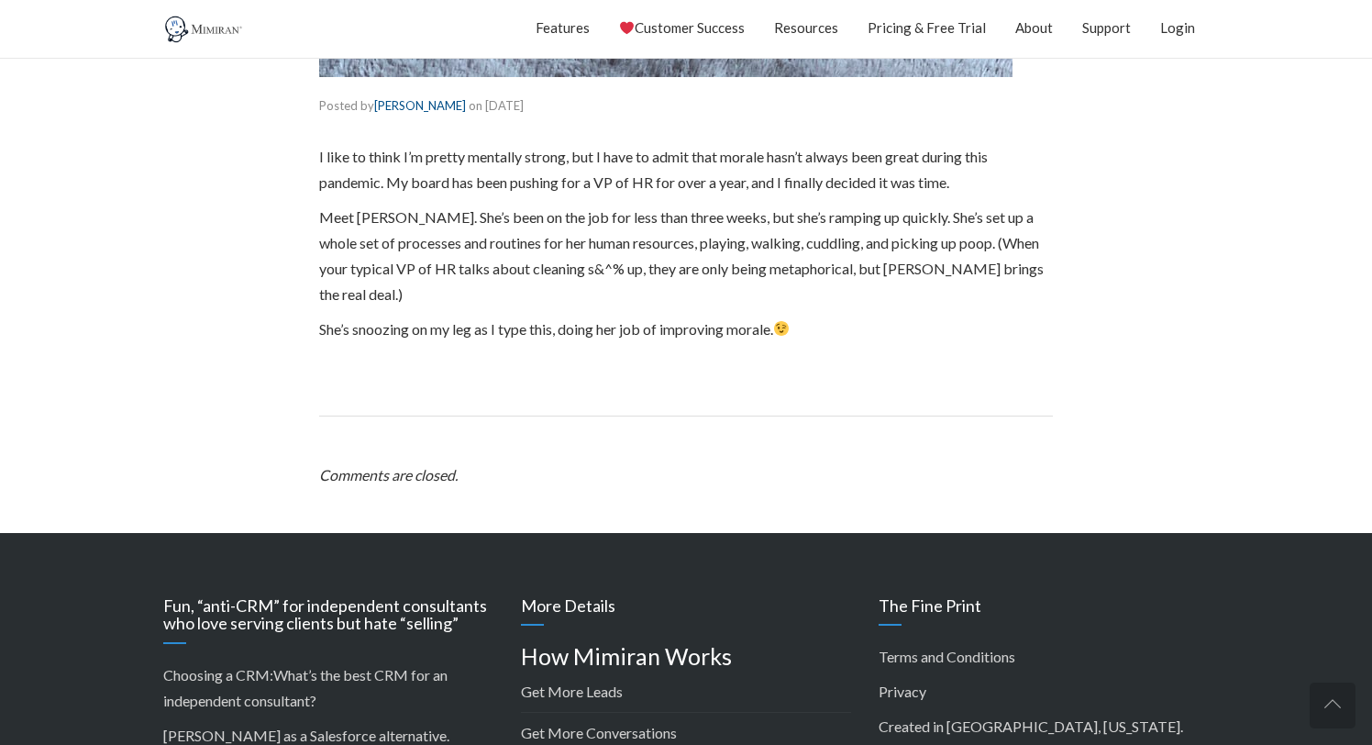
scroll to position [792, 0]
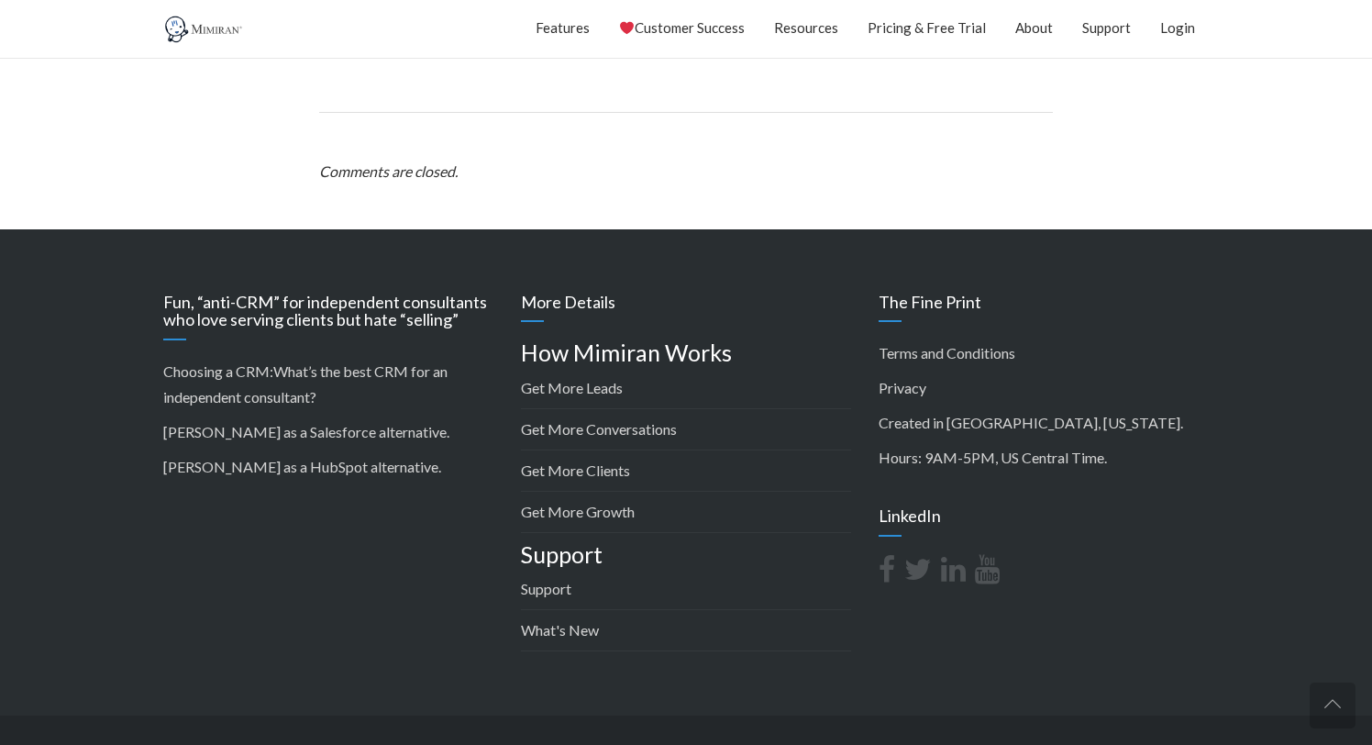
scroll to position [1084, 0]
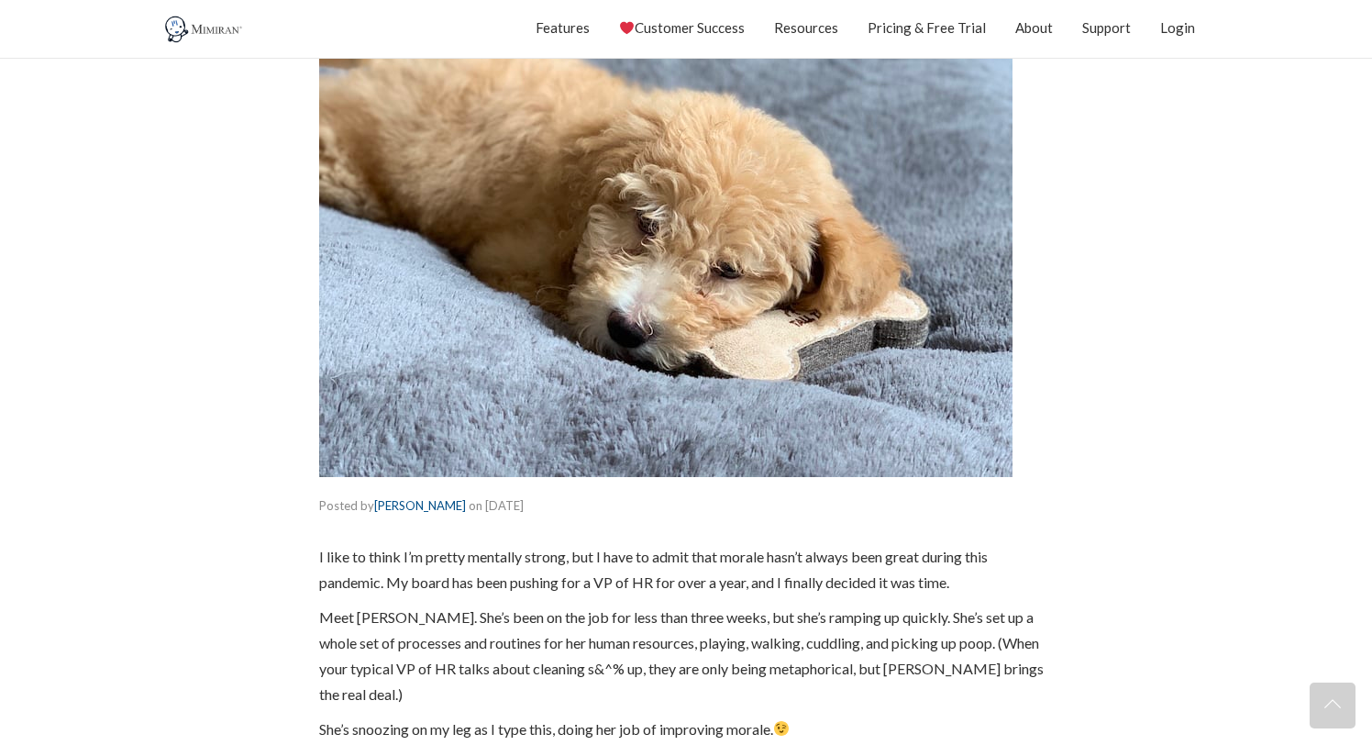
scroll to position [361, 0]
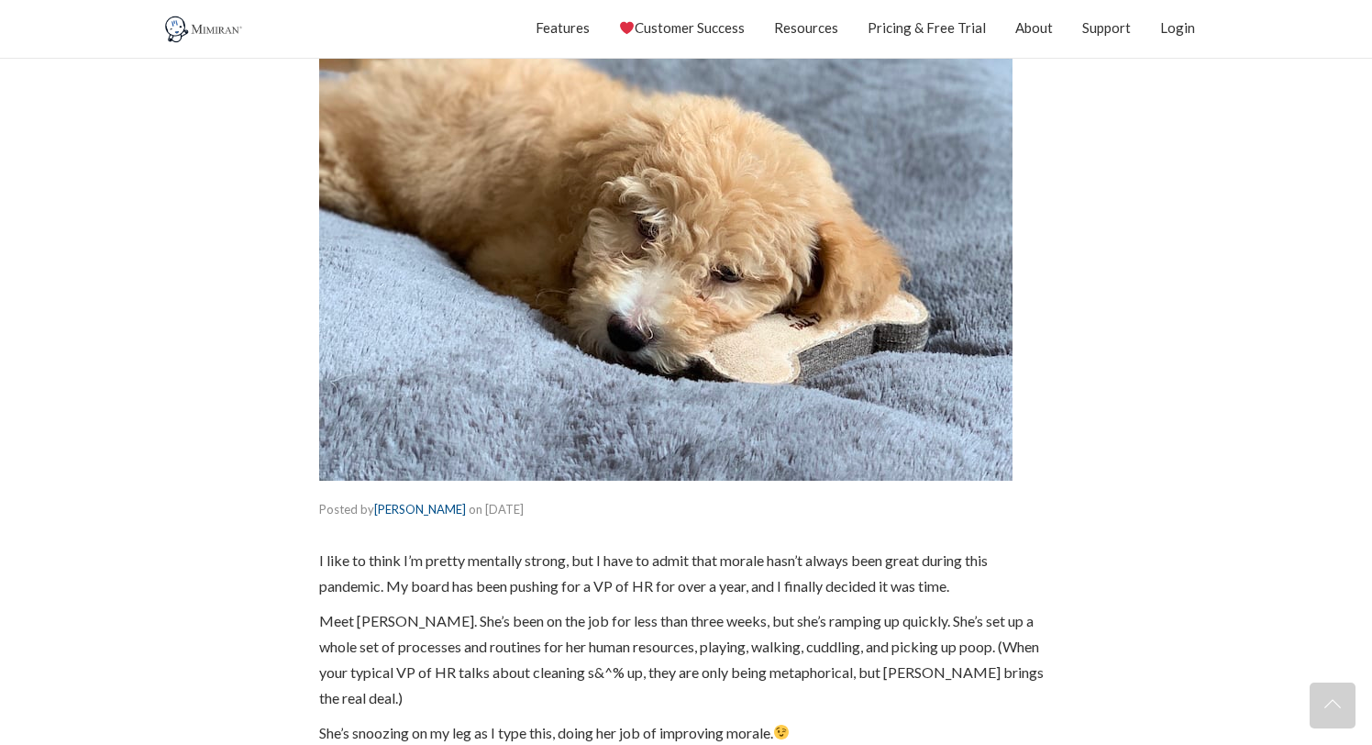
click at [1228, 246] on section "Posted by [PERSON_NAME] on [DATE] | Featured I like to think I’m pretty mentall…" at bounding box center [686, 414] width 1372 height 1047
click at [1244, 360] on section "Posted by [PERSON_NAME] on [DATE] | Featured I like to think I’m pretty mentall…" at bounding box center [686, 414] width 1372 height 1047
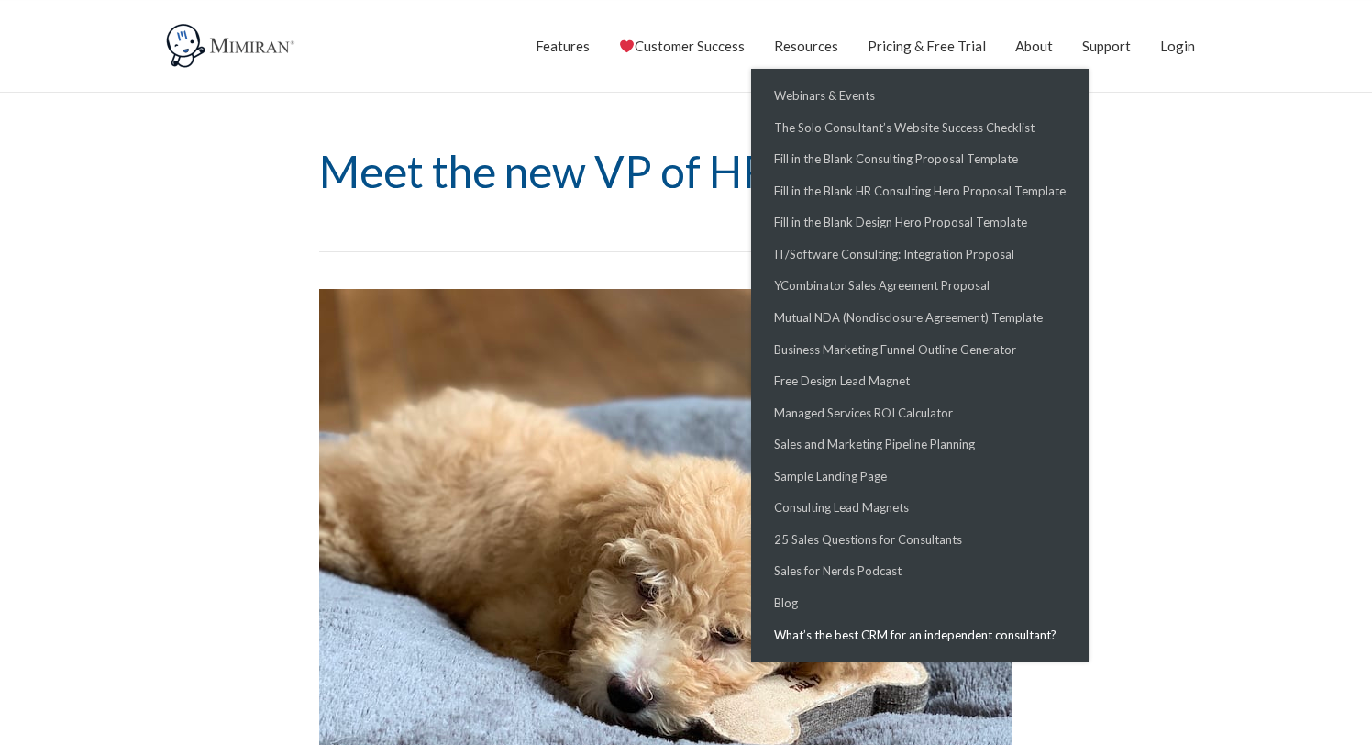
click at [821, 637] on link "What’s the best CRM for an independent consultant?" at bounding box center [920, 635] width 328 height 32
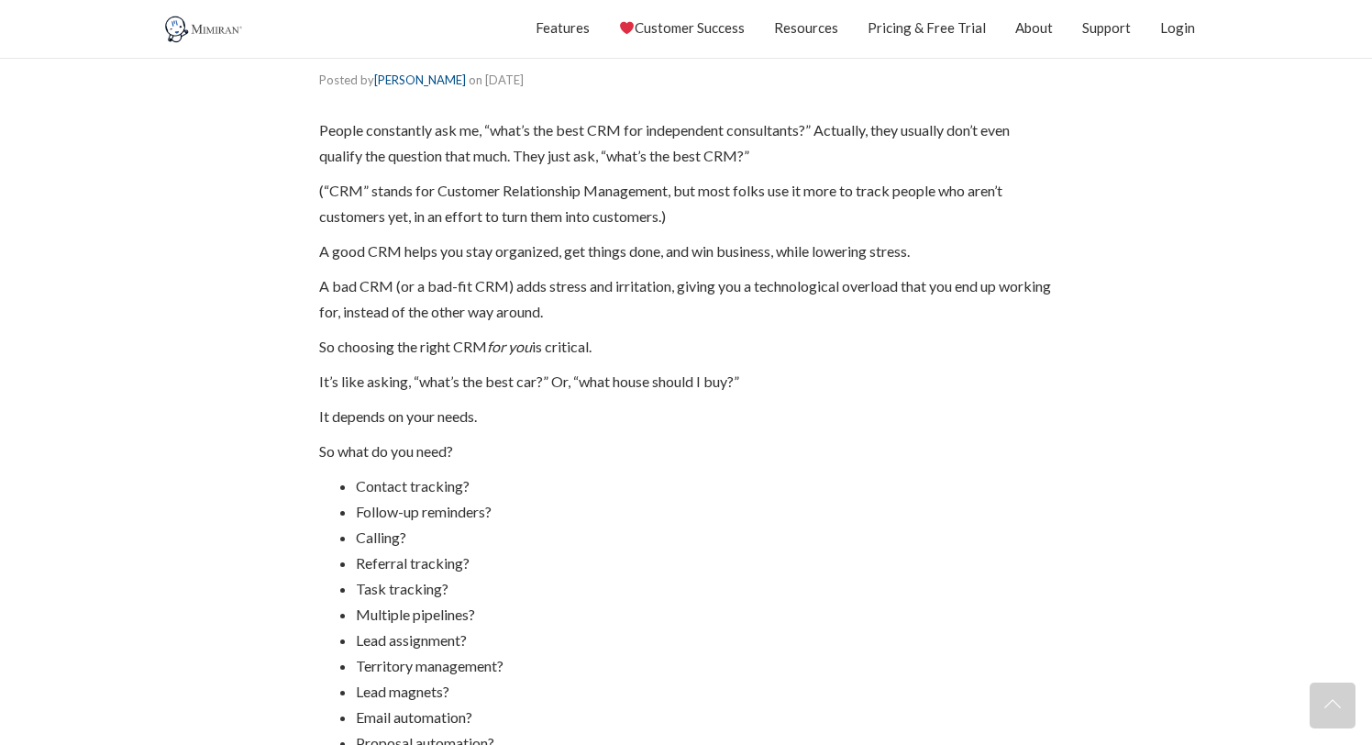
scroll to position [492, 0]
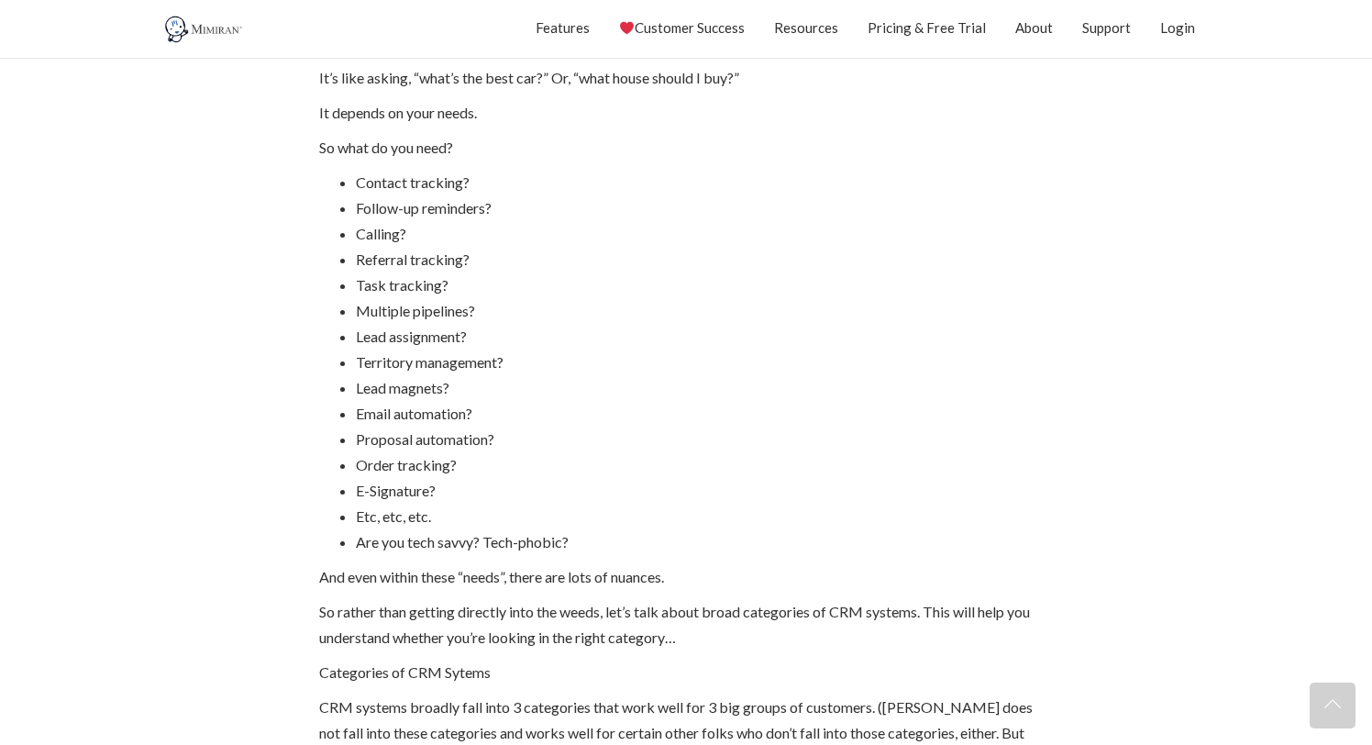
scroll to position [780, 0]
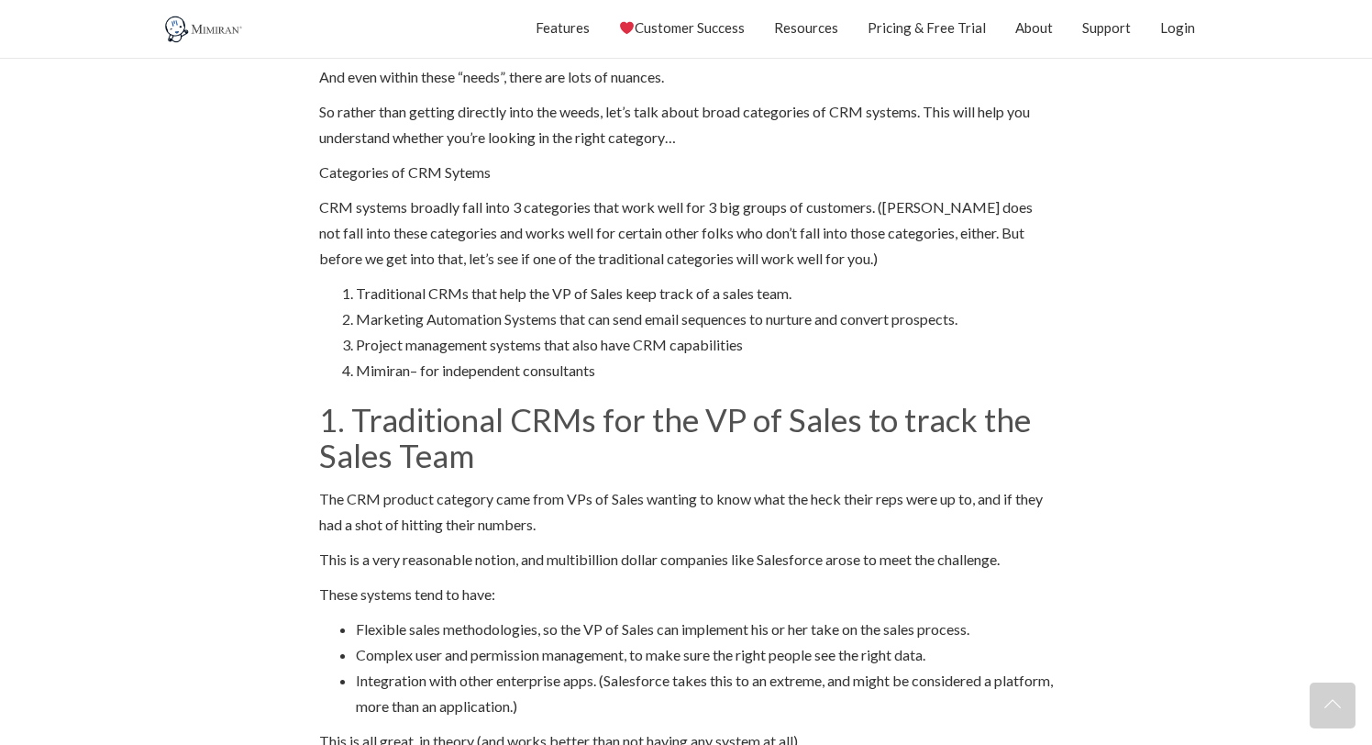
scroll to position [1280, 0]
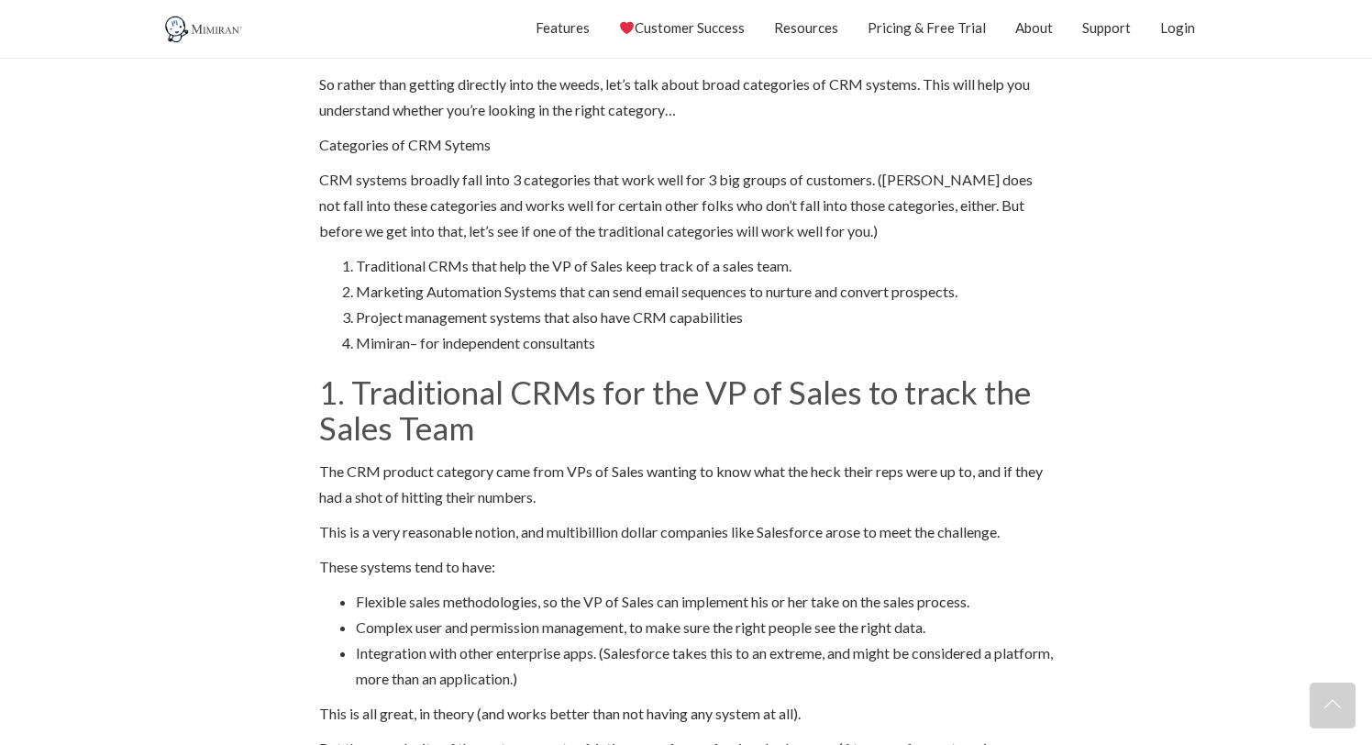
scroll to position [1309, 0]
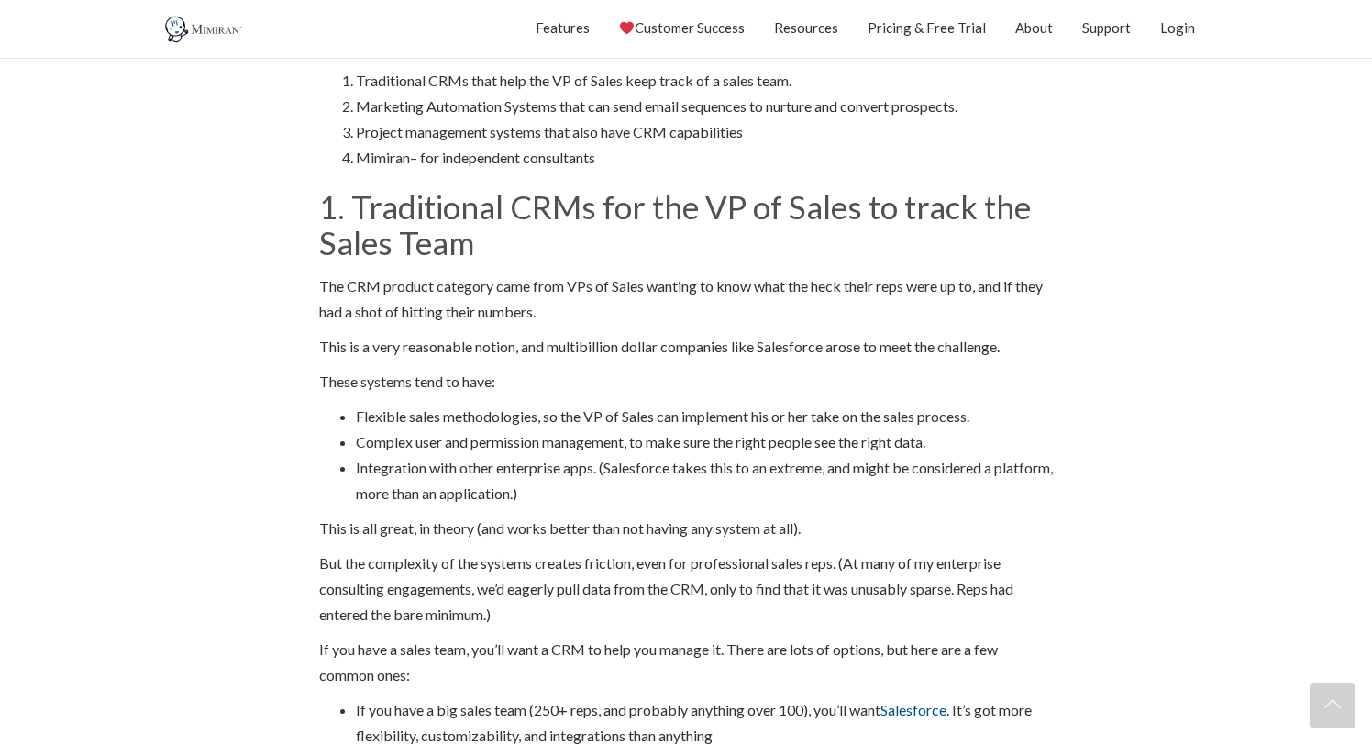
scroll to position [1492, 0]
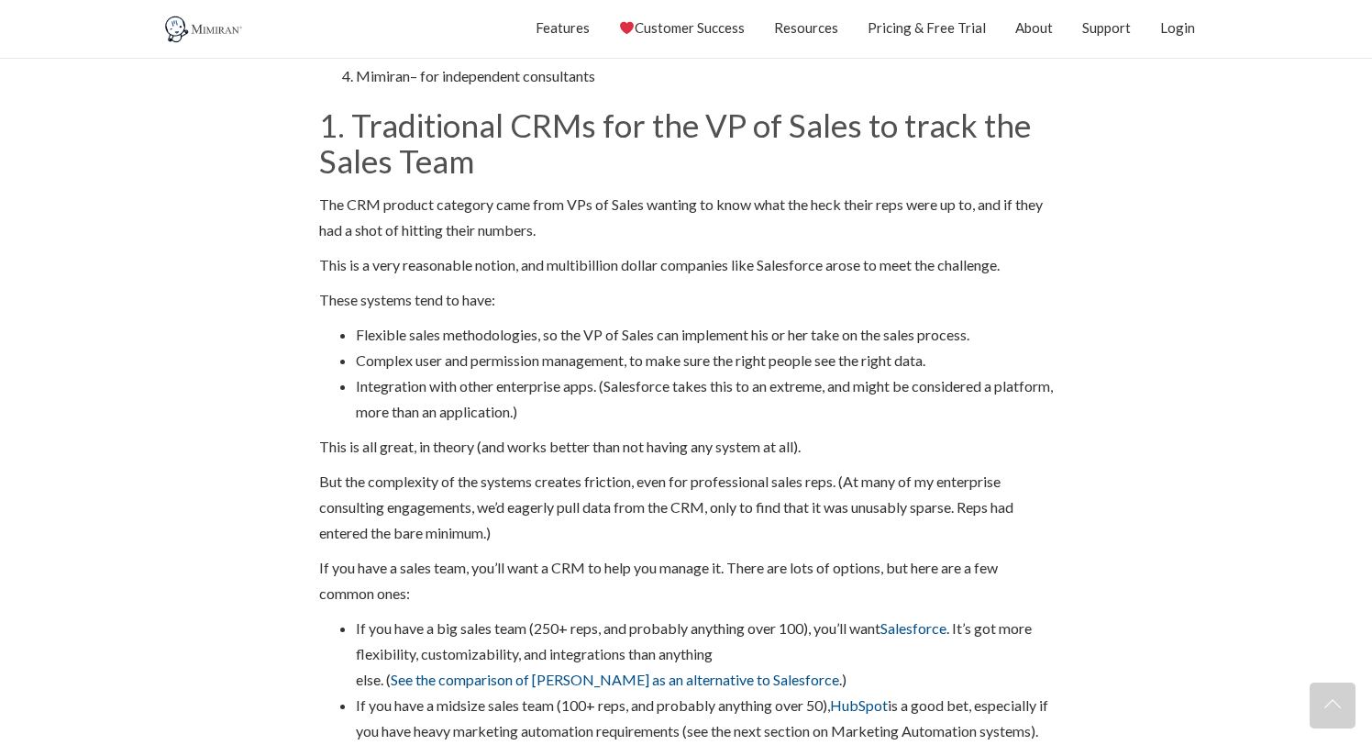
scroll to position [1606, 0]
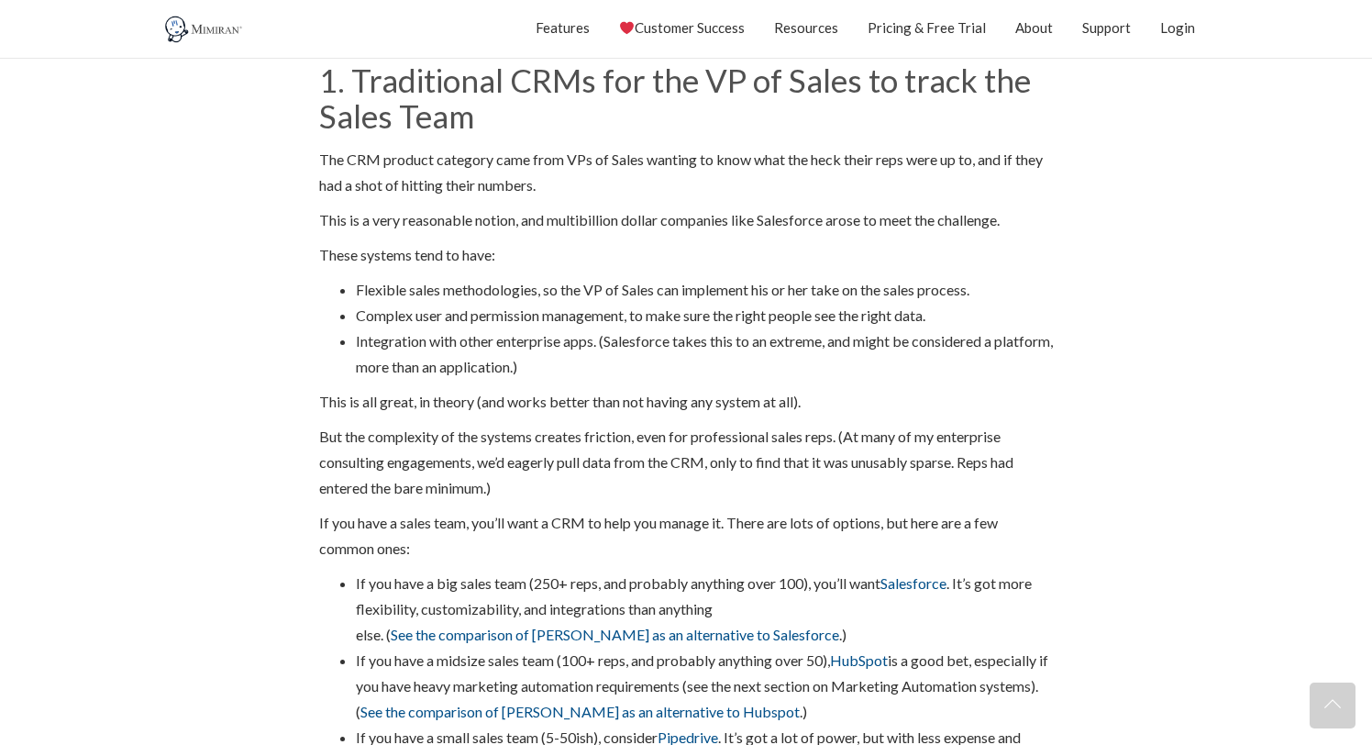
scroll to position [1622, 0]
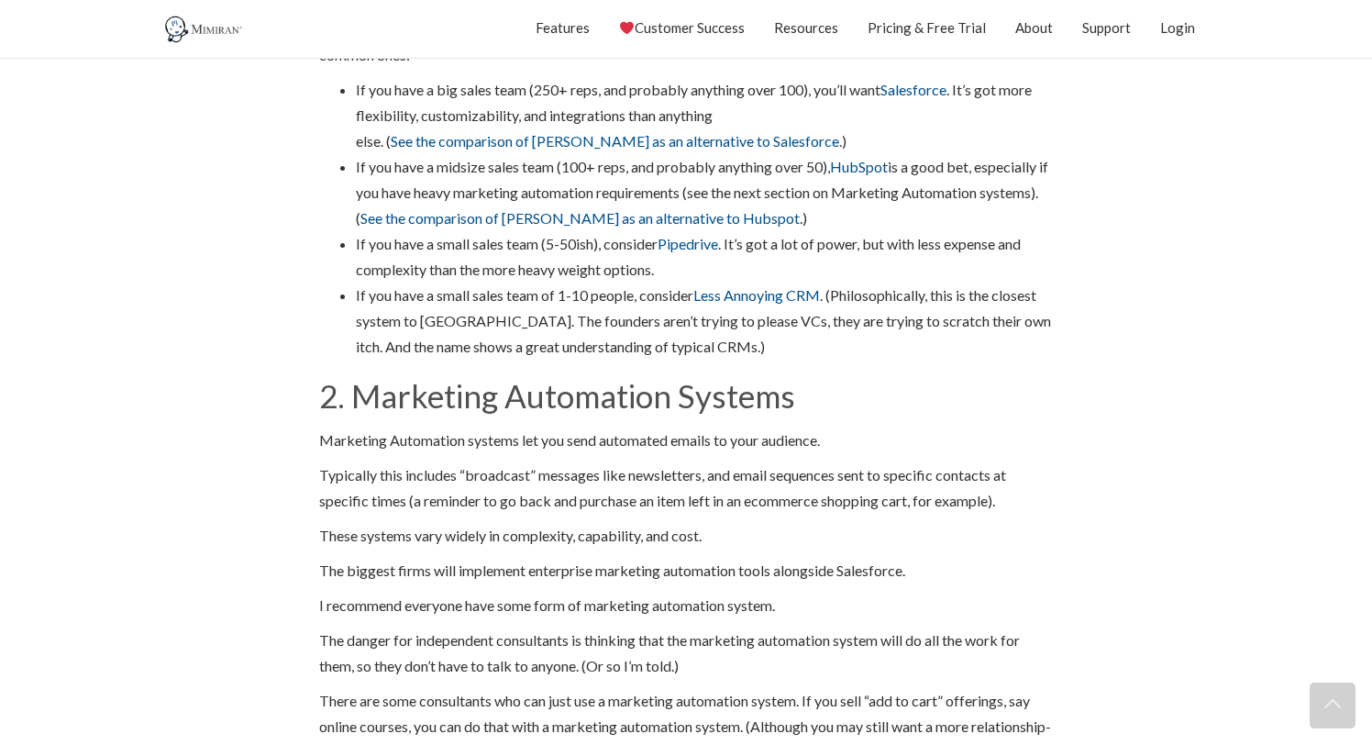
scroll to position [2109, 0]
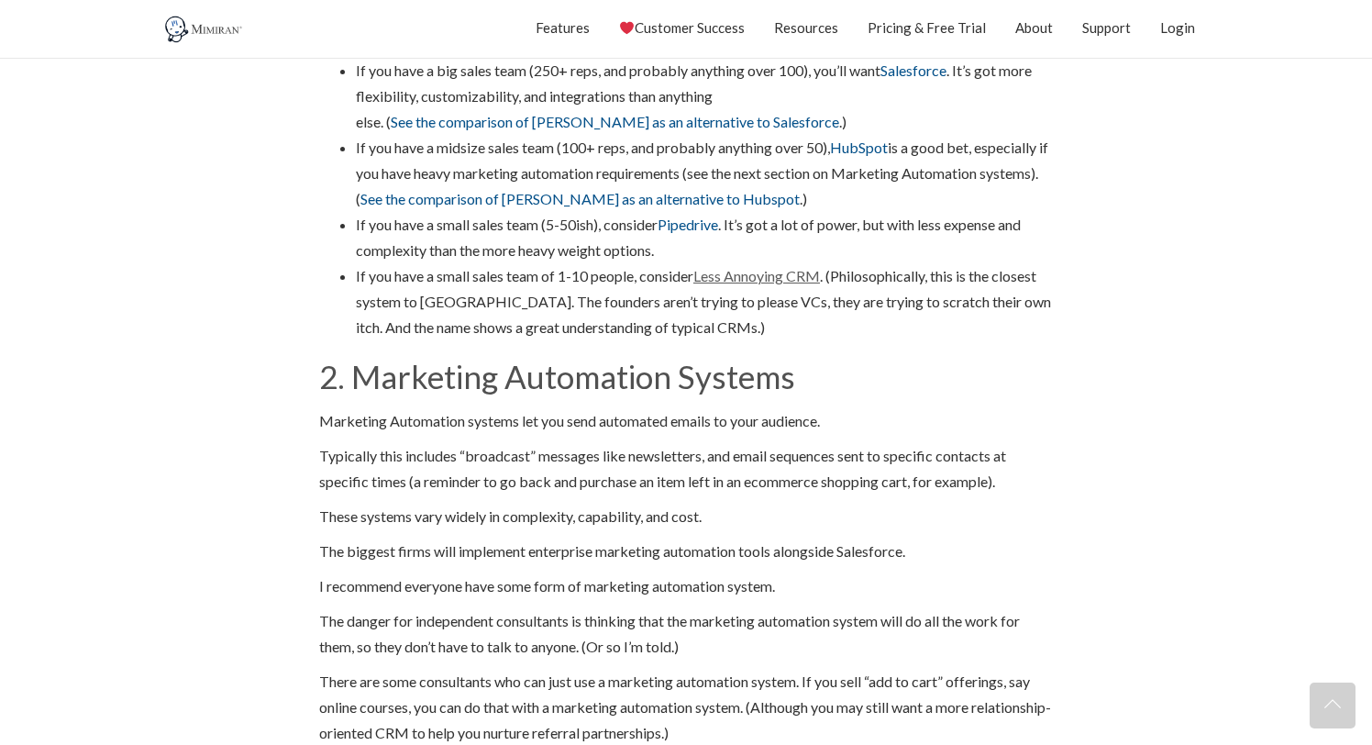
click at [779, 273] on link "Less Annoying CRM" at bounding box center [757, 275] width 127 height 17
